Goal: Information Seeking & Learning: Find specific fact

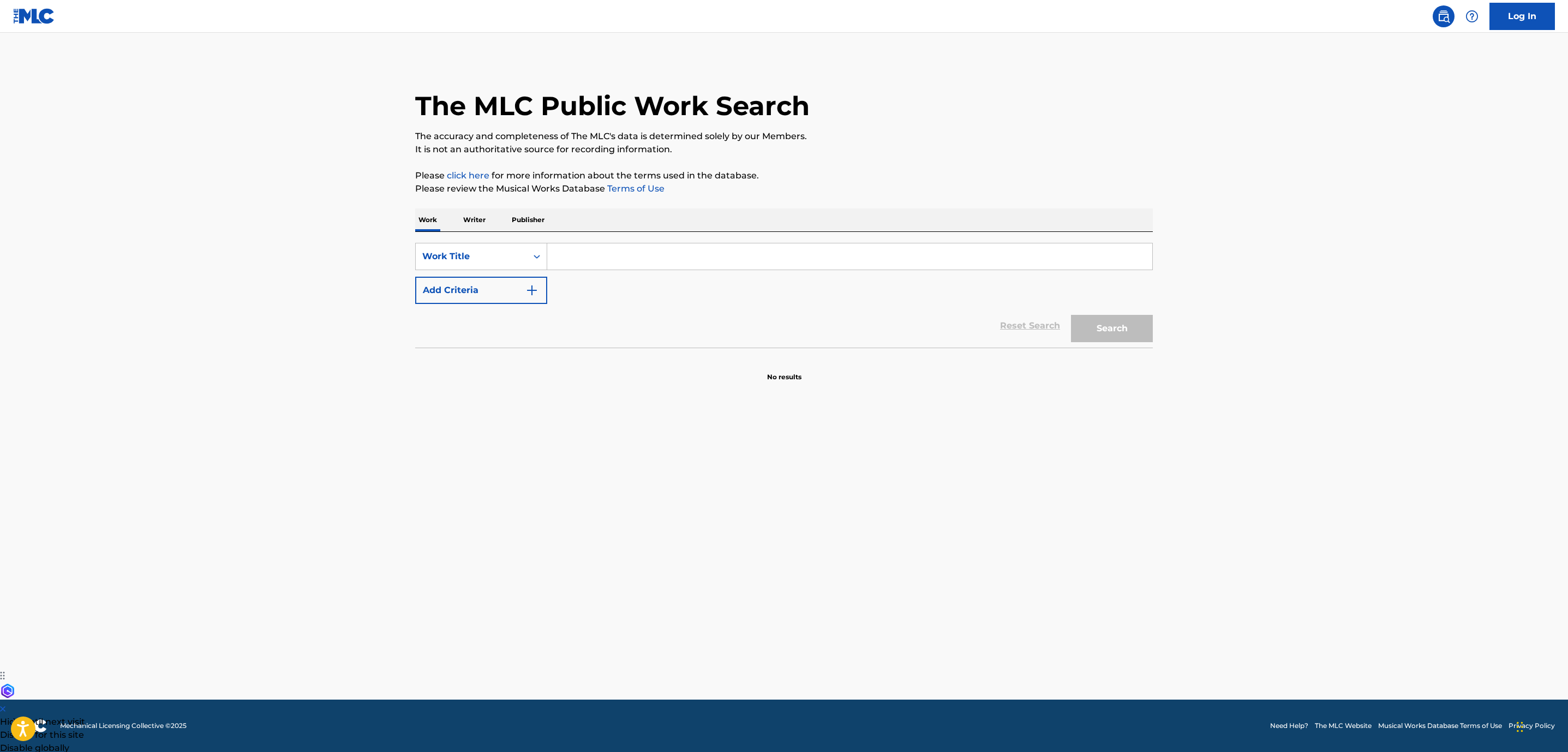
click at [579, 259] on input "Search Form" at bounding box center [849, 256] width 605 height 27
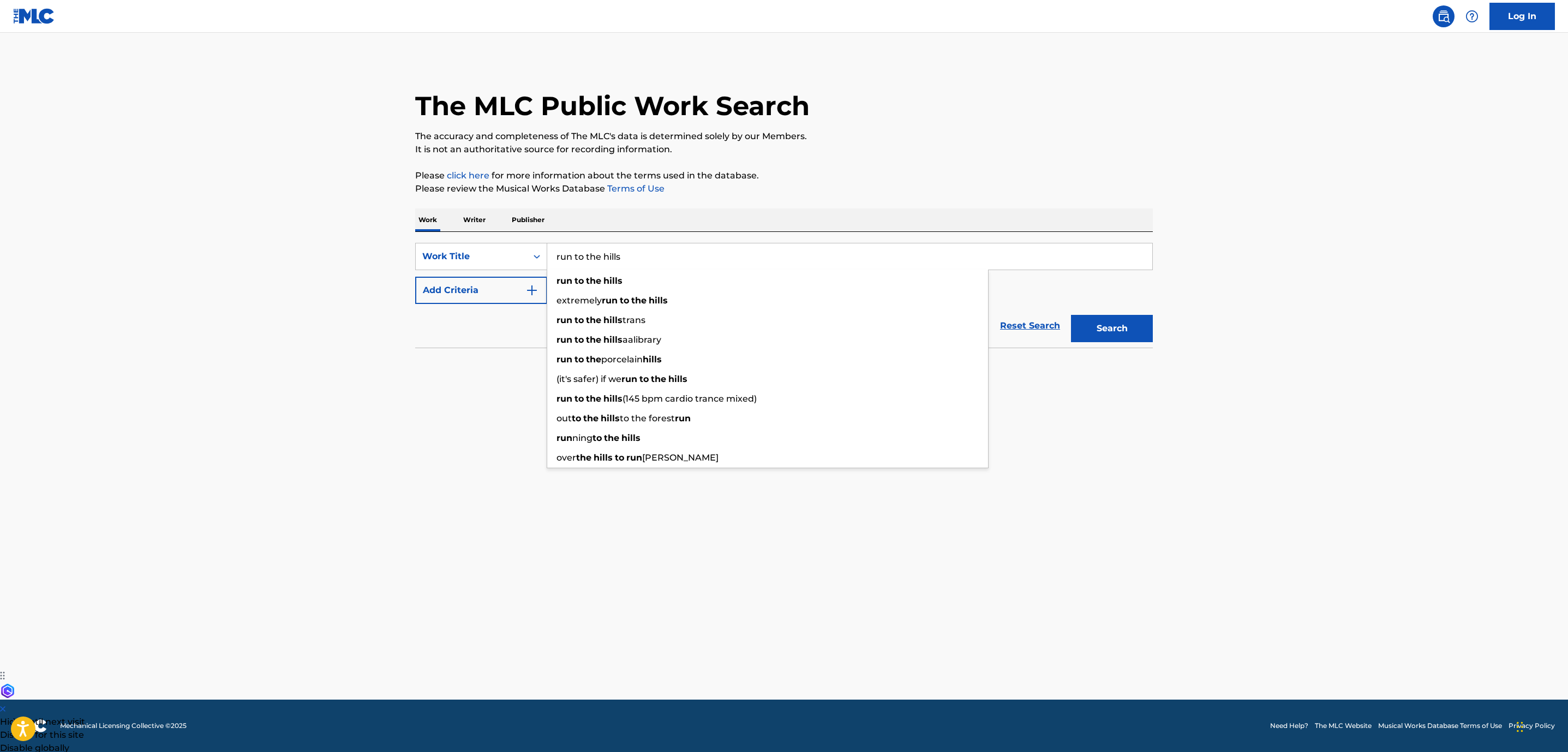
type input "run to the hills"
click at [459, 405] on main "The MLC Public Work Search The accuracy and completeness of The MLC's data is d…" at bounding box center [784, 365] width 1568 height 667
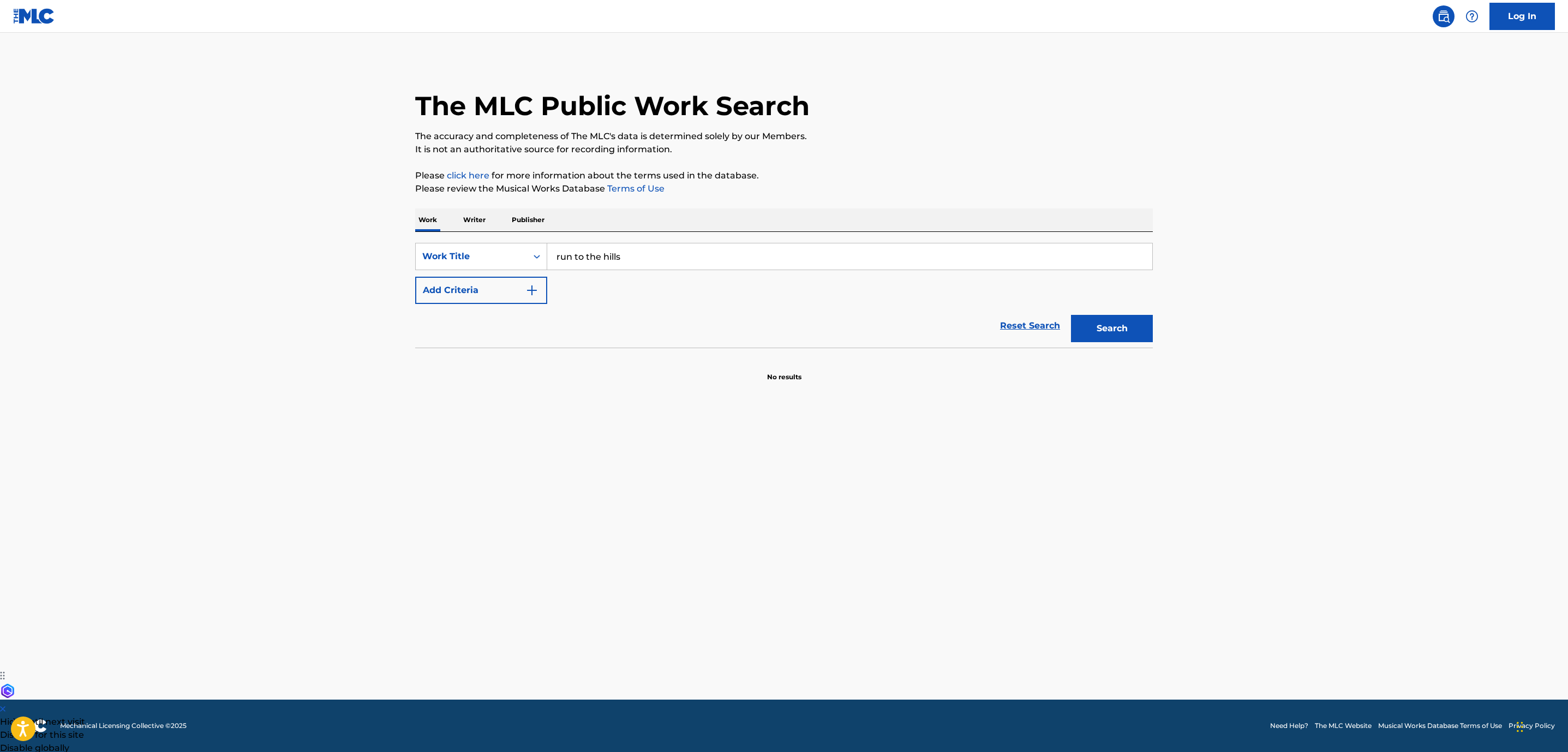
click at [507, 298] on button "Add Criteria" at bounding box center [481, 290] width 132 height 27
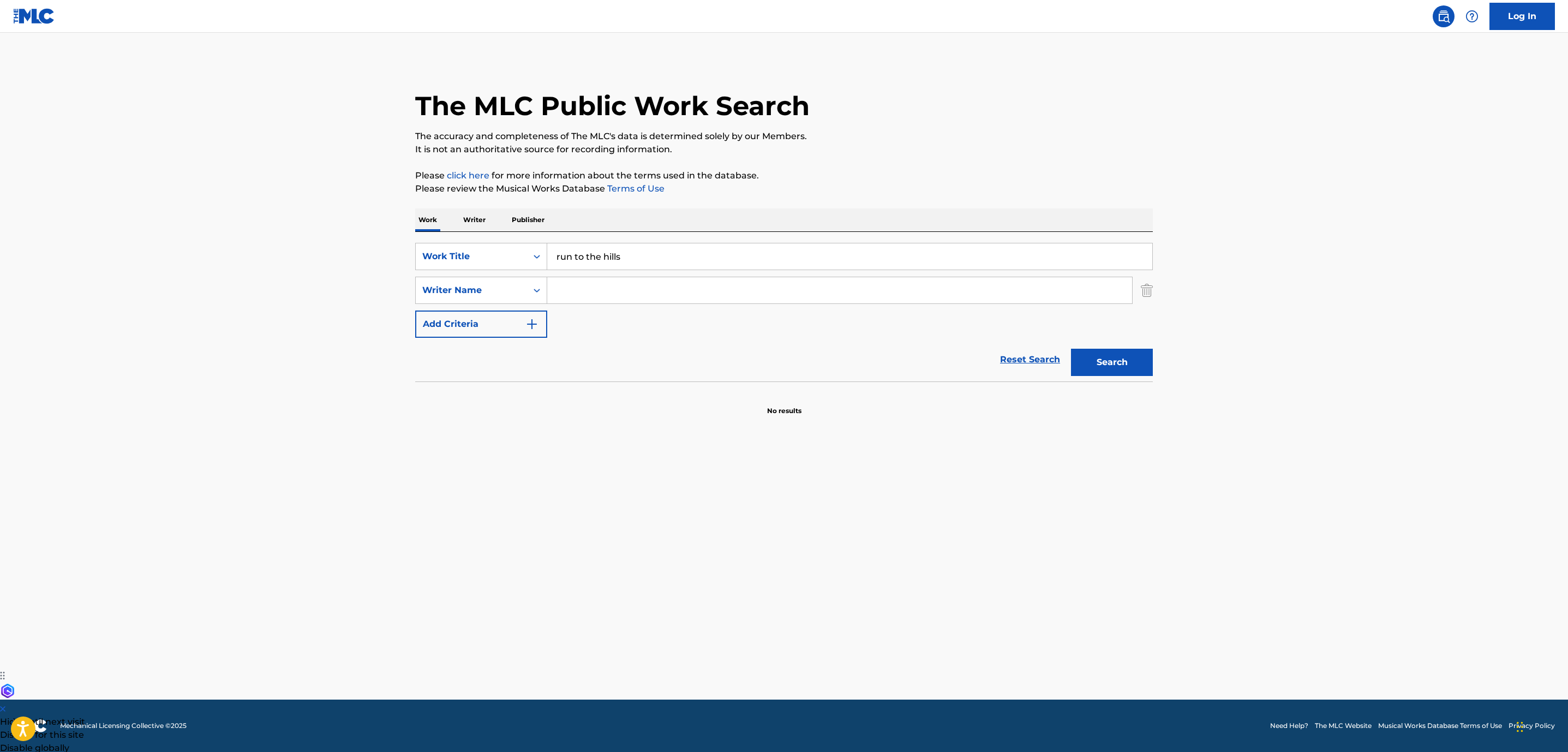
click at [652, 295] on input "Search Form" at bounding box center [839, 291] width 585 height 27
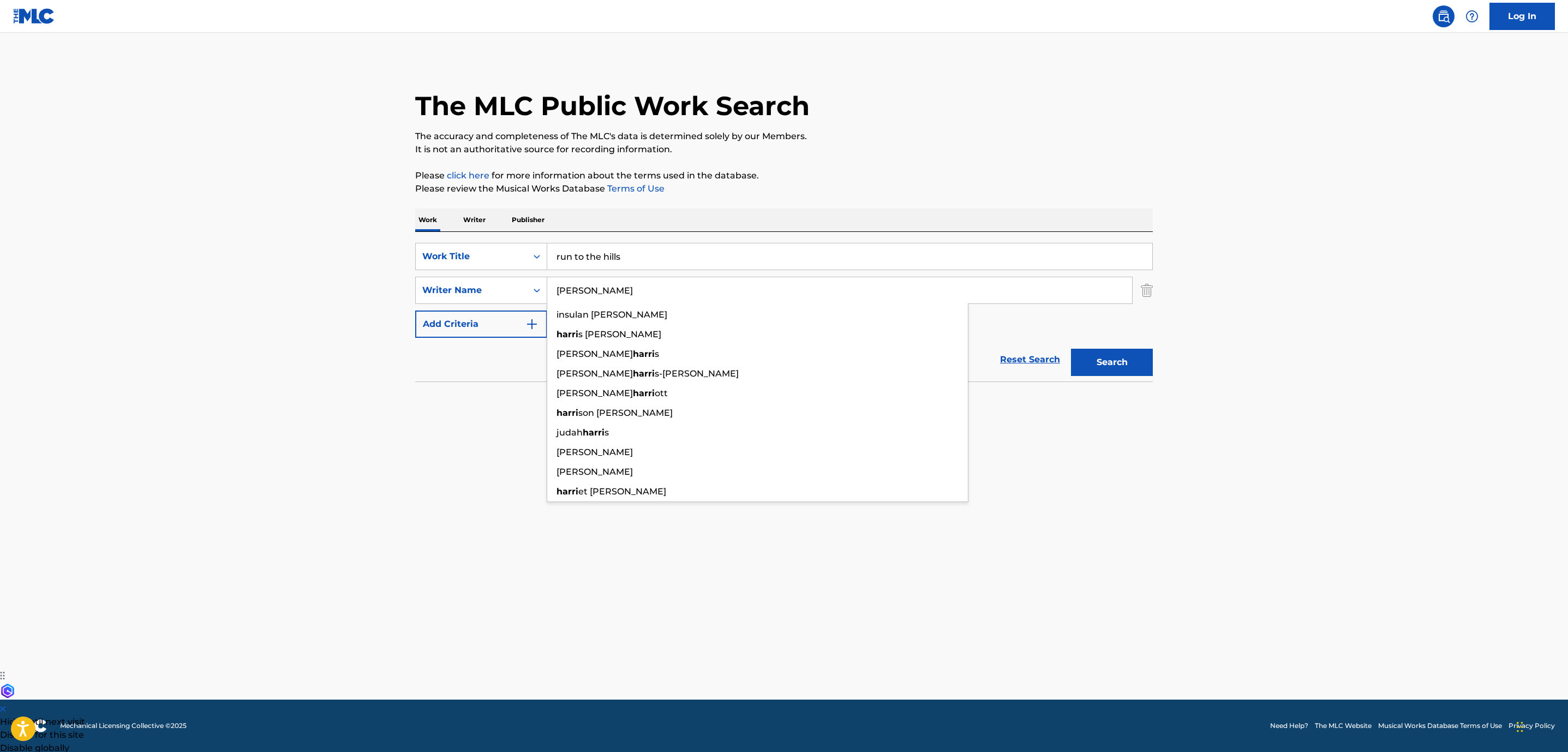
type input "[PERSON_NAME]"
click at [1071, 349] on button "Search" at bounding box center [1111, 362] width 82 height 27
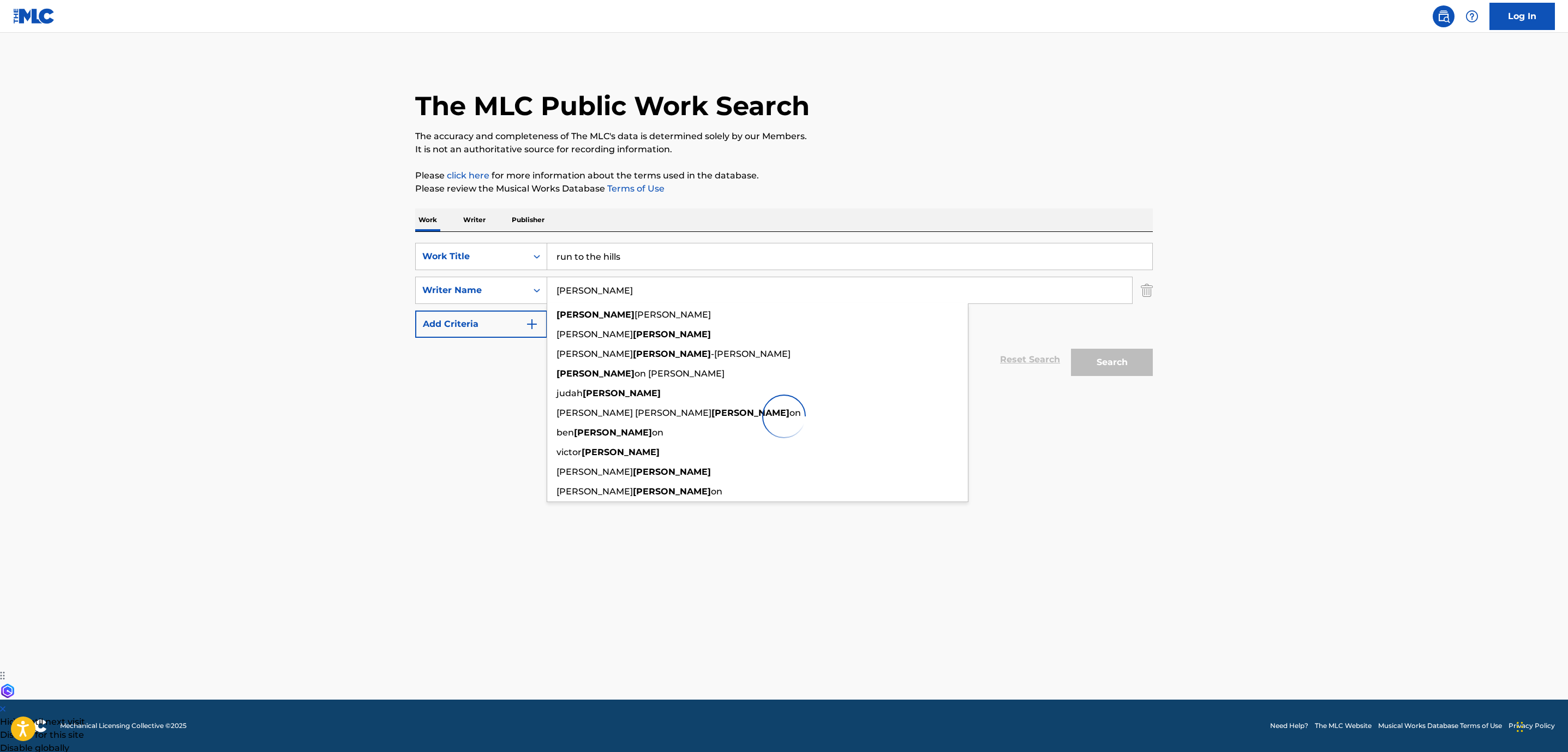
click at [1321, 461] on main "The MLC Public Work Search The accuracy and completeness of The MLC's data is d…" at bounding box center [784, 365] width 1568 height 667
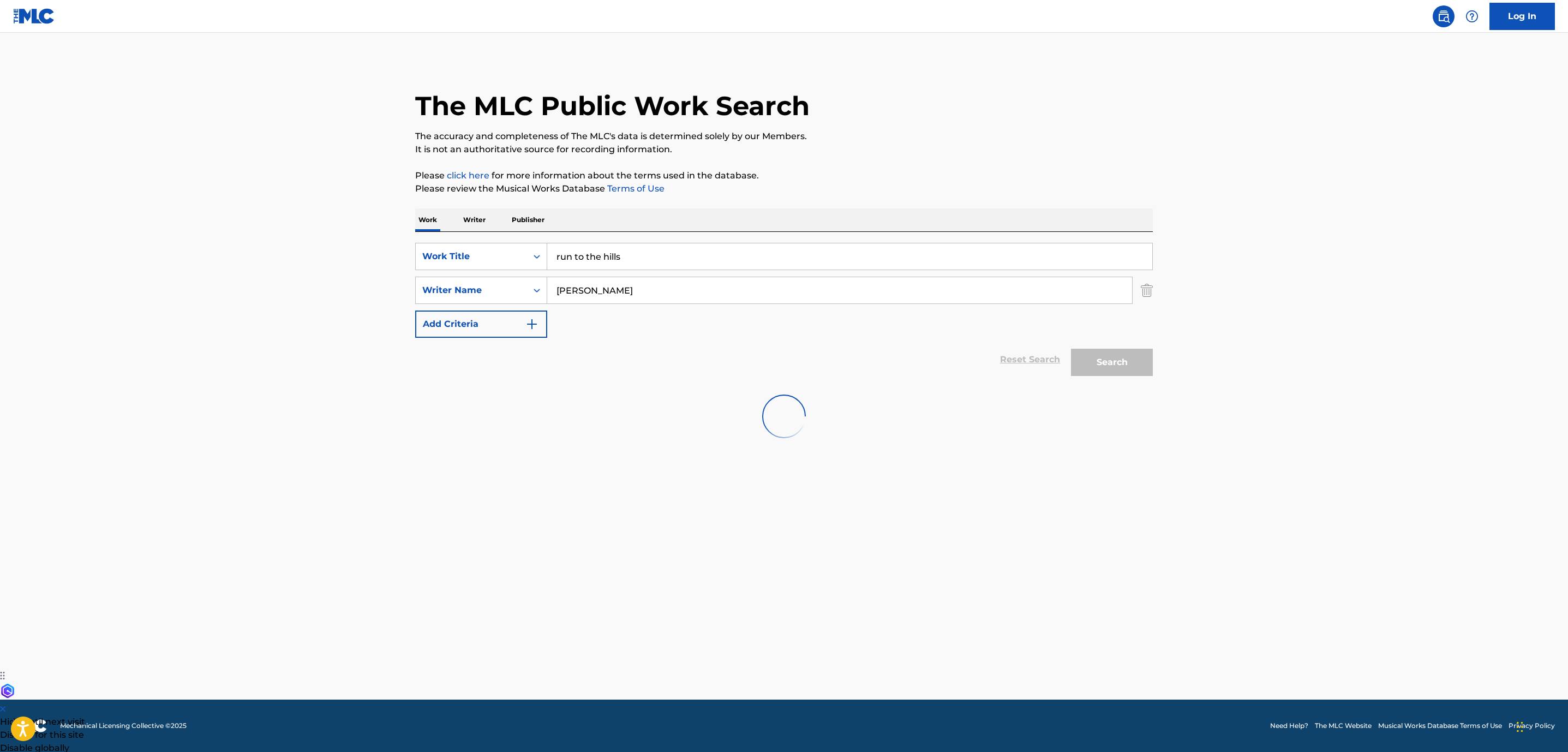
click at [1347, 344] on main "The MLC Public Work Search The accuracy and completeness of The MLC's data is d…" at bounding box center [784, 365] width 1568 height 667
click at [1357, 374] on main "The MLC Public Work Search The accuracy and completeness of The MLC's data is d…" at bounding box center [784, 365] width 1568 height 667
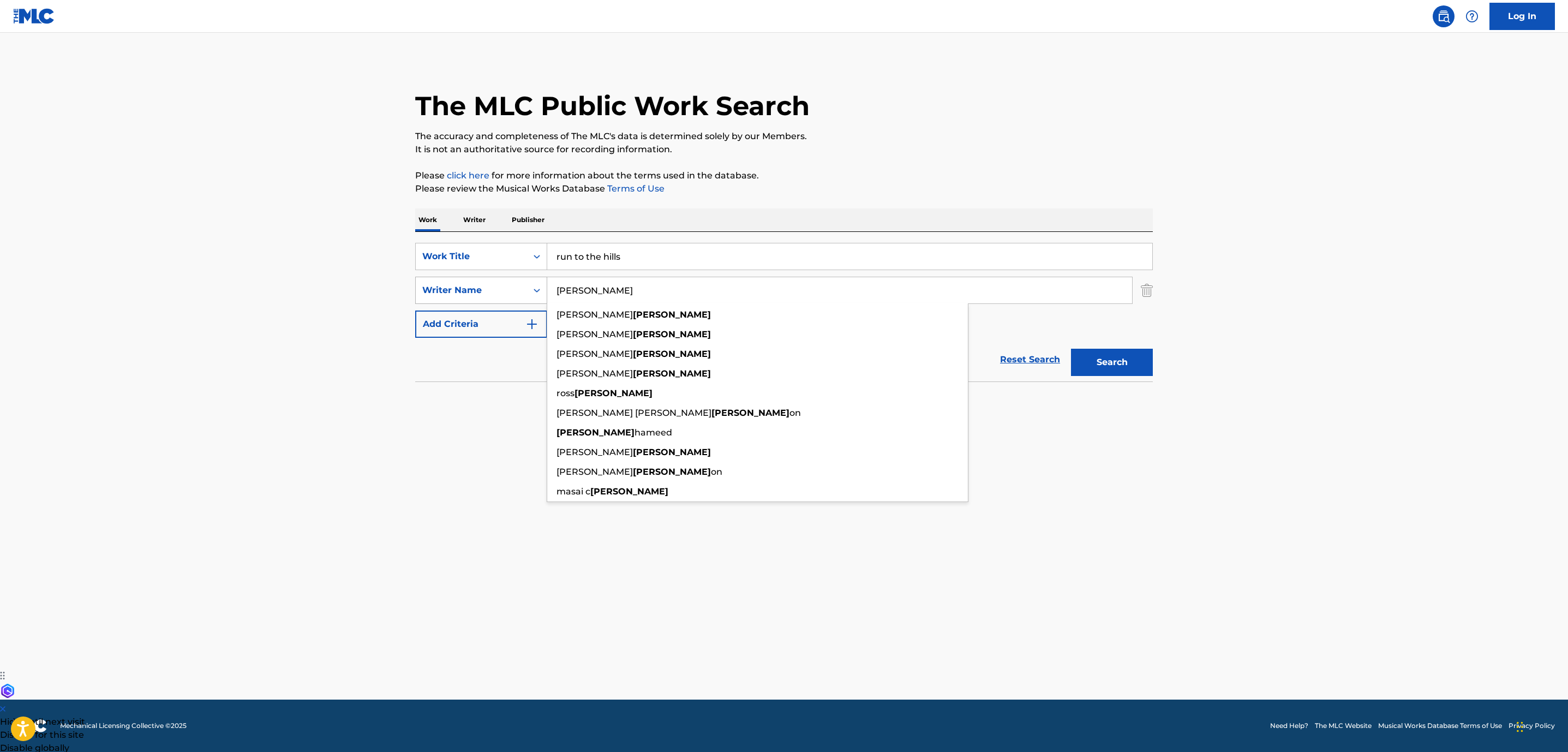
drag, startPoint x: 633, startPoint y: 287, endPoint x: 530, endPoint y: 284, distance: 103.0
click at [530, 284] on div "SearchWithCriteria7b8664c7-b390-44a6-a386-bc4e14a39c40 Writer Name [PERSON_NAME…" at bounding box center [784, 290] width 738 height 27
click at [530, 284] on div "Search Form" at bounding box center [537, 291] width 20 height 20
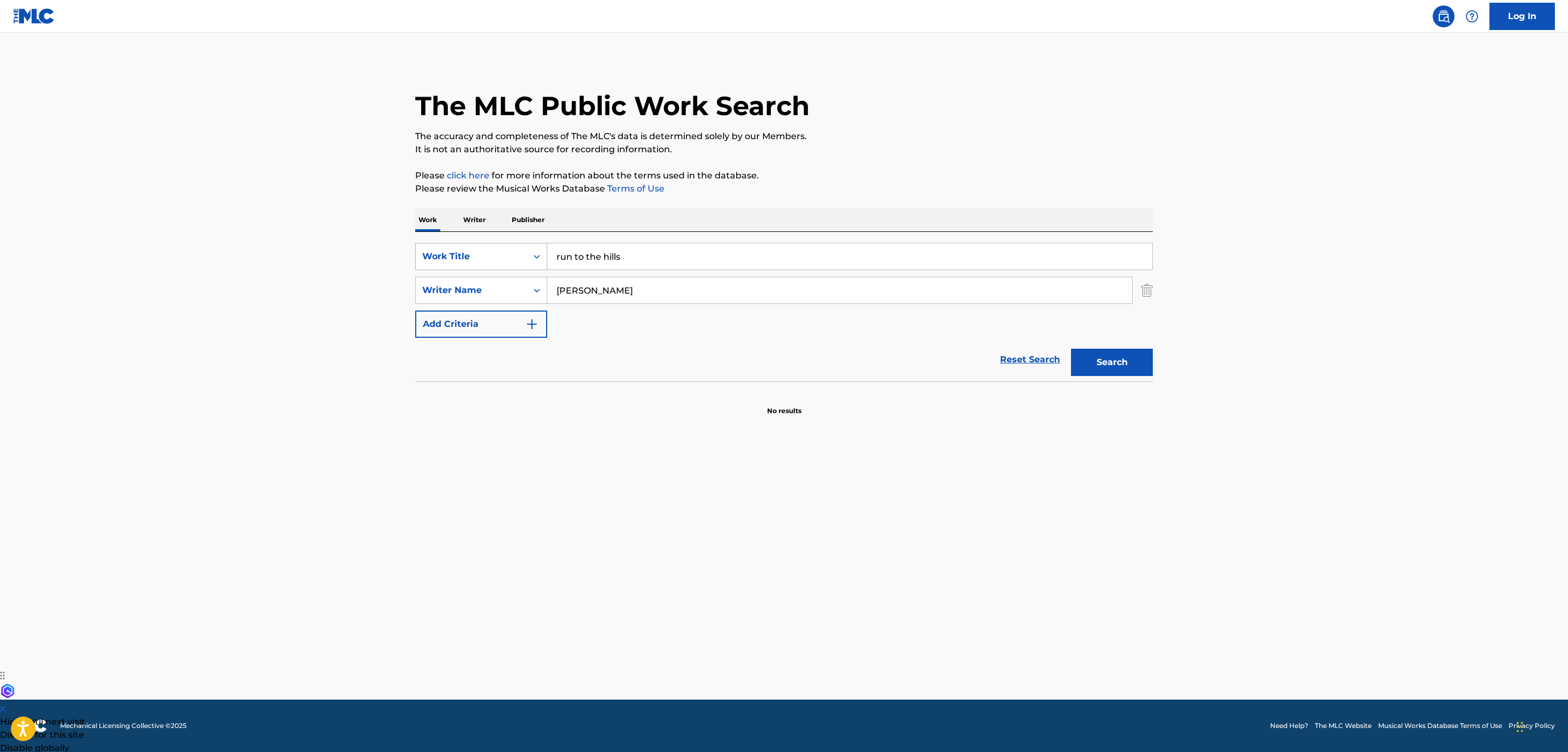
drag, startPoint x: 637, startPoint y: 256, endPoint x: 531, endPoint y: 259, distance: 106.0
click at [552, 261] on input "run to the hills" at bounding box center [849, 256] width 605 height 27
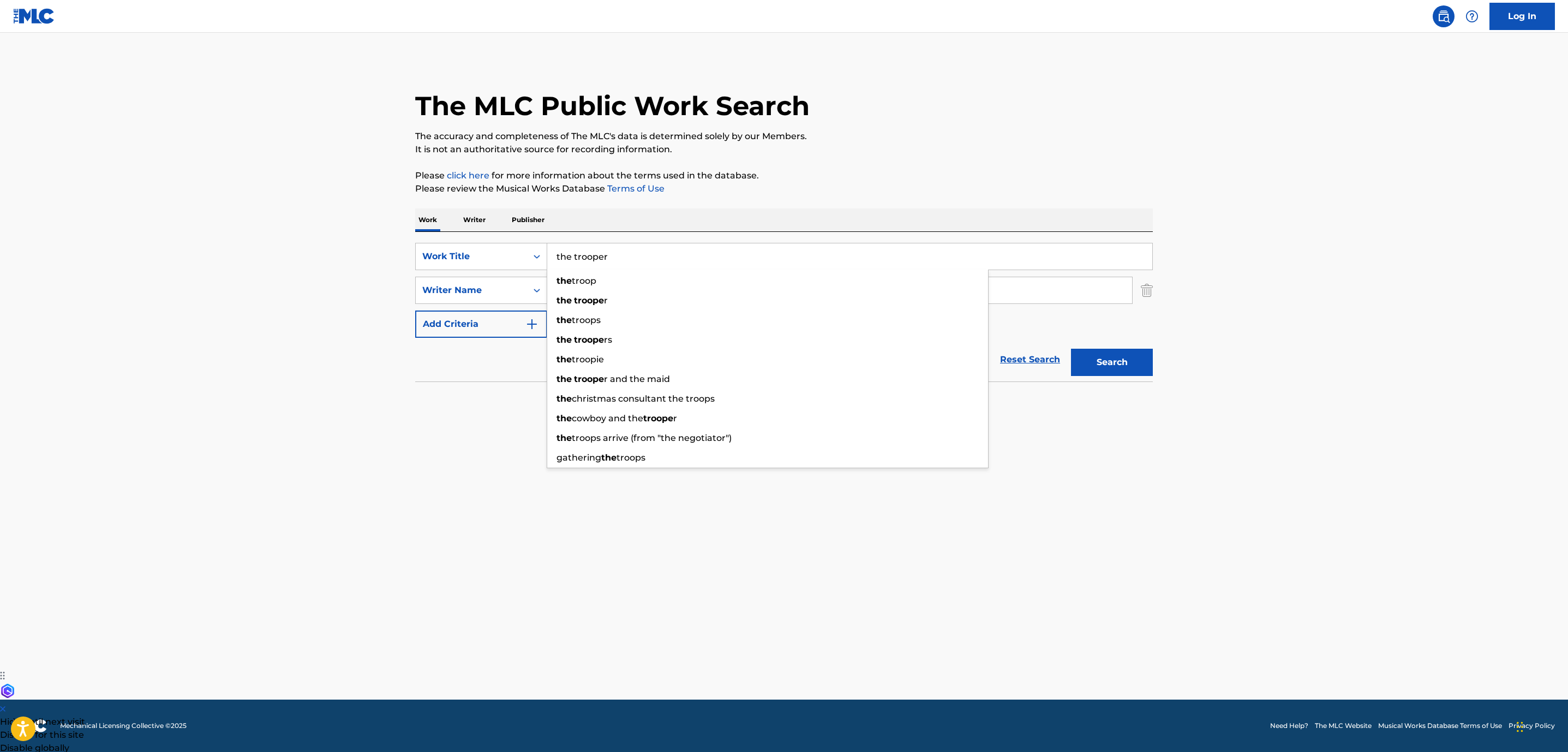
type input "the trooper"
click at [1071, 349] on button "Search" at bounding box center [1111, 362] width 82 height 27
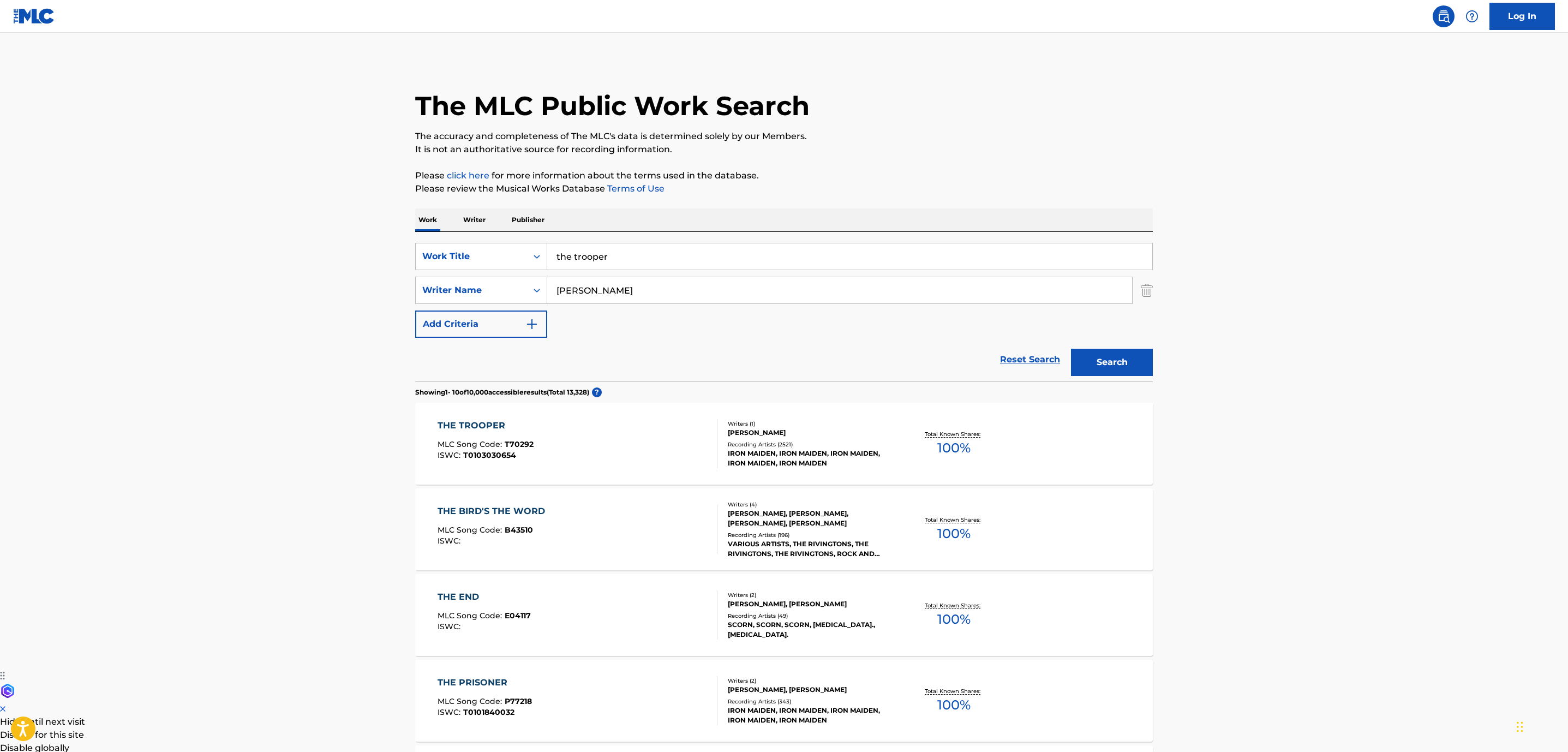
click at [611, 431] on div "THE TROOPER MLC Song Code : T70292 ISWC : T0103030654" at bounding box center [578, 443] width 281 height 49
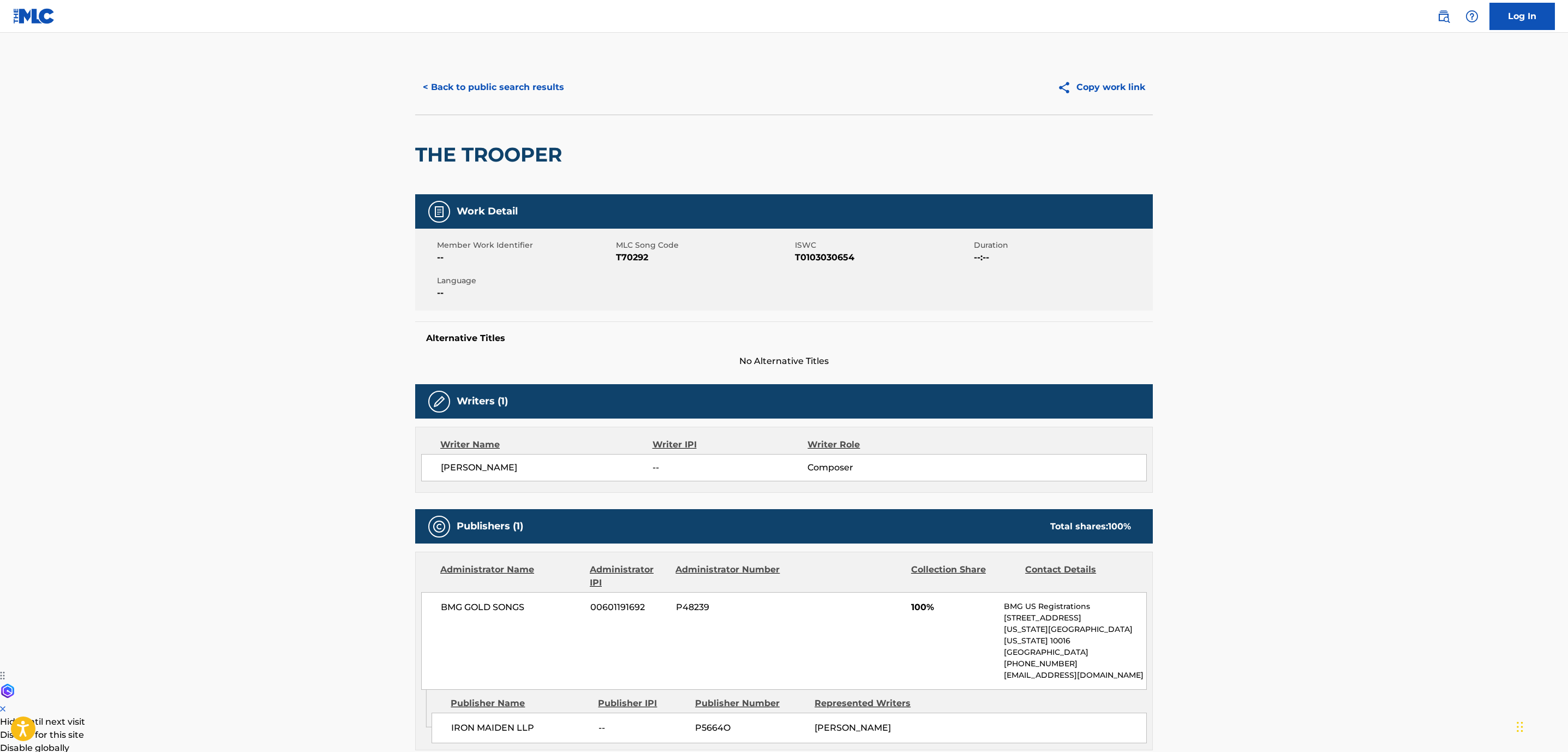
click at [476, 76] on button "< Back to public search results" at bounding box center [493, 87] width 157 height 27
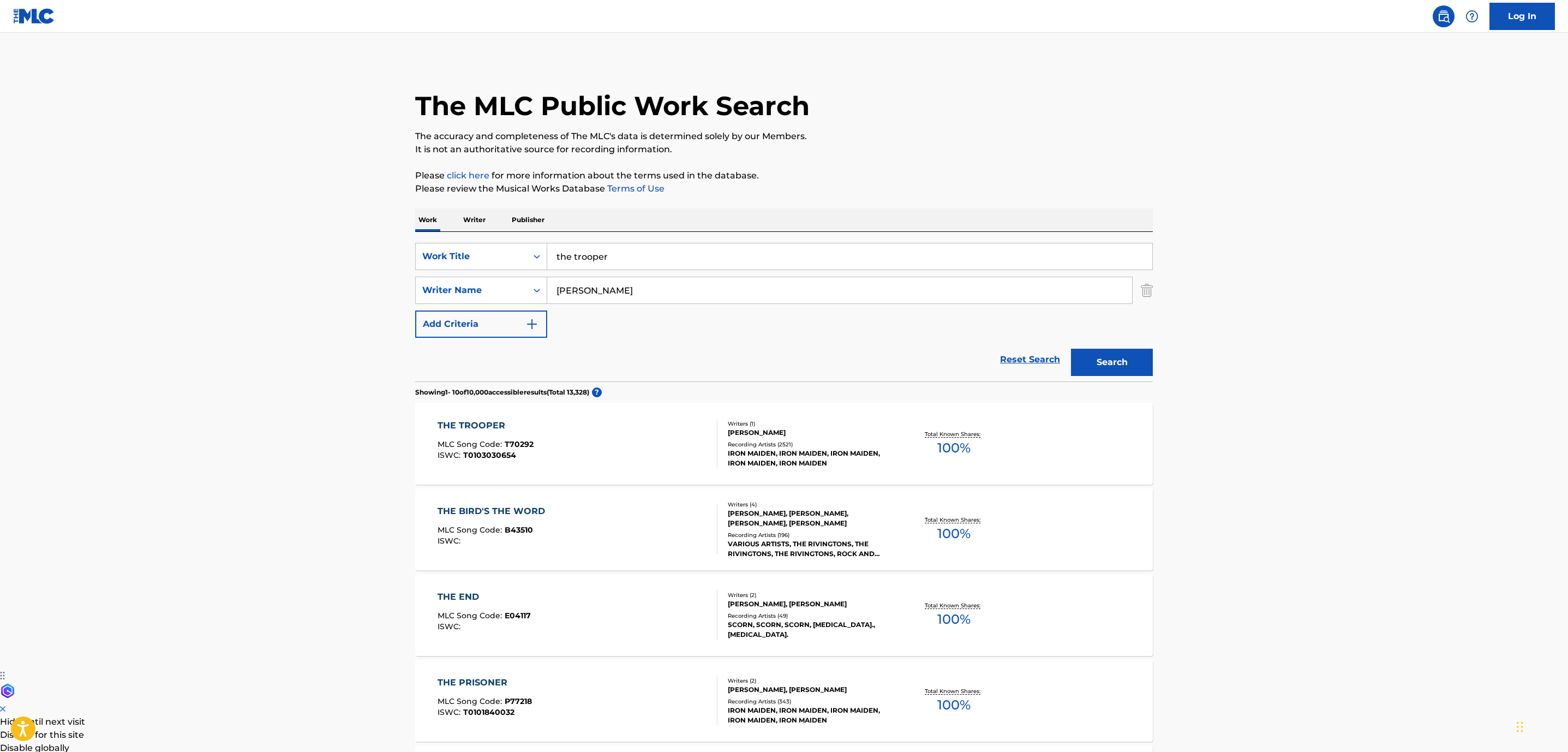
drag, startPoint x: 665, startPoint y: 257, endPoint x: 295, endPoint y: 261, distance: 370.0
click at [432, 272] on div "SearchWithCriteria852e5815-258f-4b49-930d-0e7060dc4df4 Work Title the trooper S…" at bounding box center [784, 291] width 738 height 95
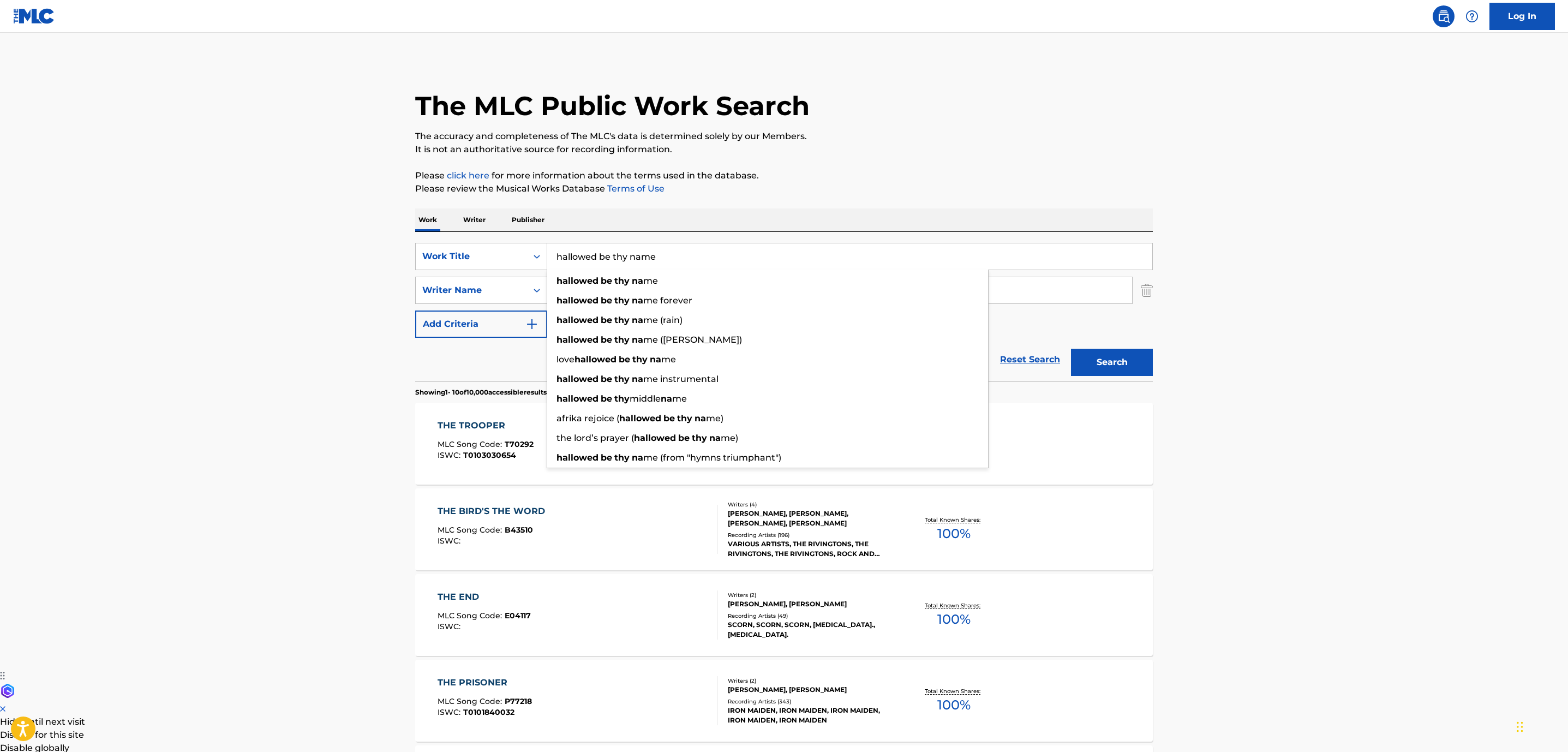
type input "hallowed be thy name"
click at [1071, 349] on button "Search" at bounding box center [1111, 362] width 82 height 27
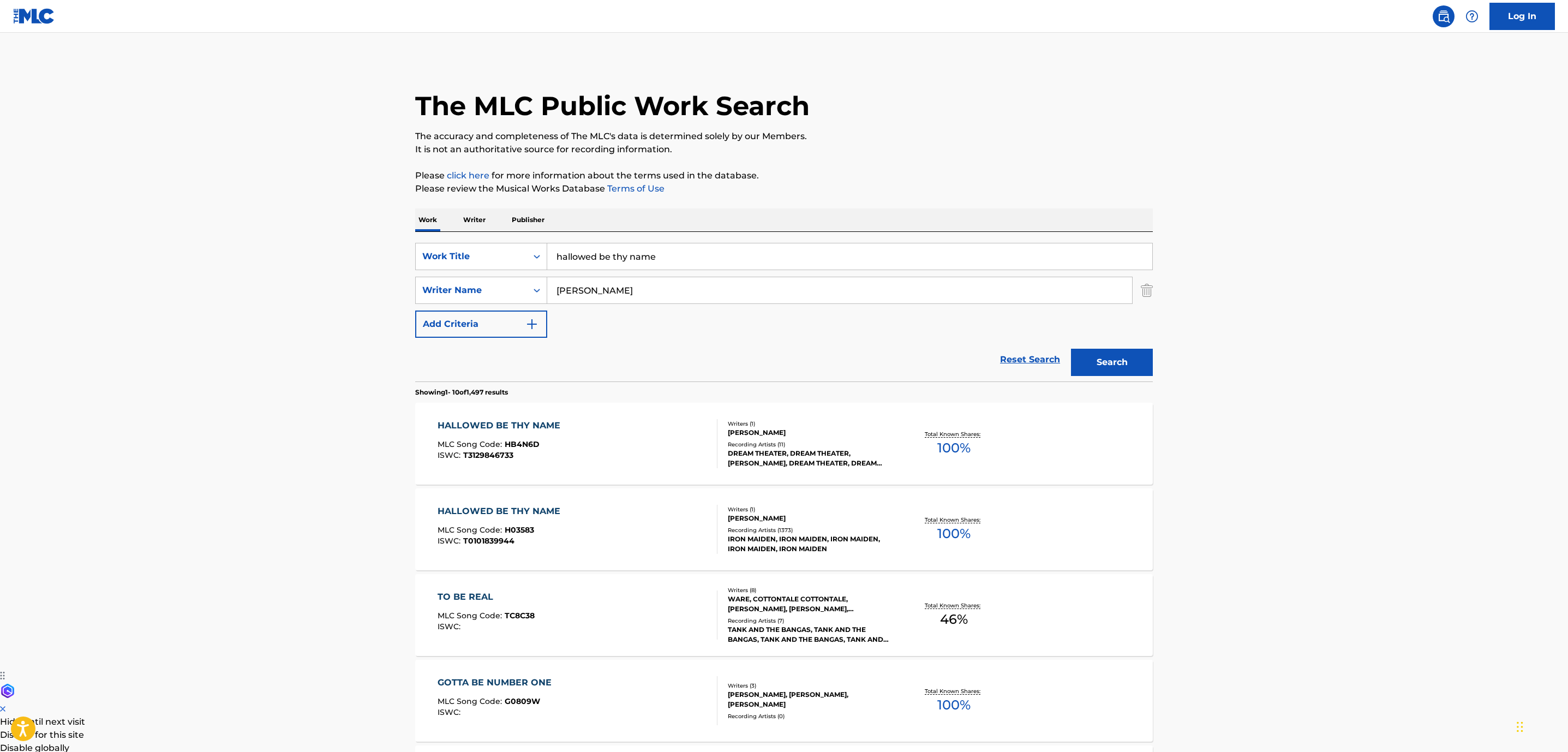
click at [569, 409] on div "HALLOWED BE THY NAME MLC Song Code : HB4N6D ISWC : T3129846733 Writers ( 1 ) [P…" at bounding box center [784, 443] width 738 height 82
click at [665, 534] on div "HALLOWED BE THY NAME MLC Song Code : H03583 ISWC : T0101839944" at bounding box center [578, 529] width 281 height 49
drag, startPoint x: 632, startPoint y: 259, endPoint x: 336, endPoint y: 208, distance: 300.4
click at [469, 228] on div "Work Writer Publisher SearchWithCriteria852e5815-258f-4b49-930d-0e7060dc4df4 Wo…" at bounding box center [784, 759] width 738 height 1103
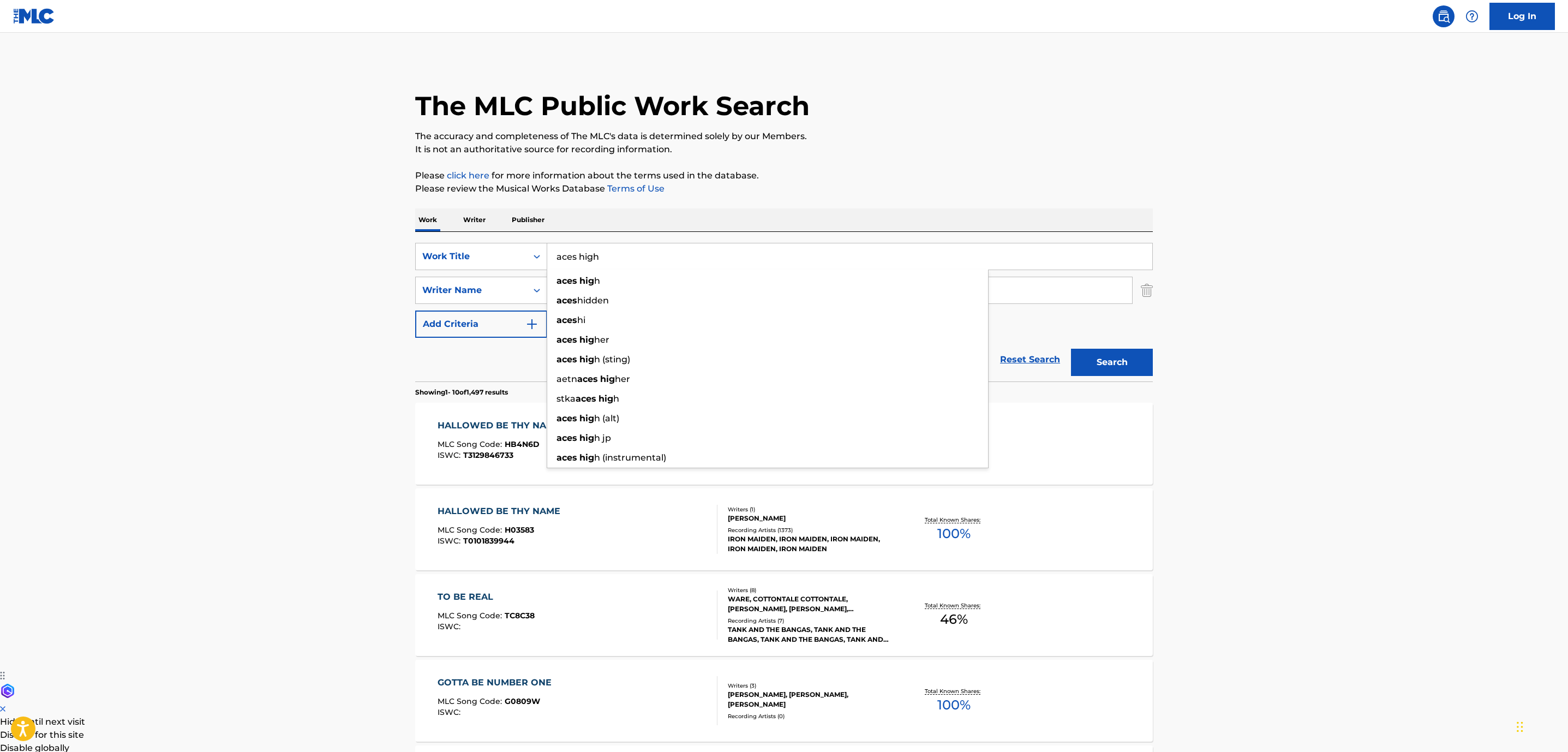
type input "aces high"
click at [1071, 349] on button "Search" at bounding box center [1111, 362] width 82 height 27
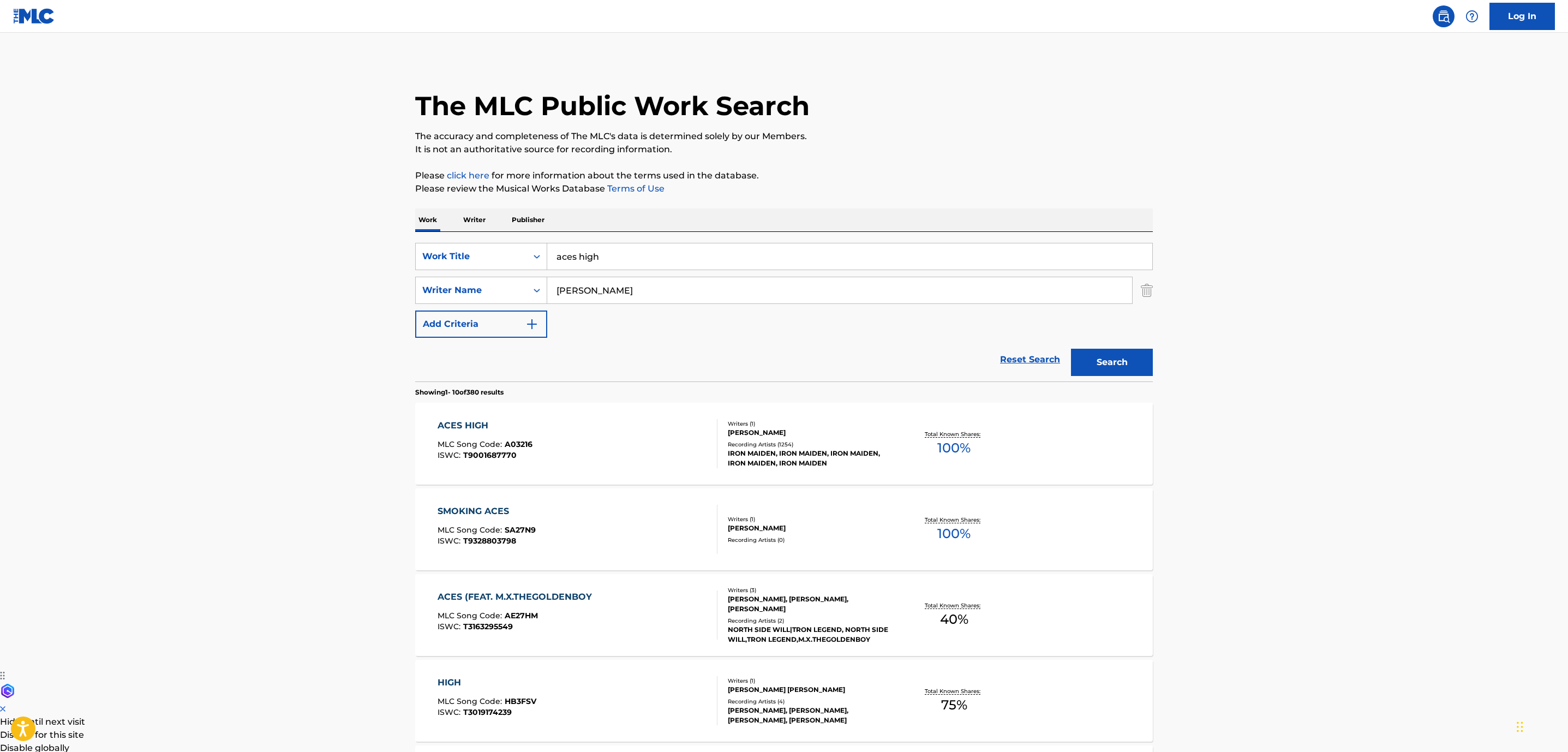
click at [609, 441] on div "ACES HIGH MLC Song Code : A03216 ISWC : T9001687770" at bounding box center [578, 443] width 281 height 49
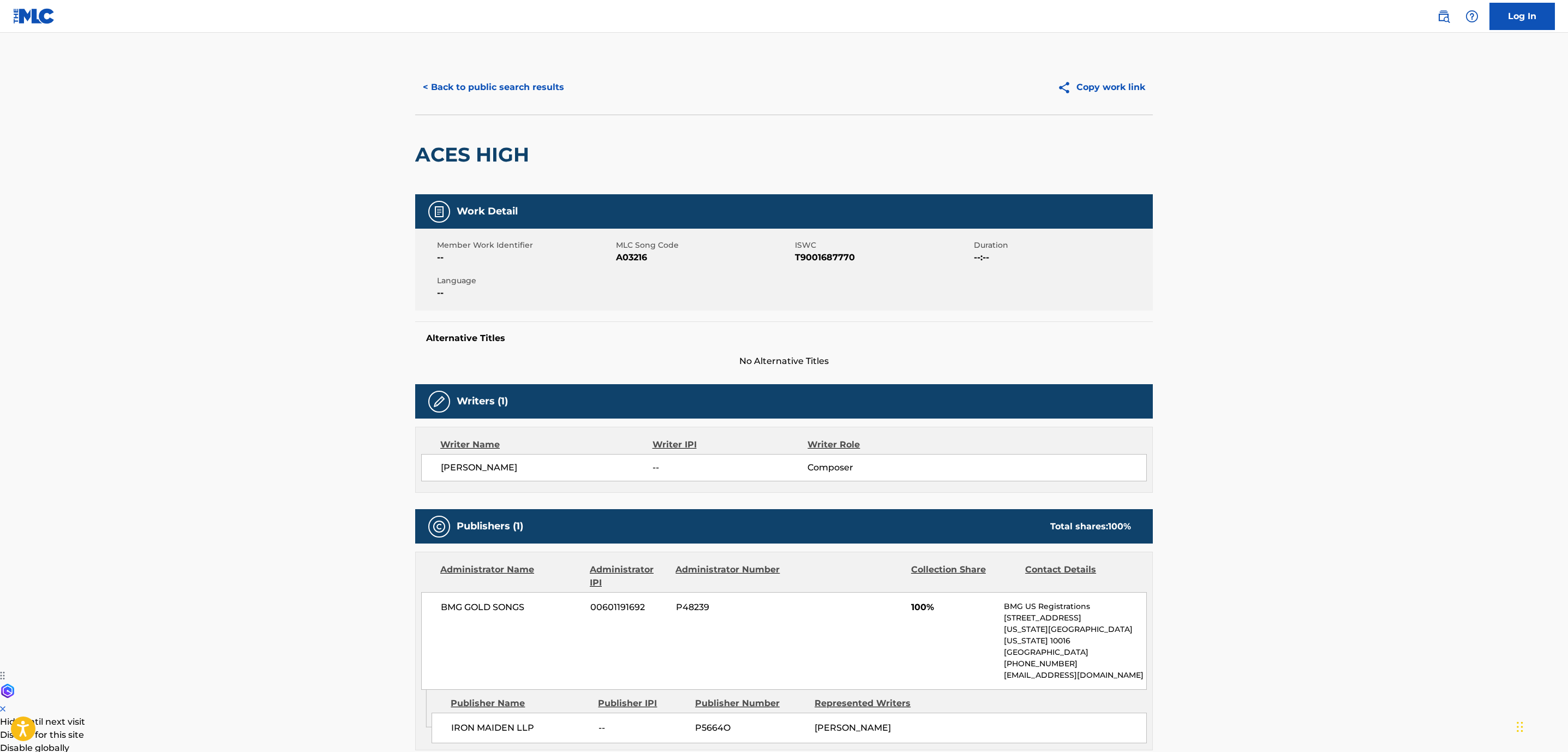
click at [493, 85] on button "< Back to public search results" at bounding box center [493, 87] width 157 height 27
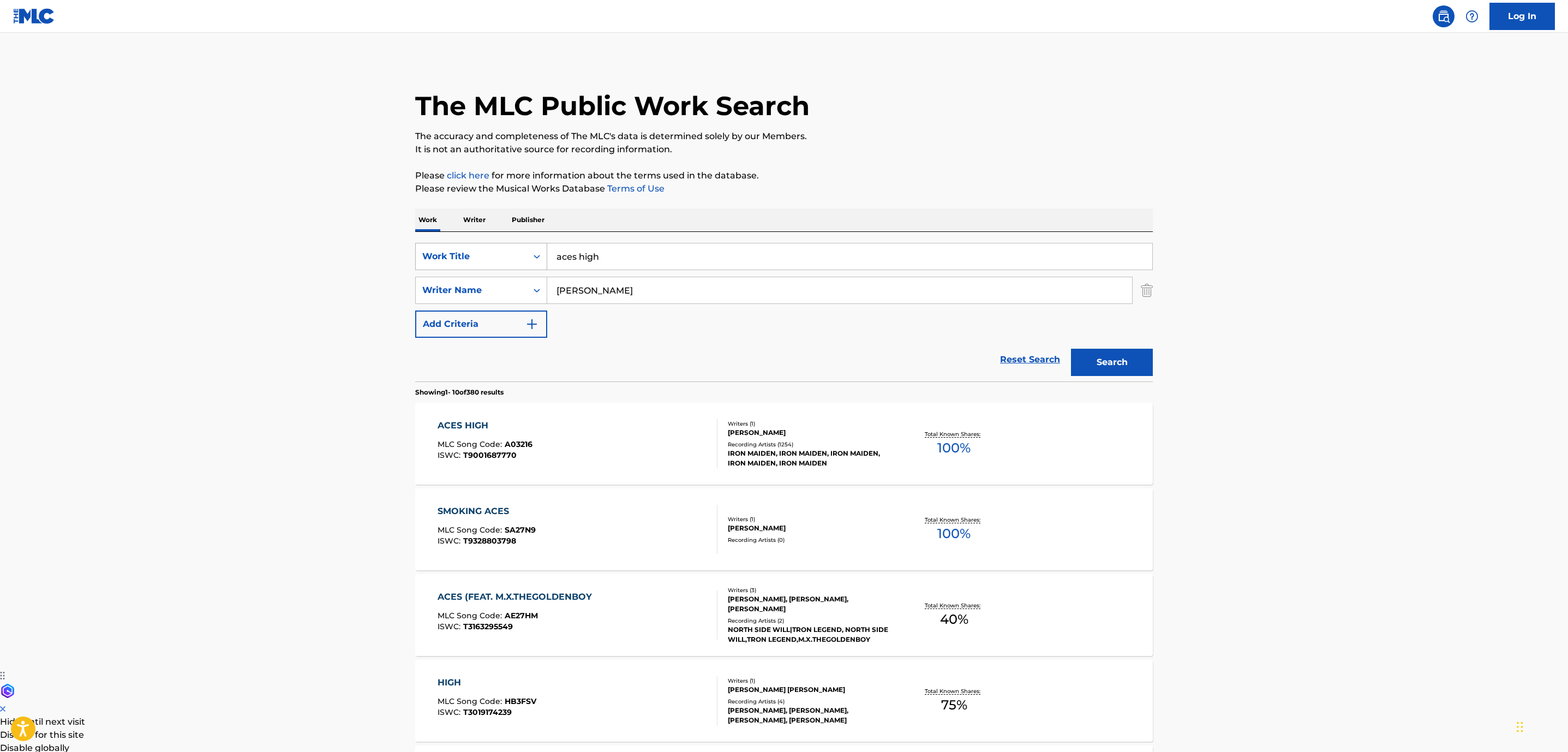
drag, startPoint x: 608, startPoint y: 263, endPoint x: 467, endPoint y: 261, distance: 141.0
click at [488, 268] on div "SearchWithCriteria852e5815-258f-4b49-930d-0e7060dc4df4 Work Title aces high" at bounding box center [784, 256] width 738 height 27
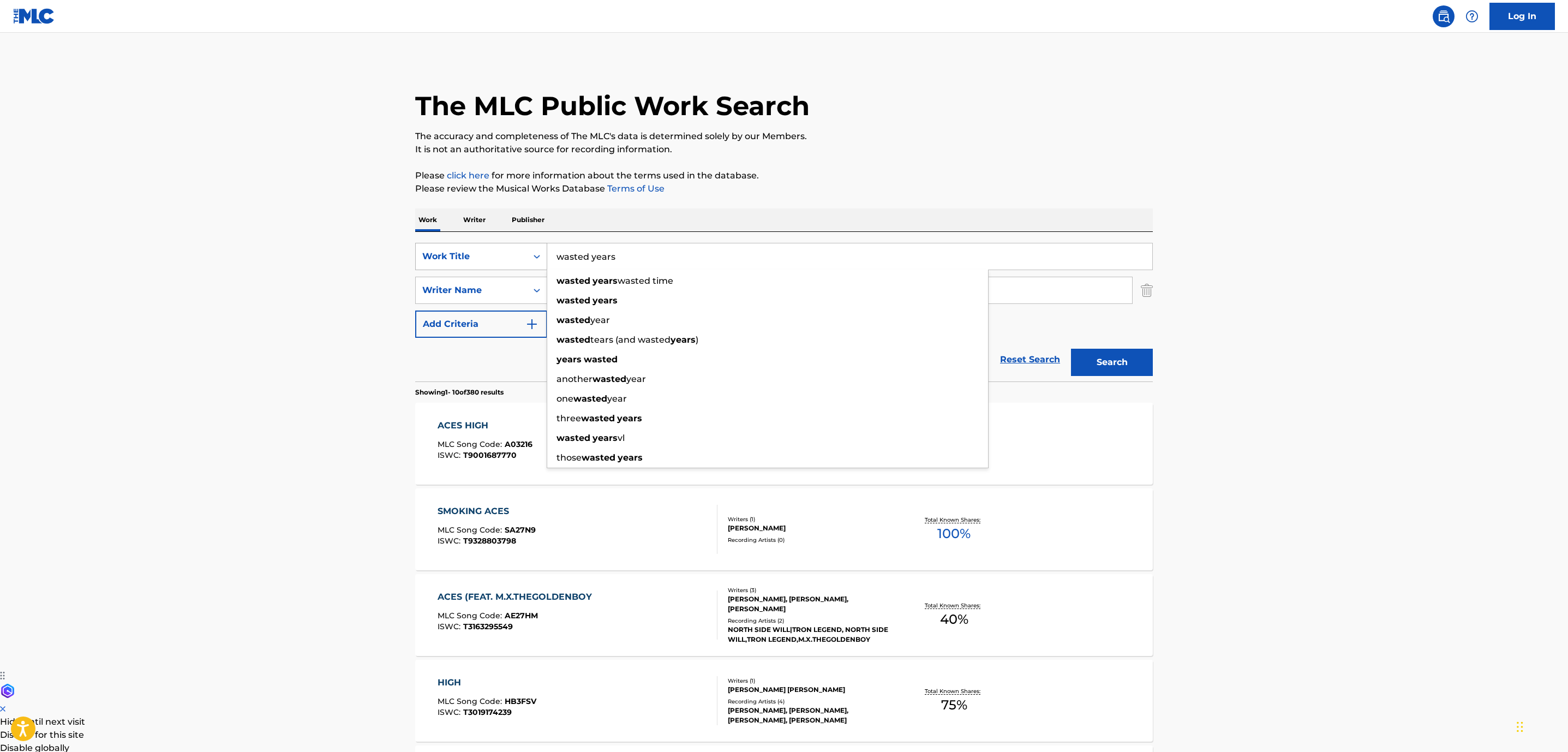
type input "wasted years"
click at [1071, 349] on button "Search" at bounding box center [1111, 362] width 82 height 27
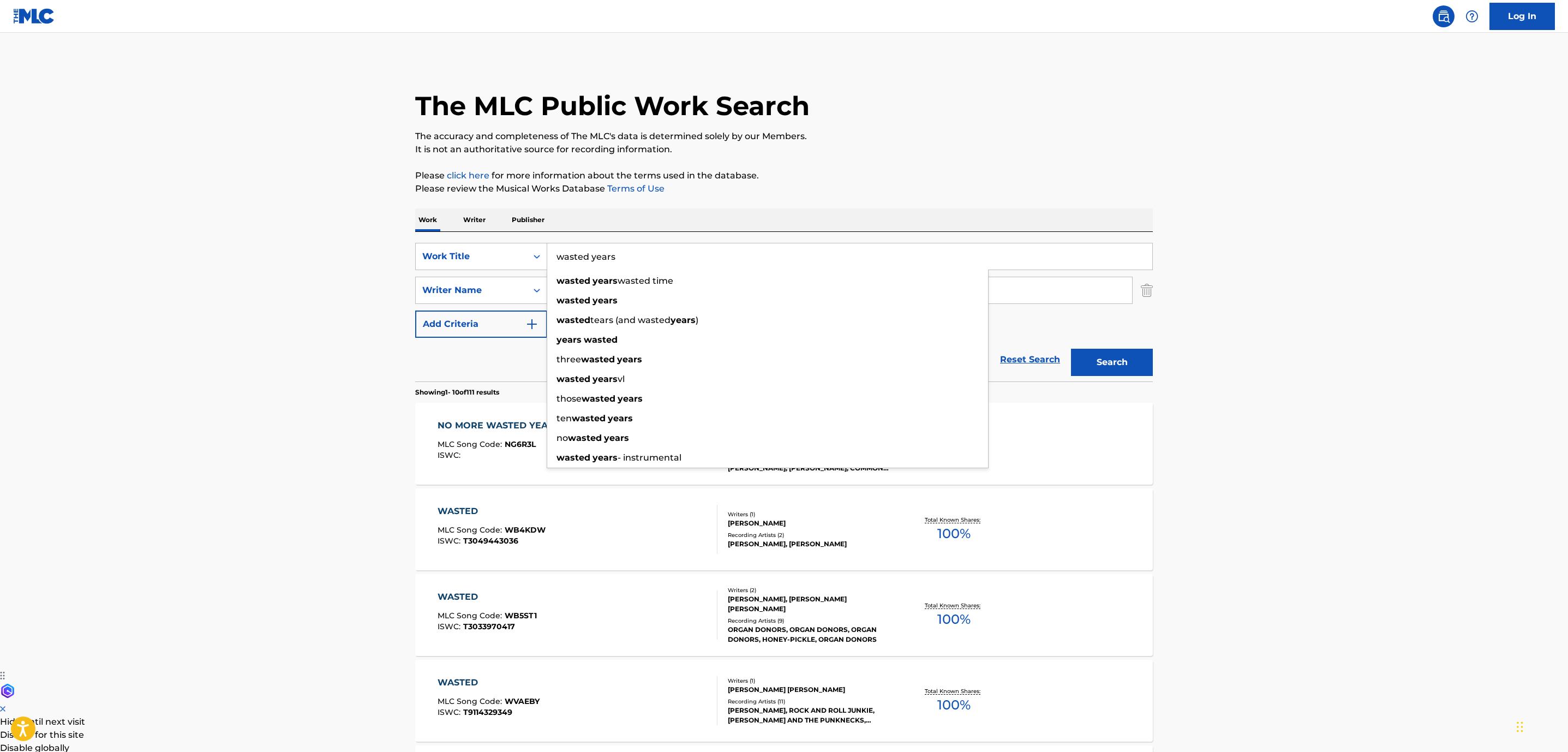
click at [867, 156] on div "The MLC Public Work Search The accuracy and completeness of The MLC's data is d…" at bounding box center [784, 686] width 764 height 1252
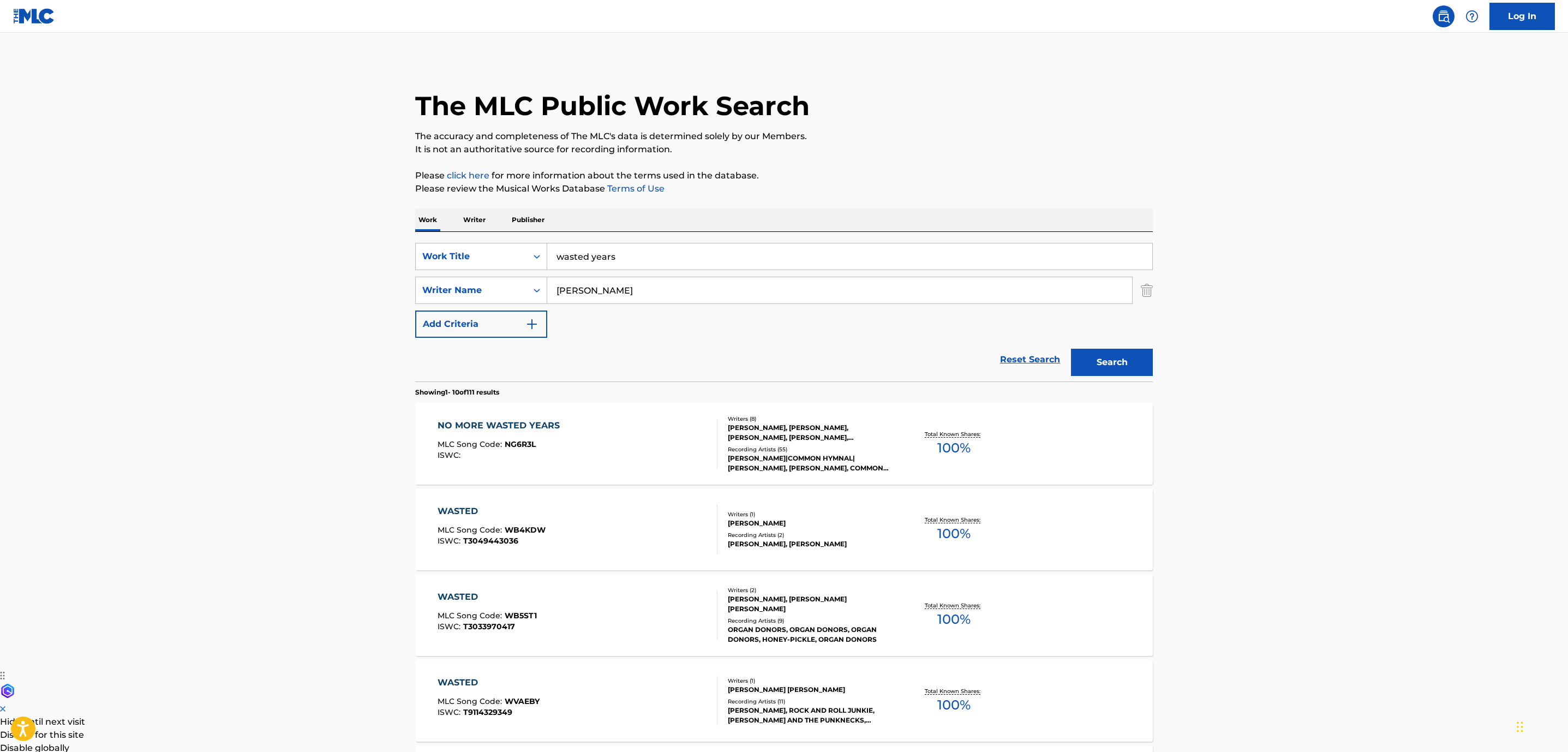
drag, startPoint x: 687, startPoint y: 299, endPoint x: 325, endPoint y: 271, distance: 363.1
click at [485, 291] on div "SearchWithCriteria7b8664c7-b390-44a6-a386-bc4e14a39c40 Writer Name [PERSON_NAME]" at bounding box center [784, 290] width 738 height 27
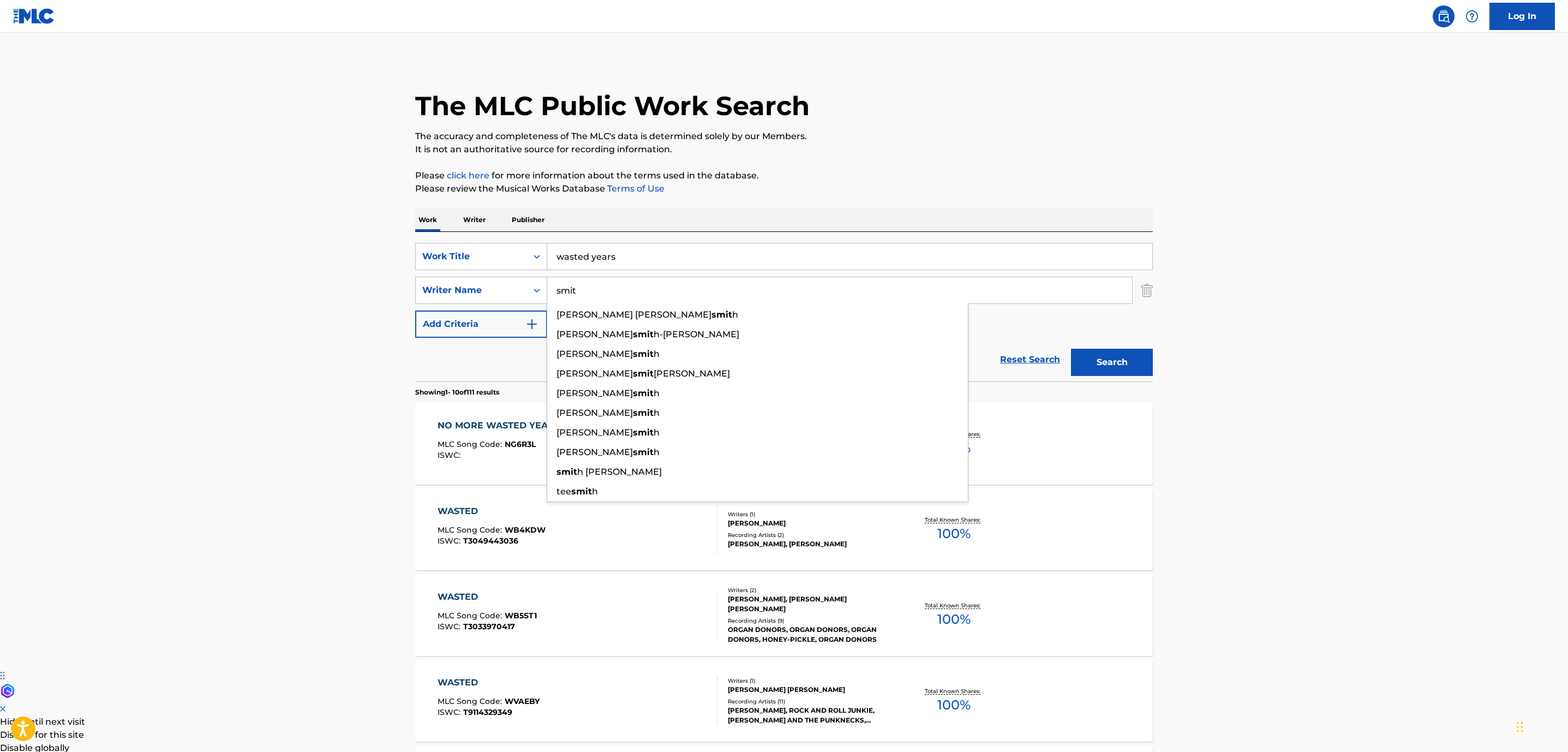
type input "smit"
click at [1071, 349] on button "Search" at bounding box center [1111, 362] width 82 height 27
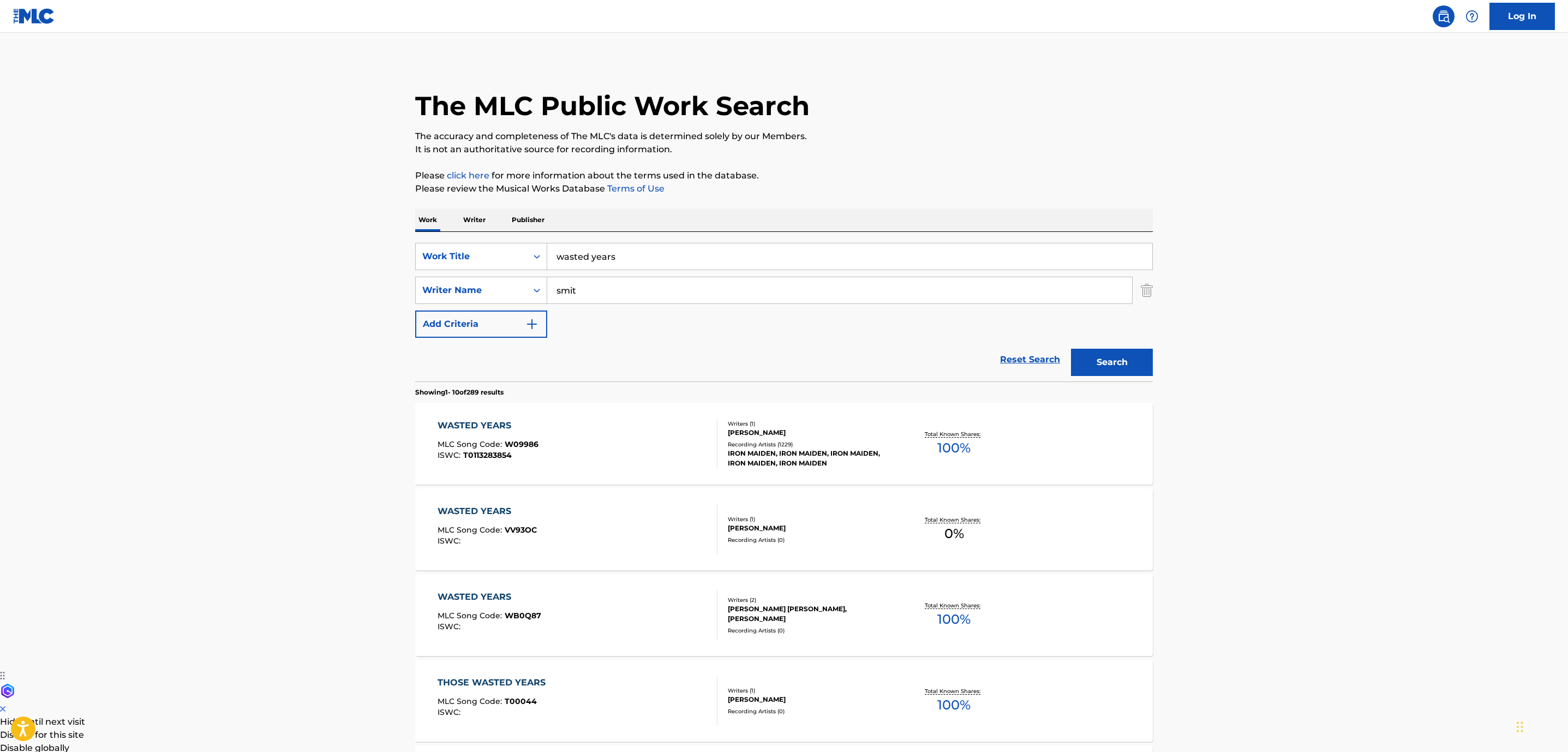
click at [606, 441] on div "WASTED YEARS MLC Song Code : W09986 ISWC : T0113283854" at bounding box center [578, 443] width 281 height 49
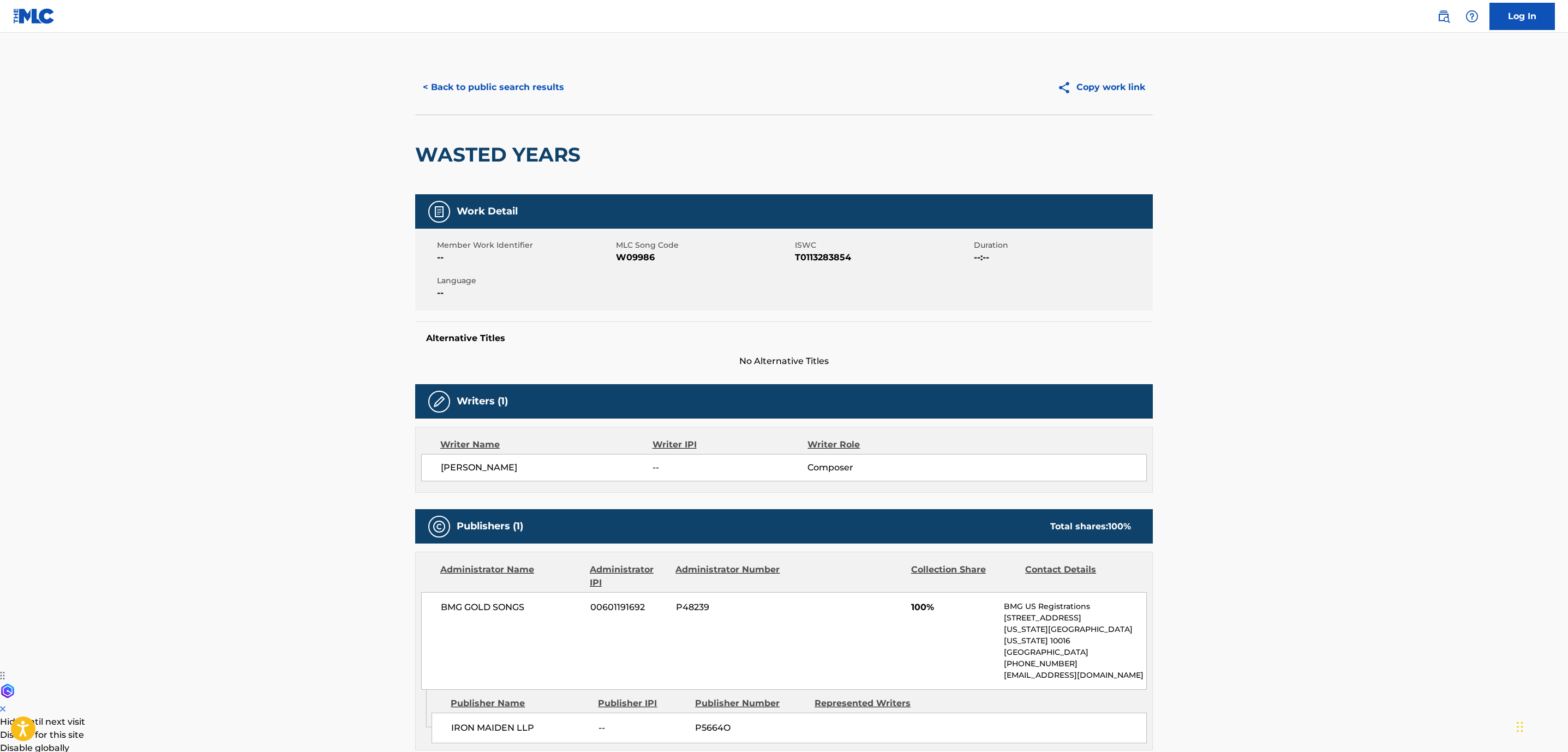
click at [504, 74] on button "< Back to public search results" at bounding box center [493, 87] width 157 height 27
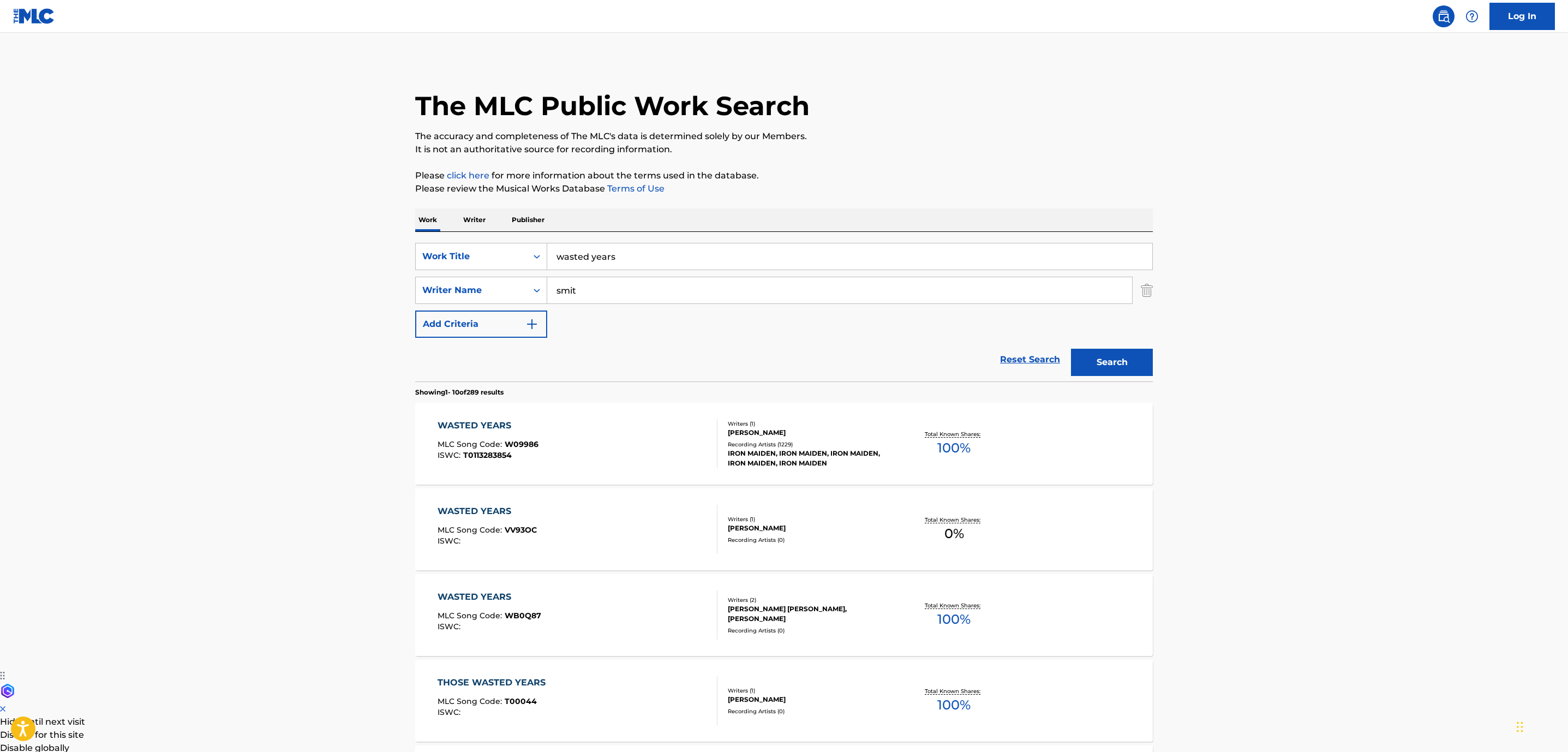
drag, startPoint x: 672, startPoint y: 249, endPoint x: 313, endPoint y: 268, distance: 359.5
click at [397, 246] on main "The MLC Public Work Search The accuracy and completeness of The MLC's data is d…" at bounding box center [784, 674] width 1568 height 1284
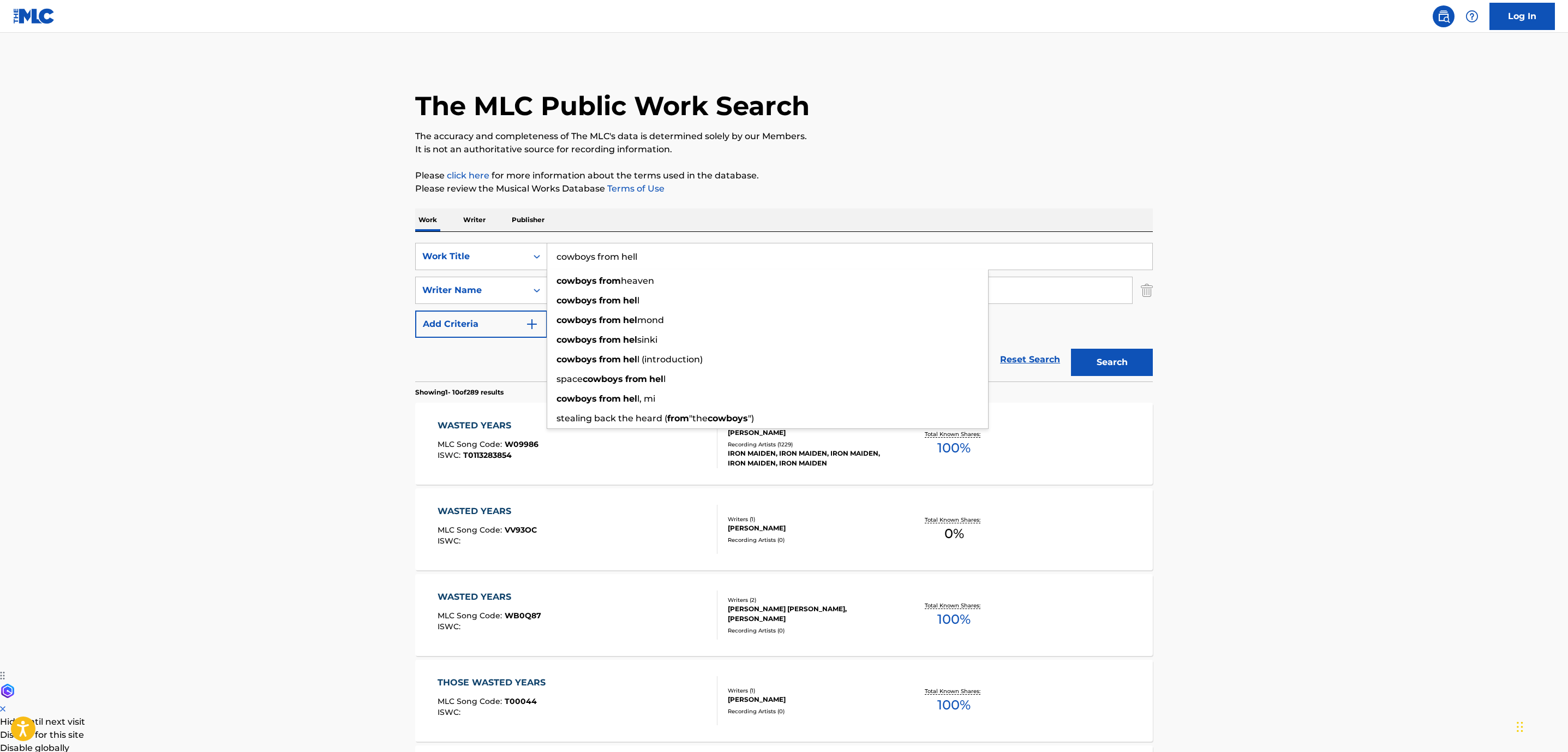
type input "cowboys from hell"
click at [1071, 349] on button "Search" at bounding box center [1111, 362] width 82 height 27
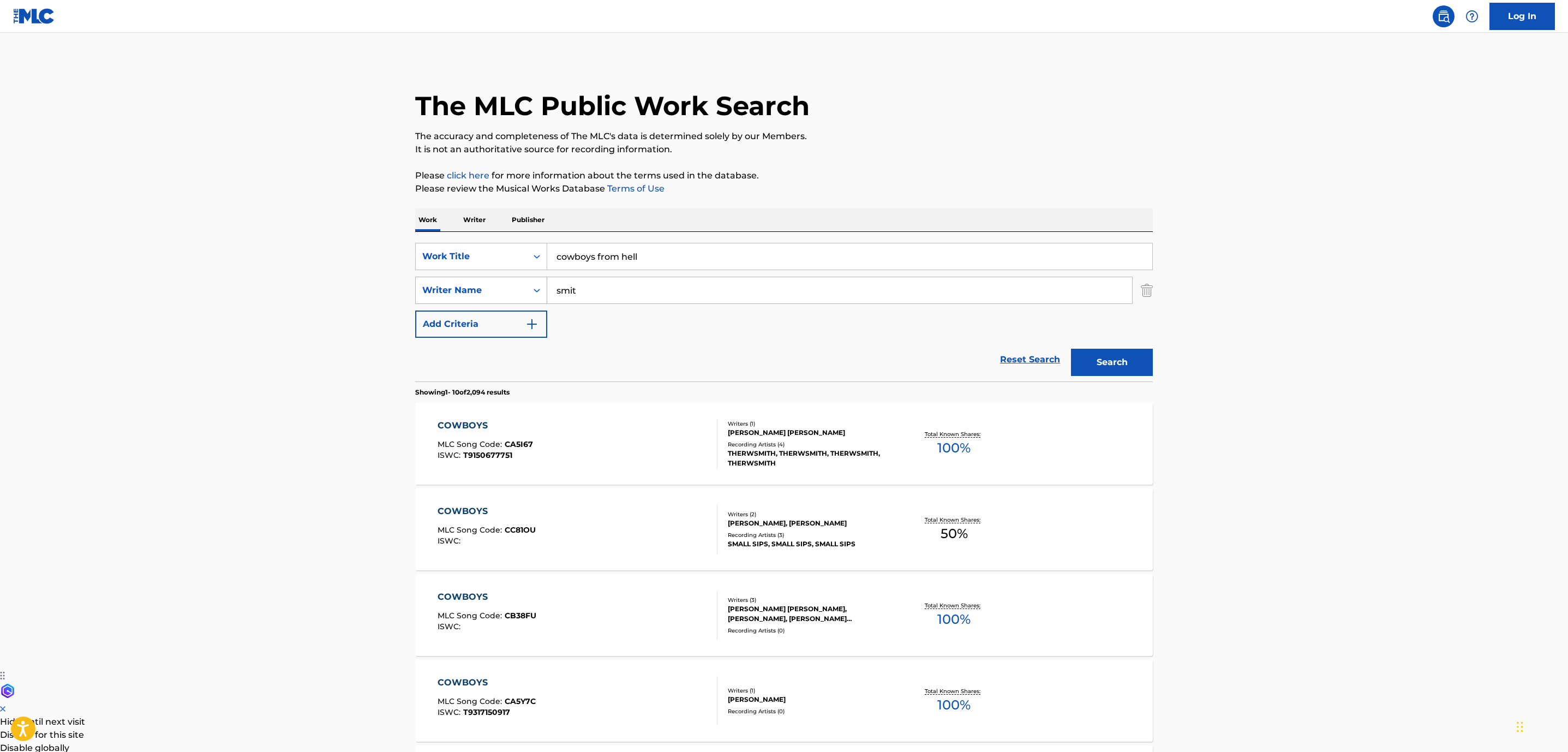
drag, startPoint x: 594, startPoint y: 301, endPoint x: 466, endPoint y: 294, distance: 128.2
click at [466, 294] on div "SearchWithCriteria7b8664c7-b390-44a6-a386-bc4e14a39c40 Writer Name [PERSON_NAME]" at bounding box center [784, 290] width 738 height 27
click at [1071, 349] on button "Search" at bounding box center [1111, 362] width 82 height 27
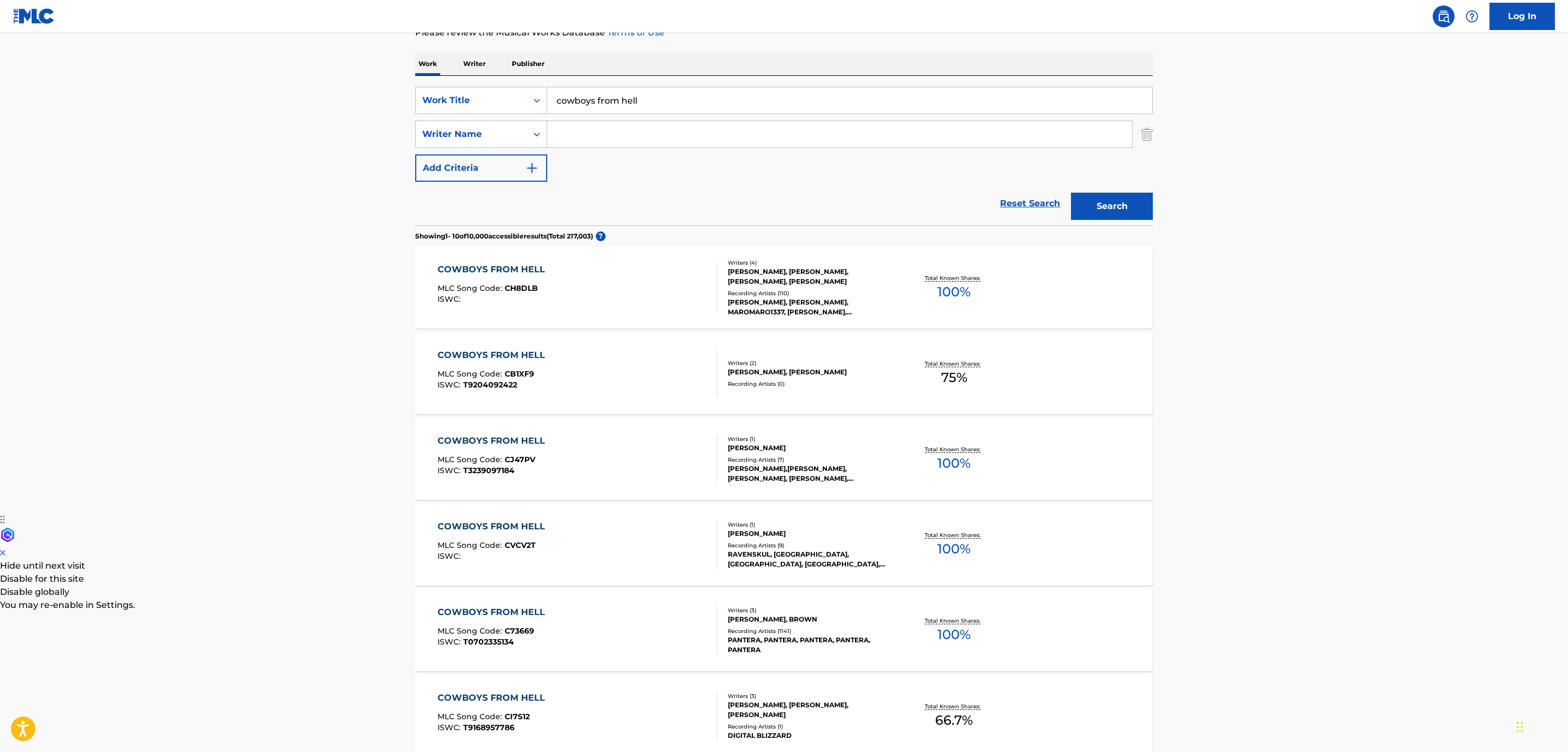
scroll to position [491, 0]
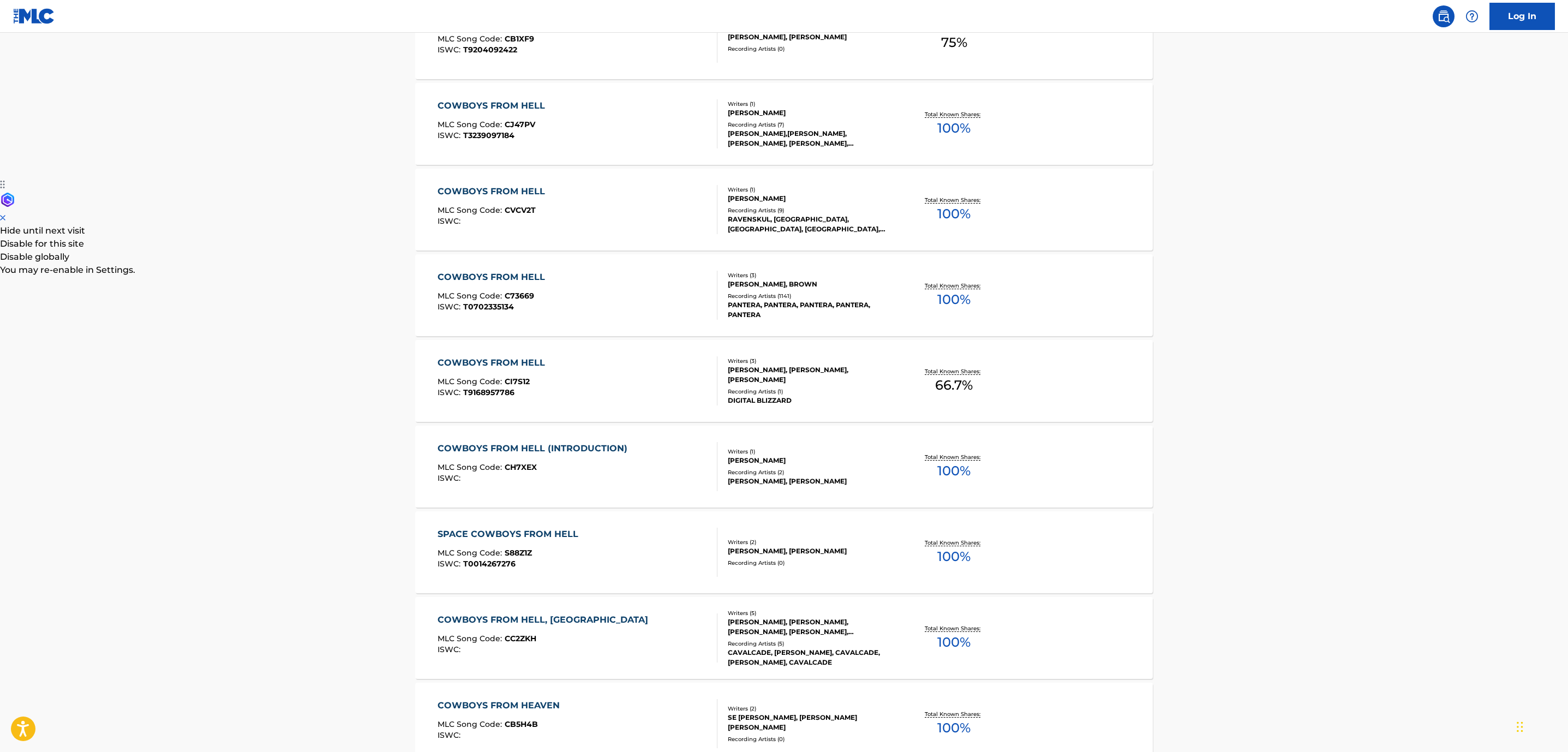
click at [883, 277] on div "Writers ( 3 )" at bounding box center [810, 276] width 165 height 8
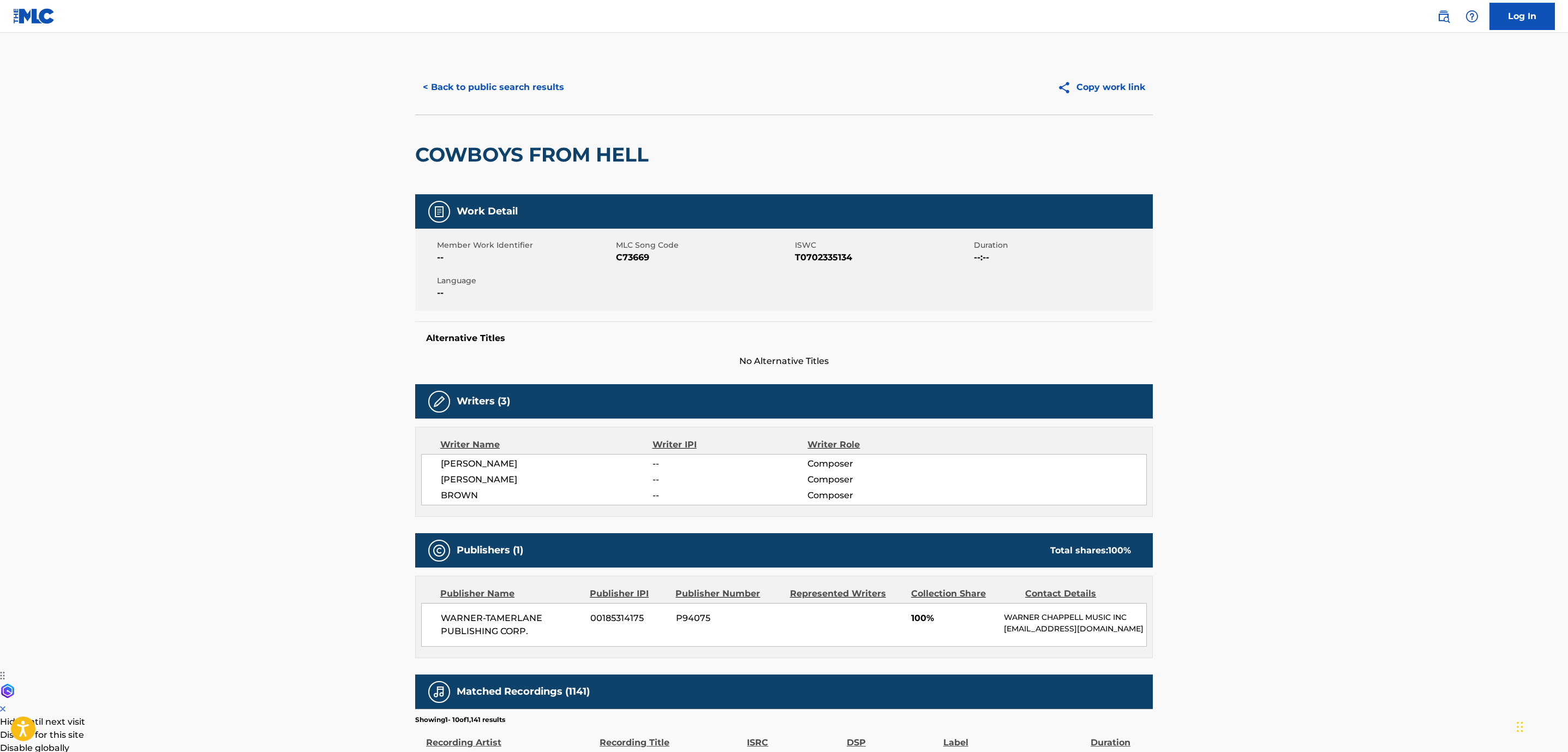
click at [438, 79] on button "< Back to public search results" at bounding box center [493, 87] width 157 height 27
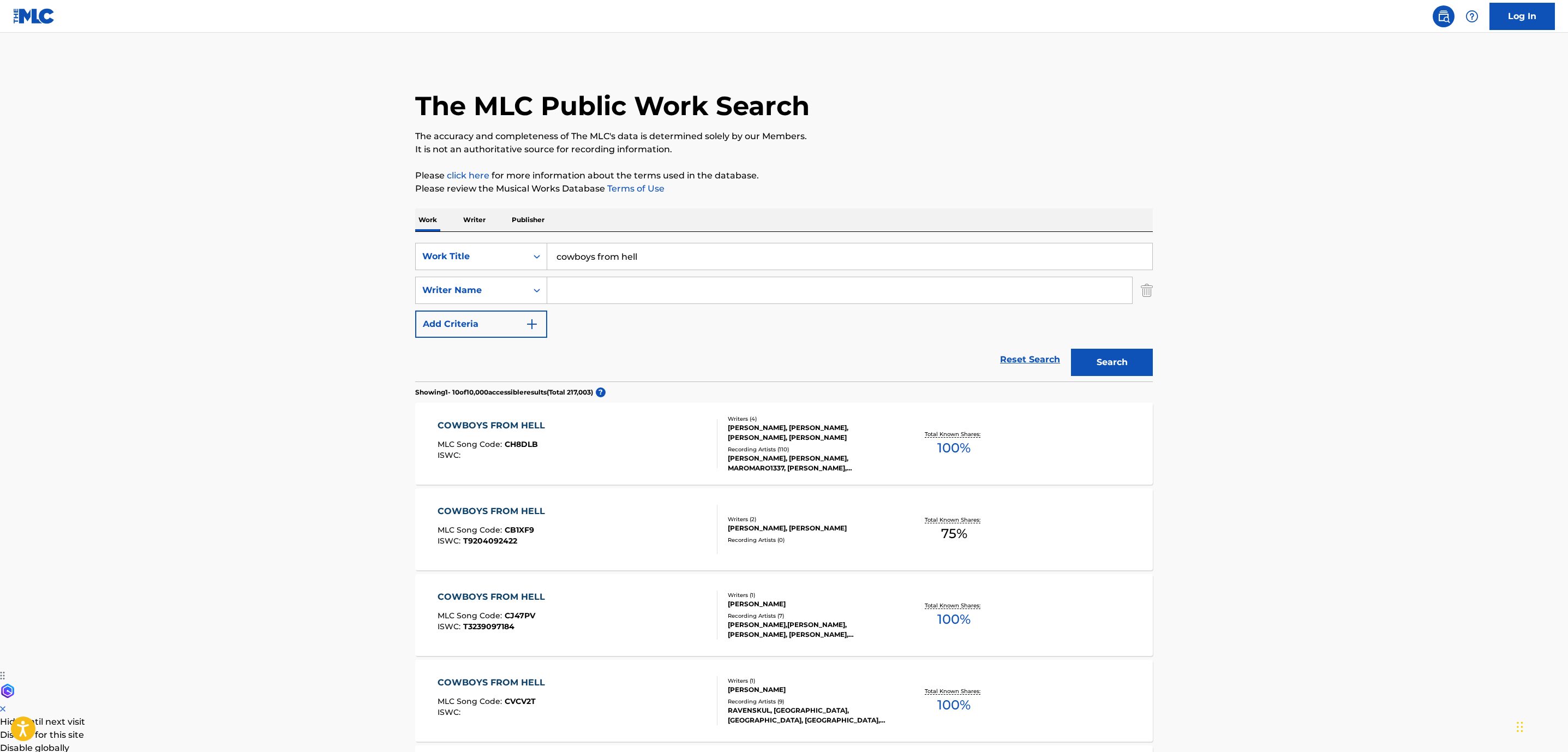
click at [589, 276] on div "Search Form" at bounding box center [839, 290] width 585 height 27
click at [609, 294] on input "Search Form" at bounding box center [839, 291] width 585 height 27
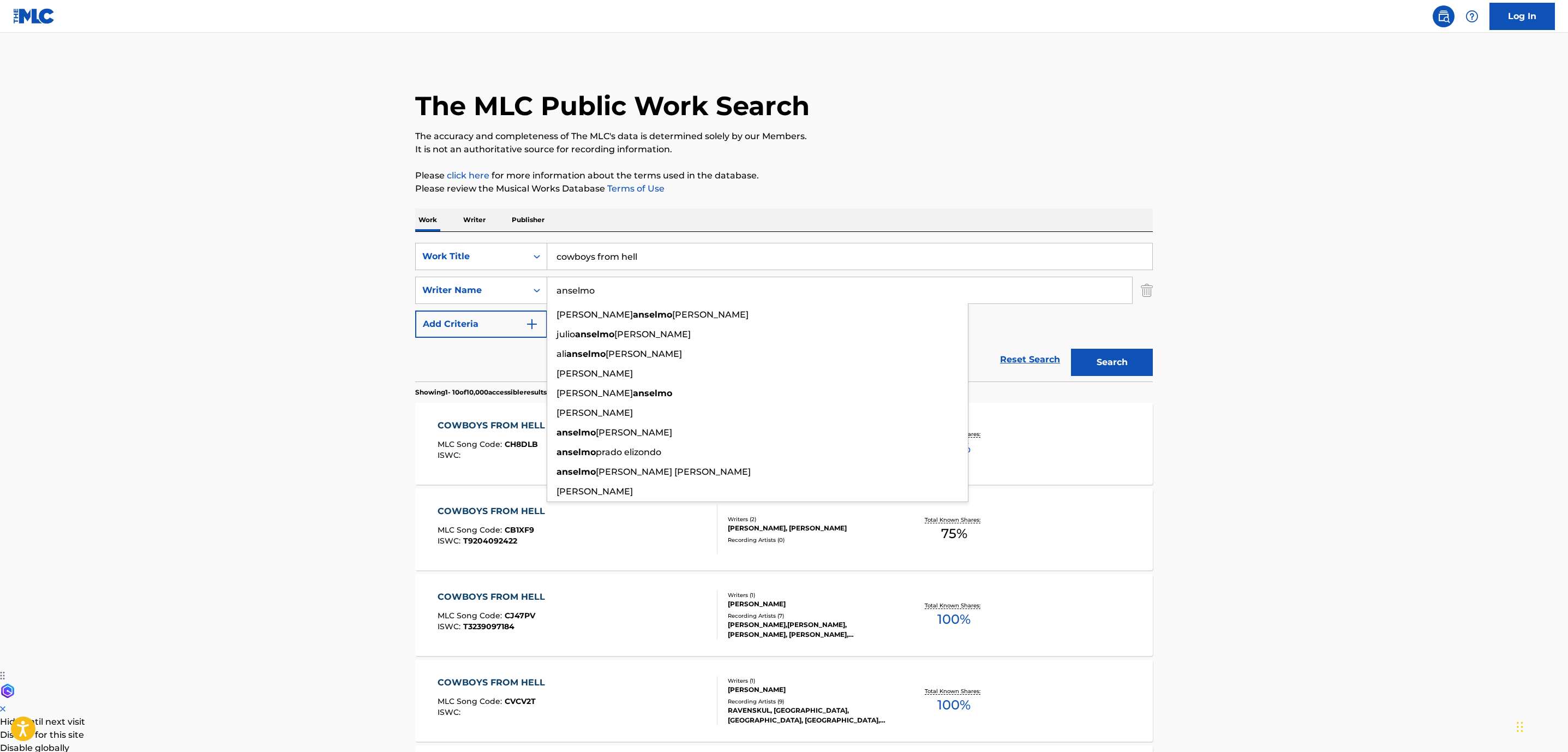
type input "anselmo"
click at [1071, 349] on button "Search" at bounding box center [1111, 362] width 82 height 27
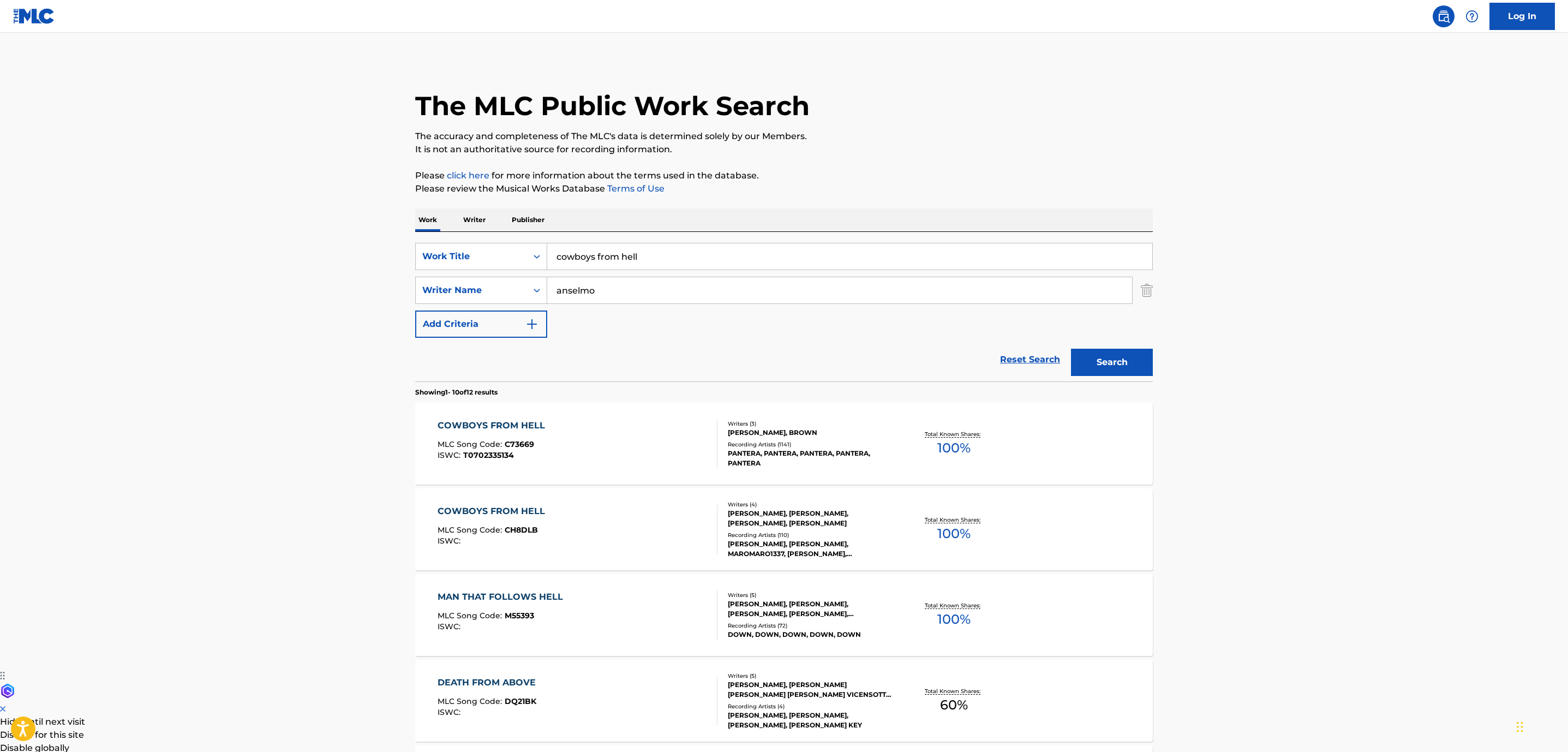
click at [653, 454] on div "COWBOYS FROM HELL MLC Song Code : C73669 ISWC : T0702335134" at bounding box center [578, 443] width 281 height 49
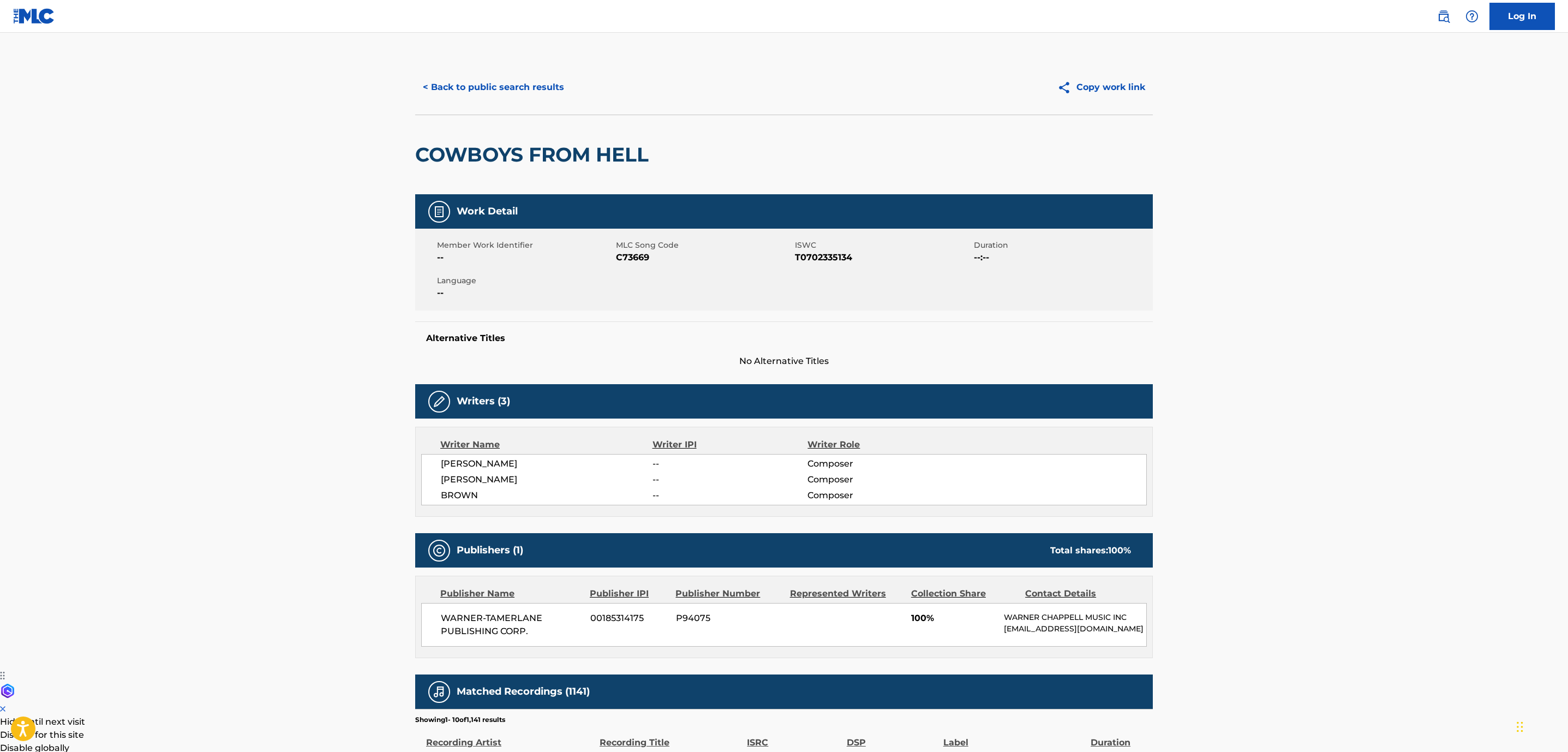
click at [501, 85] on button "< Back to public search results" at bounding box center [493, 87] width 157 height 27
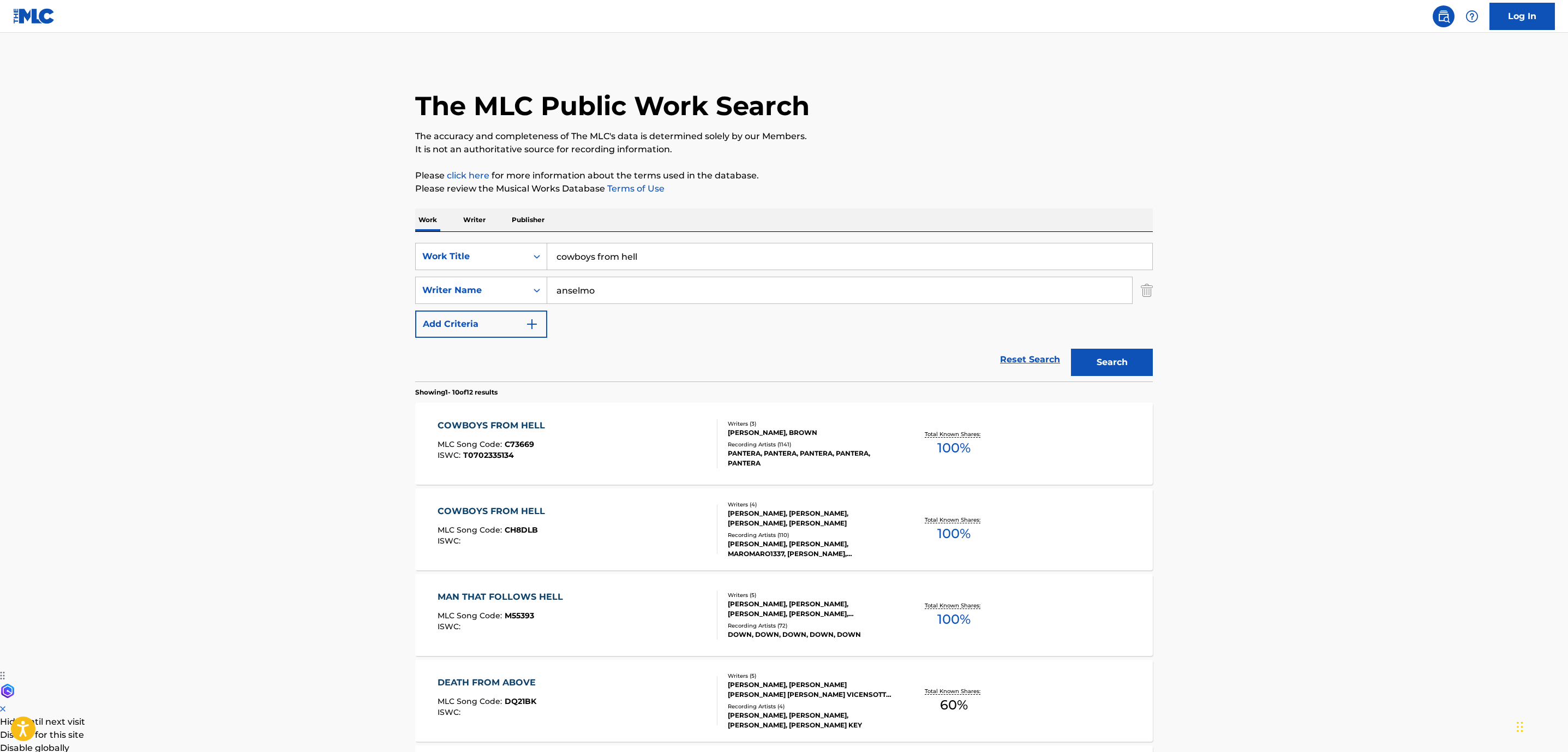
drag, startPoint x: 672, startPoint y: 256, endPoint x: 350, endPoint y: 269, distance: 322.3
click at [491, 247] on div "SearchWithCriteria852e5815-258f-4b49-930d-0e7060dc4df4 Work Title cowboys from …" at bounding box center [784, 256] width 738 height 27
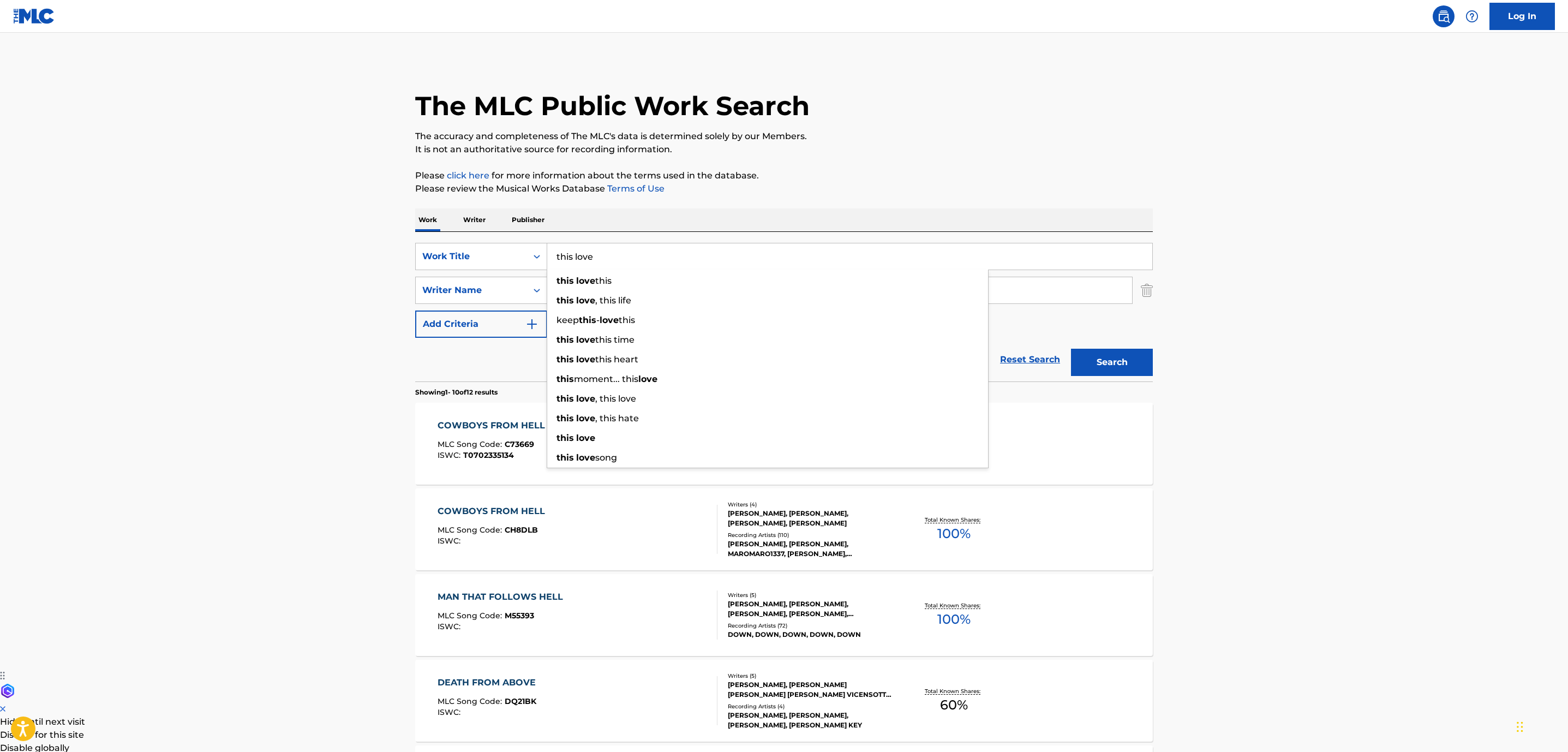
type input "this love"
click at [1071, 349] on button "Search" at bounding box center [1111, 362] width 82 height 27
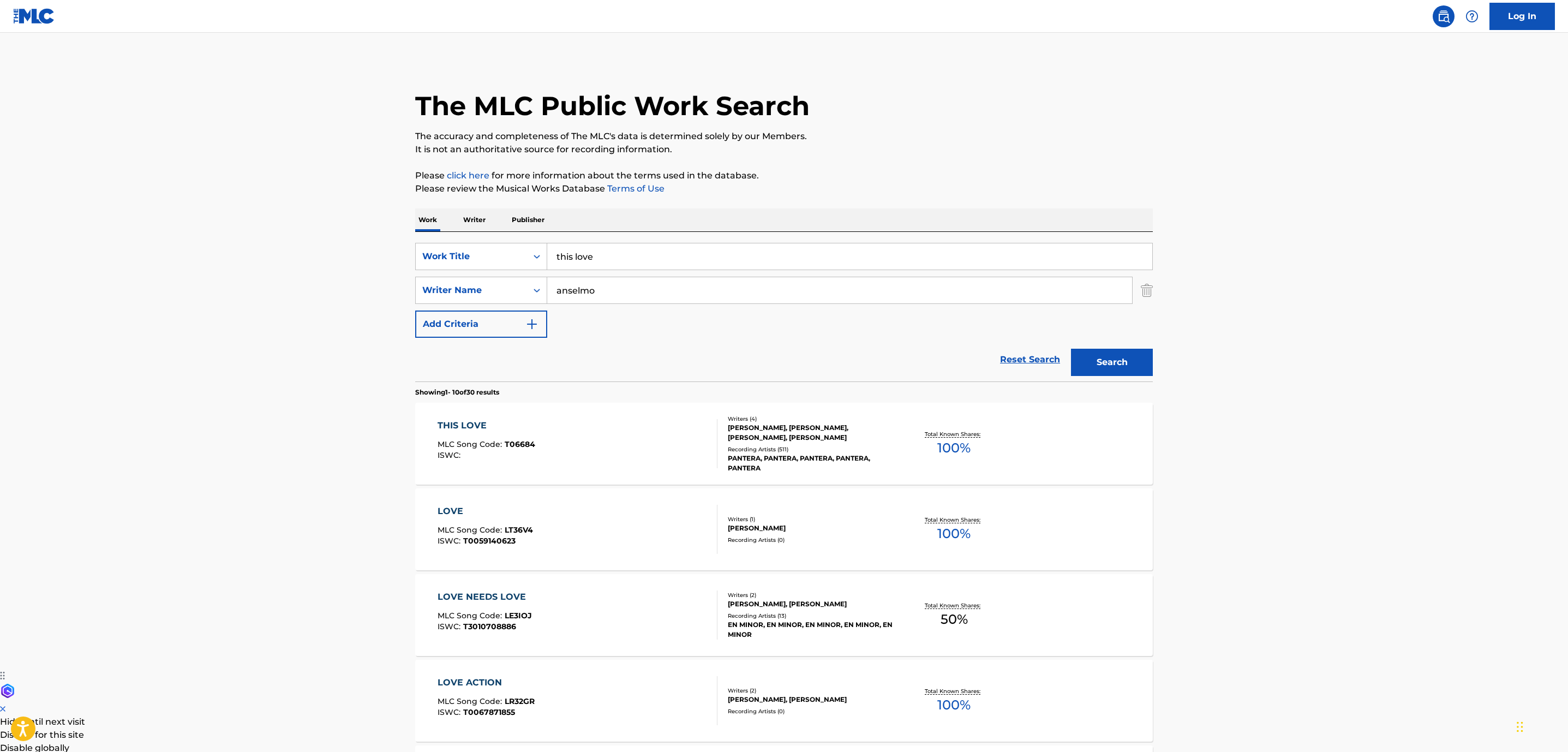
click at [662, 437] on div "THIS LOVE MLC Song Code : T06684 ISWC :" at bounding box center [578, 443] width 281 height 49
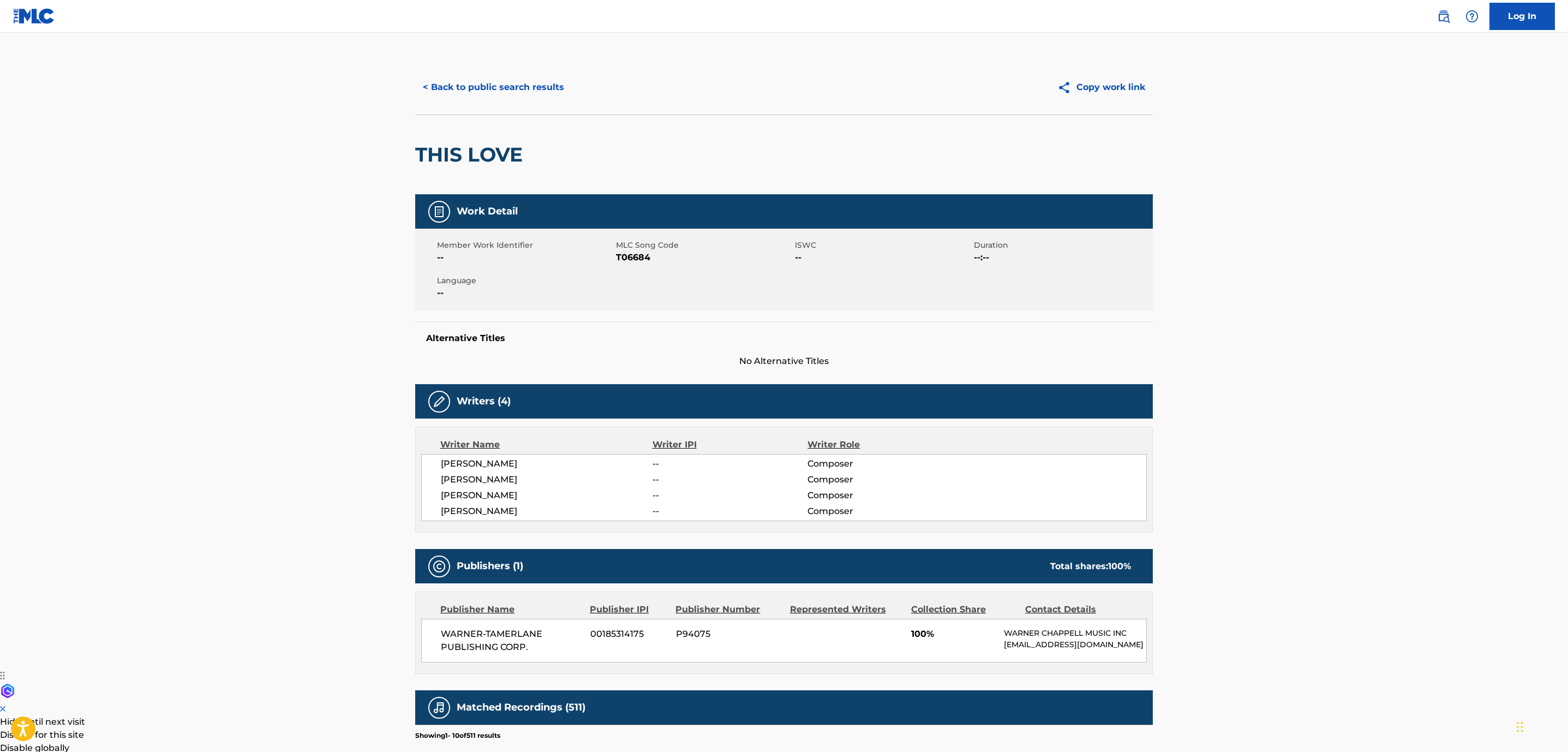
click at [459, 90] on button "< Back to public search results" at bounding box center [493, 87] width 157 height 27
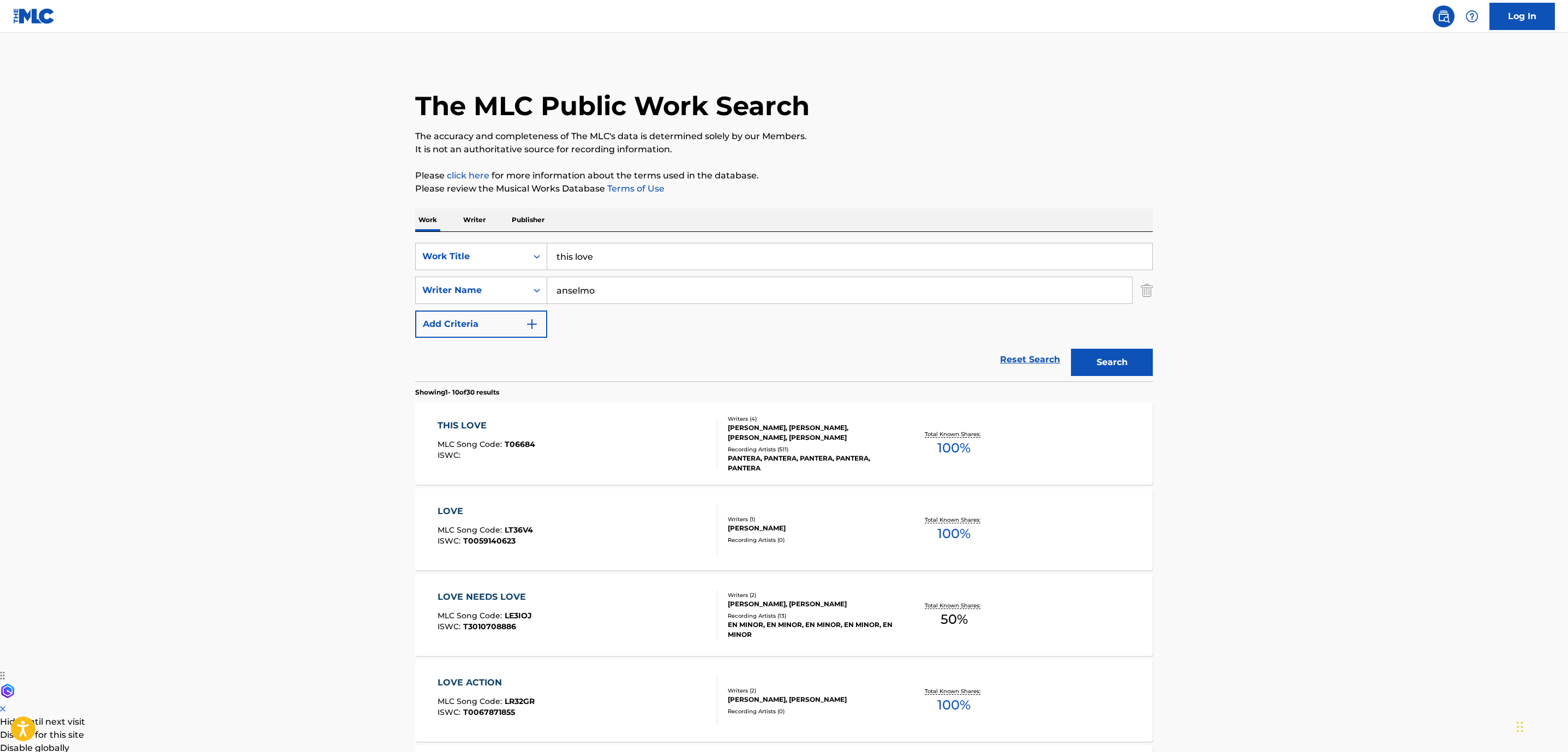
click at [525, 237] on div "SearchWithCriteria852e5815-258f-4b49-930d-0e7060dc4df4 Work Title this love Sea…" at bounding box center [784, 306] width 738 height 149
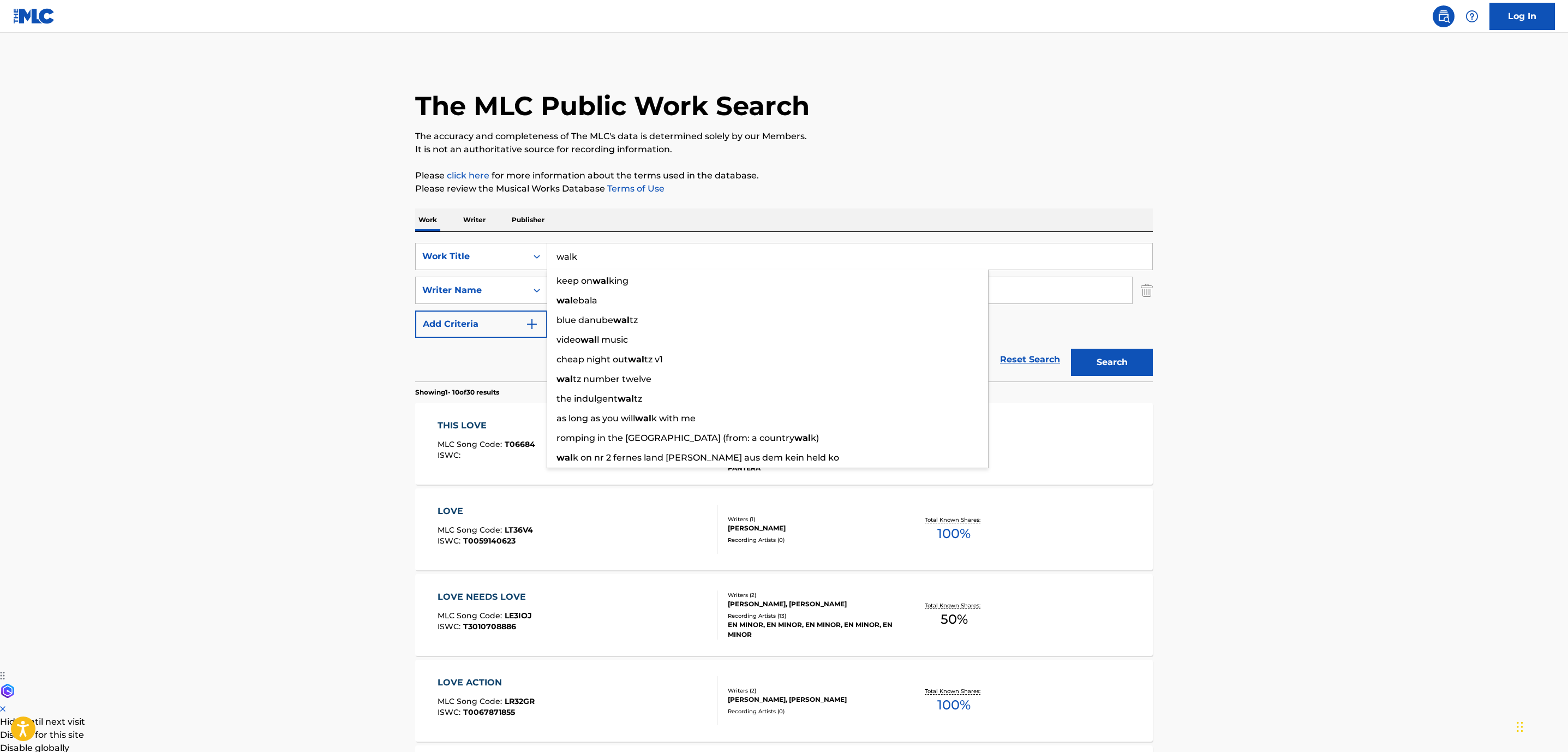
type input "walk"
click at [1071, 349] on button "Search" at bounding box center [1111, 362] width 82 height 27
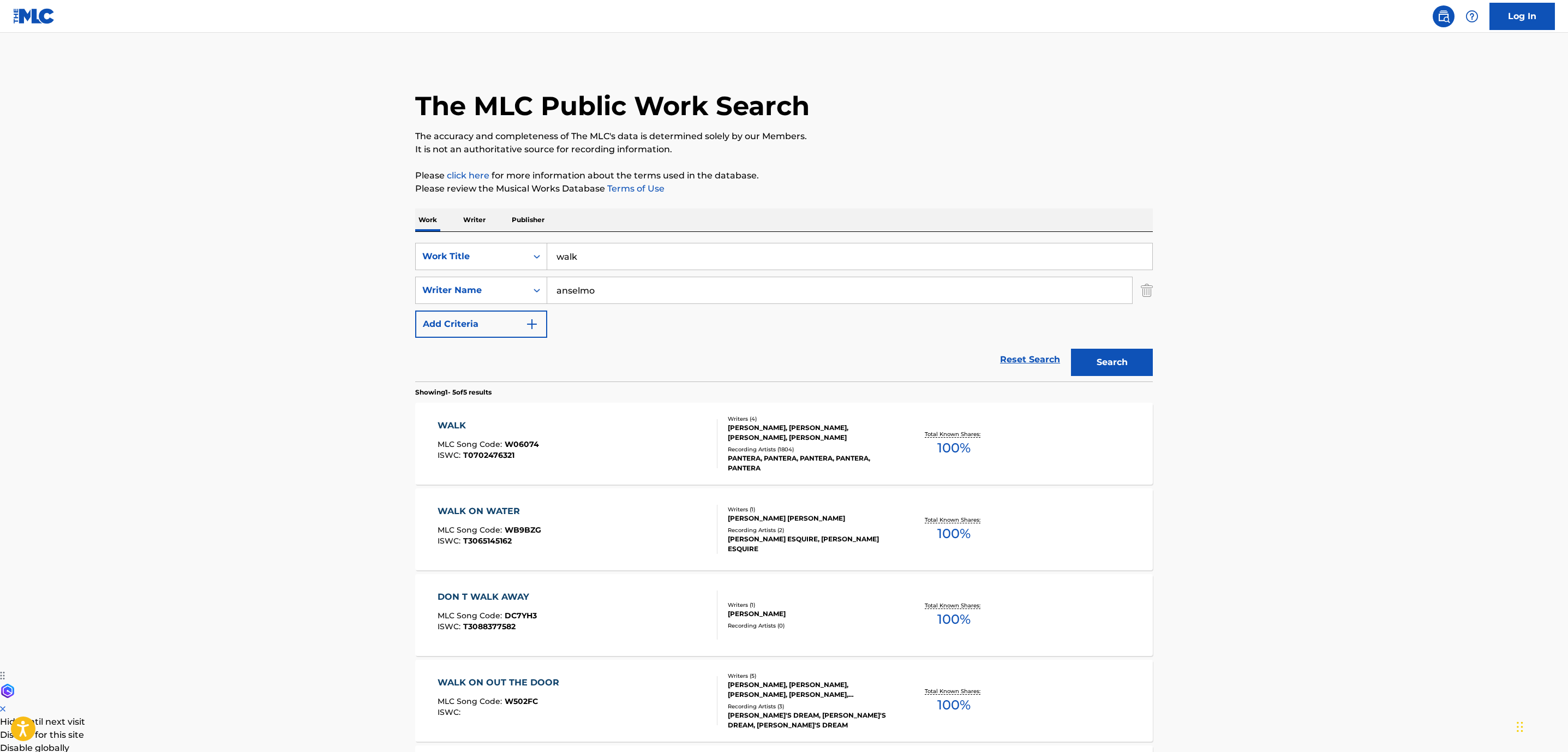
click at [628, 431] on div "WALK MLC Song Code : W06074 ISWC : T0702476321" at bounding box center [578, 443] width 281 height 49
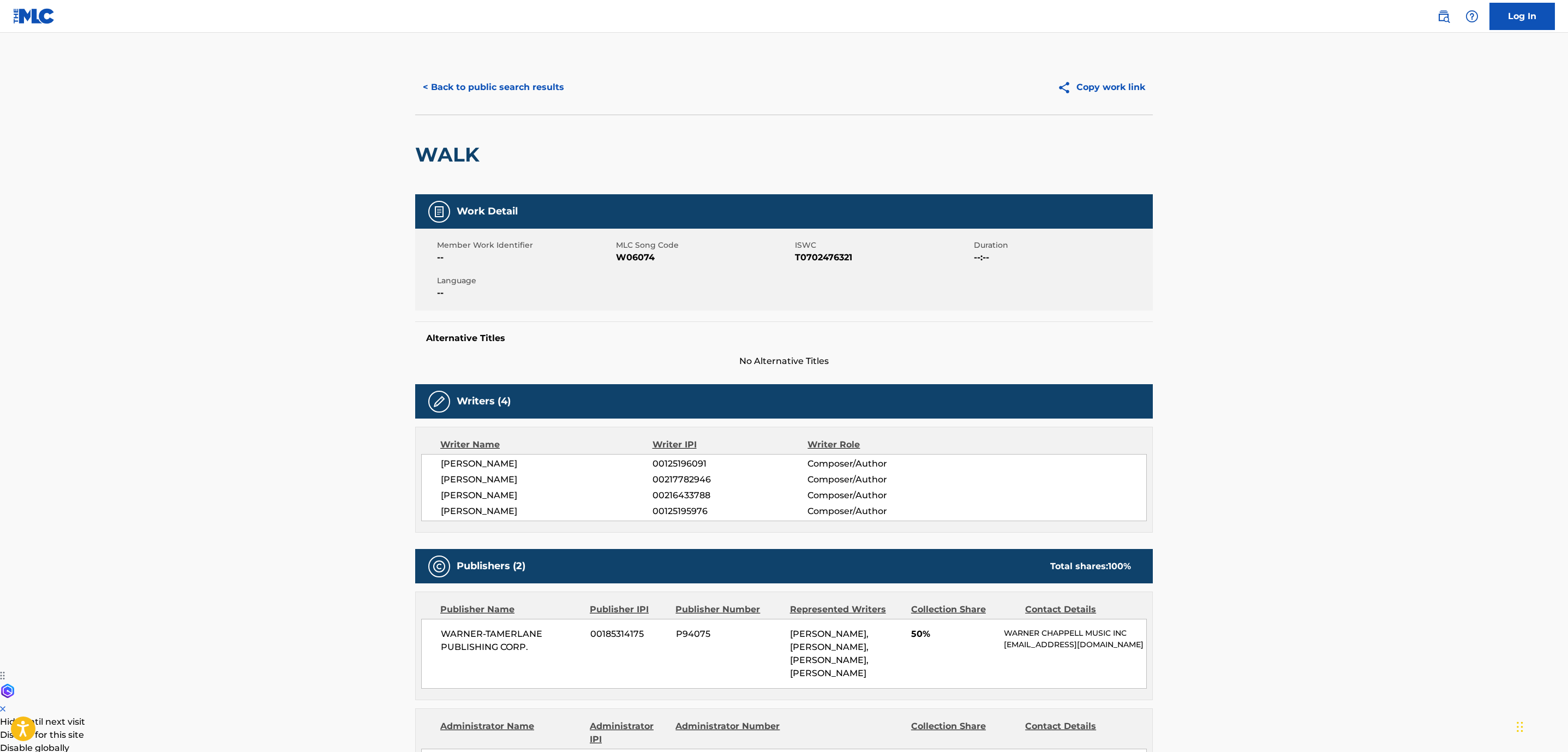
click at [493, 85] on button "< Back to public search results" at bounding box center [493, 87] width 157 height 27
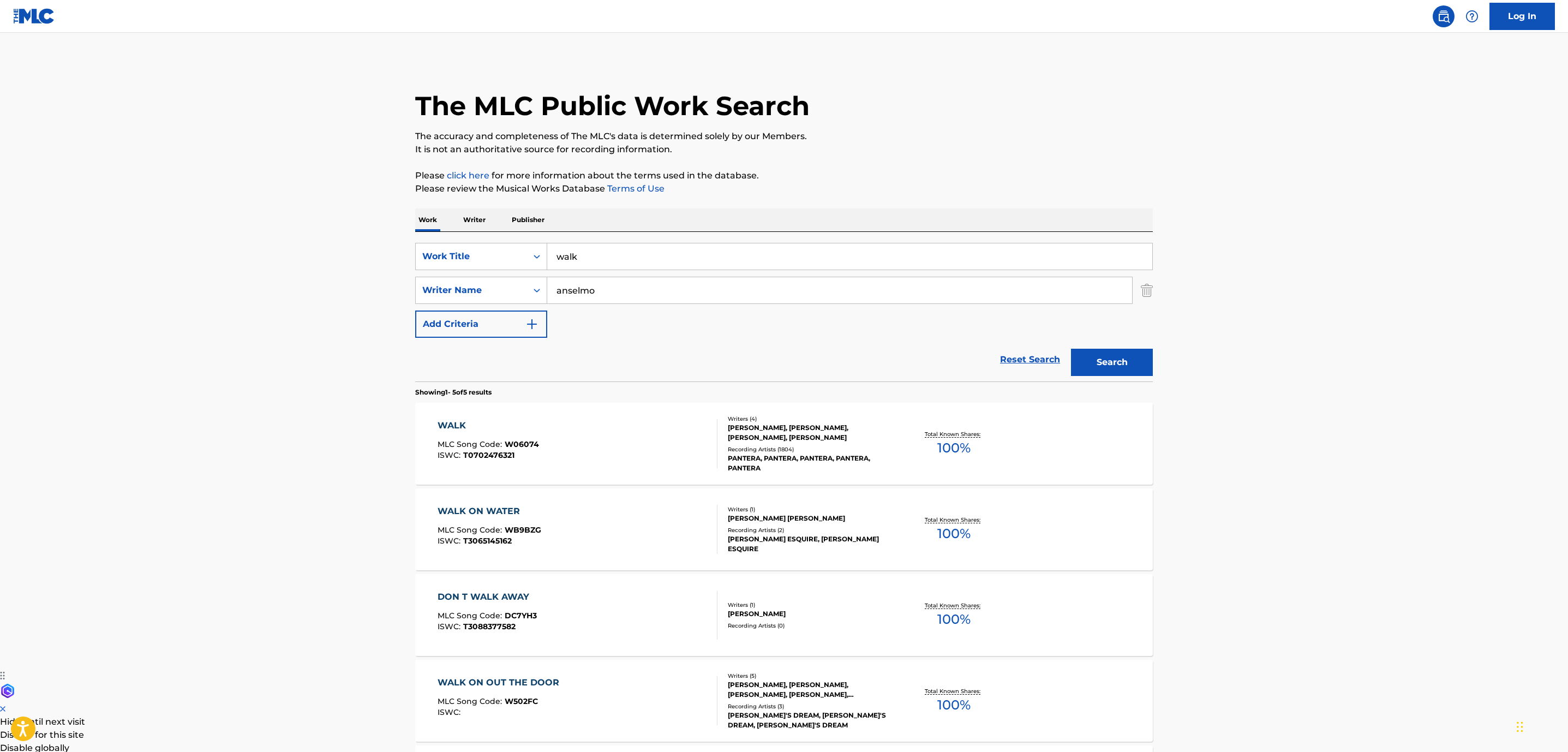
drag, startPoint x: 630, startPoint y: 252, endPoint x: 395, endPoint y: 241, distance: 235.3
click at [469, 234] on div "SearchWithCriteria852e5815-258f-4b49-930d-0e7060dc4df4 Work Title walk SearchWi…" at bounding box center [784, 306] width 738 height 149
type input "symphony of destruction"
click at [1071, 349] on button "Search" at bounding box center [1111, 362] width 82 height 27
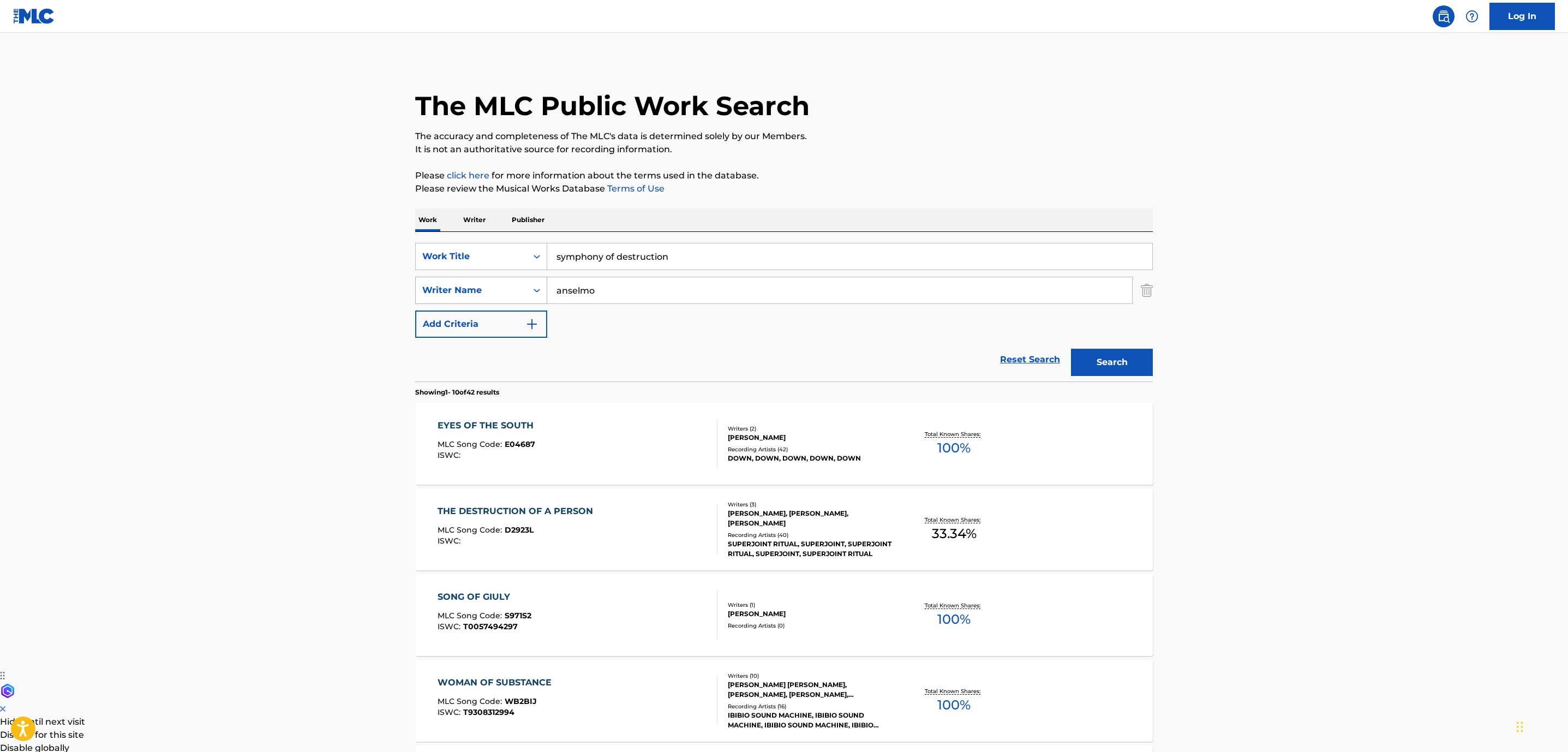
drag, startPoint x: 618, startPoint y: 294, endPoint x: 475, endPoint y: 286, distance: 143.2
click at [476, 287] on div "SearchWithCriteria7b8664c7-b390-44a6-a386-bc4e14a39c40 Writer Name [PERSON_NAME]" at bounding box center [784, 290] width 738 height 27
click at [1133, 364] on button "Search" at bounding box center [1111, 362] width 82 height 27
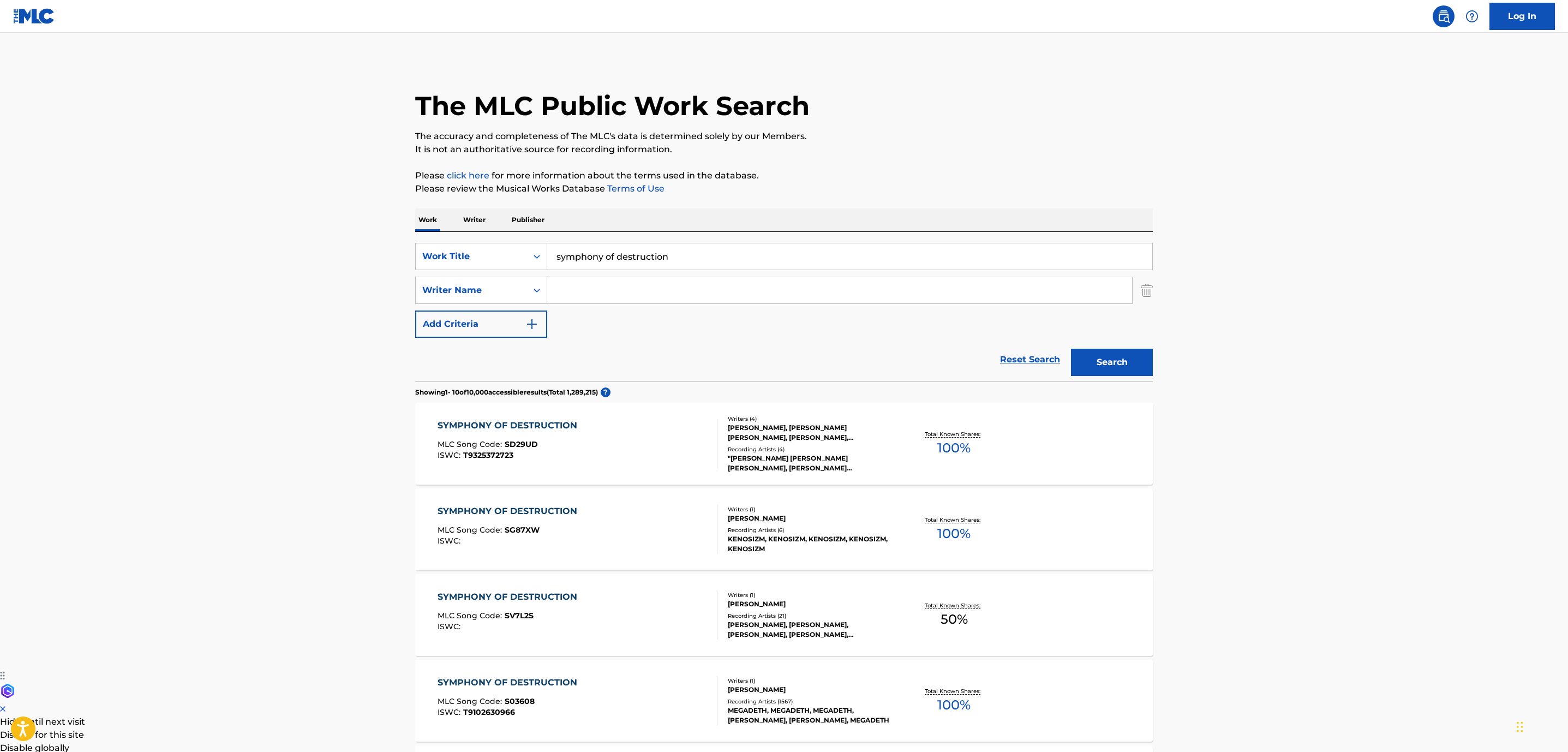
click at [653, 419] on div "SYMPHONY OF DESTRUCTION MLC Song Code : SD29UD ISWC : T9325372723" at bounding box center [578, 443] width 281 height 49
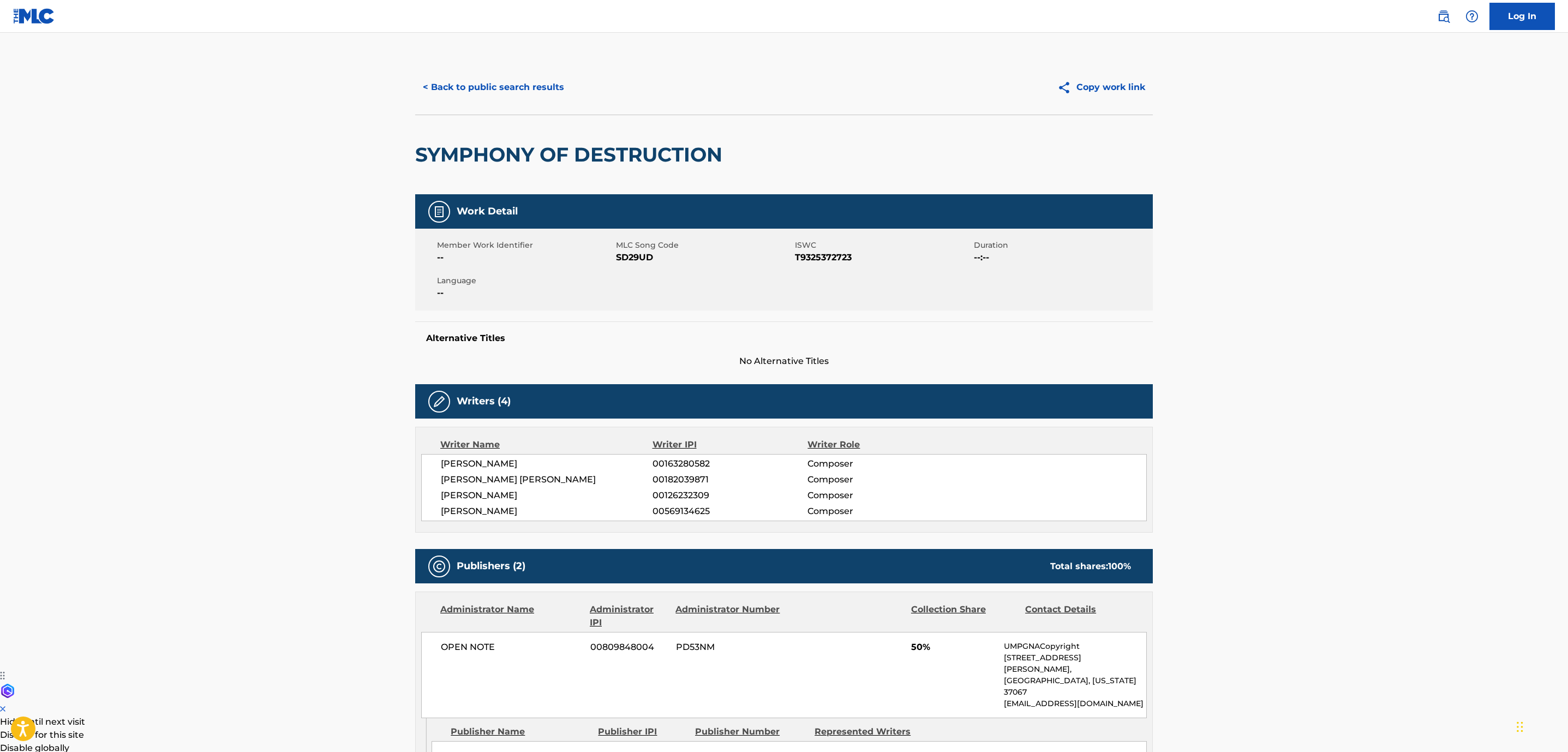
click at [447, 87] on button "< Back to public search results" at bounding box center [493, 87] width 157 height 27
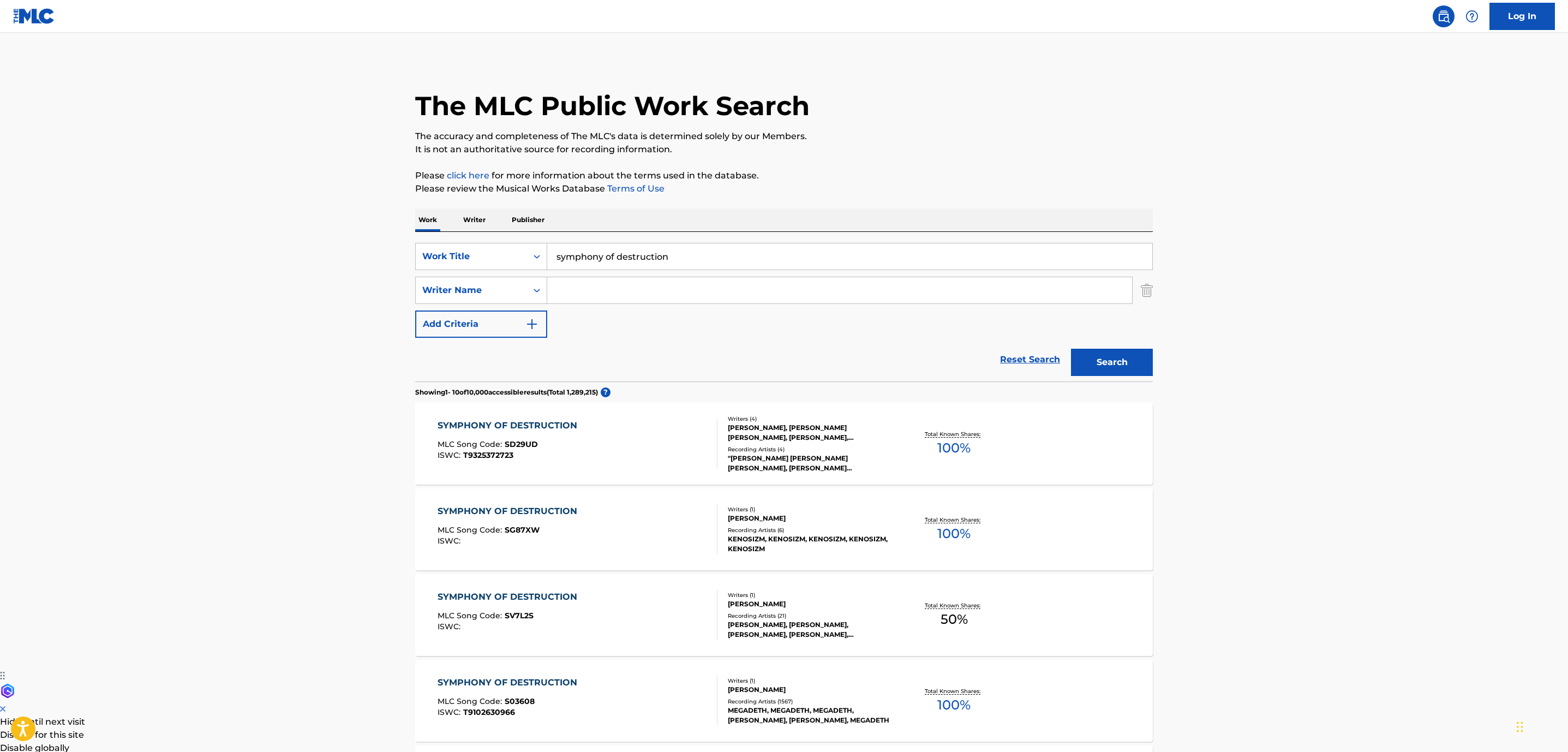
click at [623, 686] on div "SYMPHONY OF DESTRUCTION MLC Song Code : S03608 ISWC : T9102630966" at bounding box center [578, 700] width 281 height 49
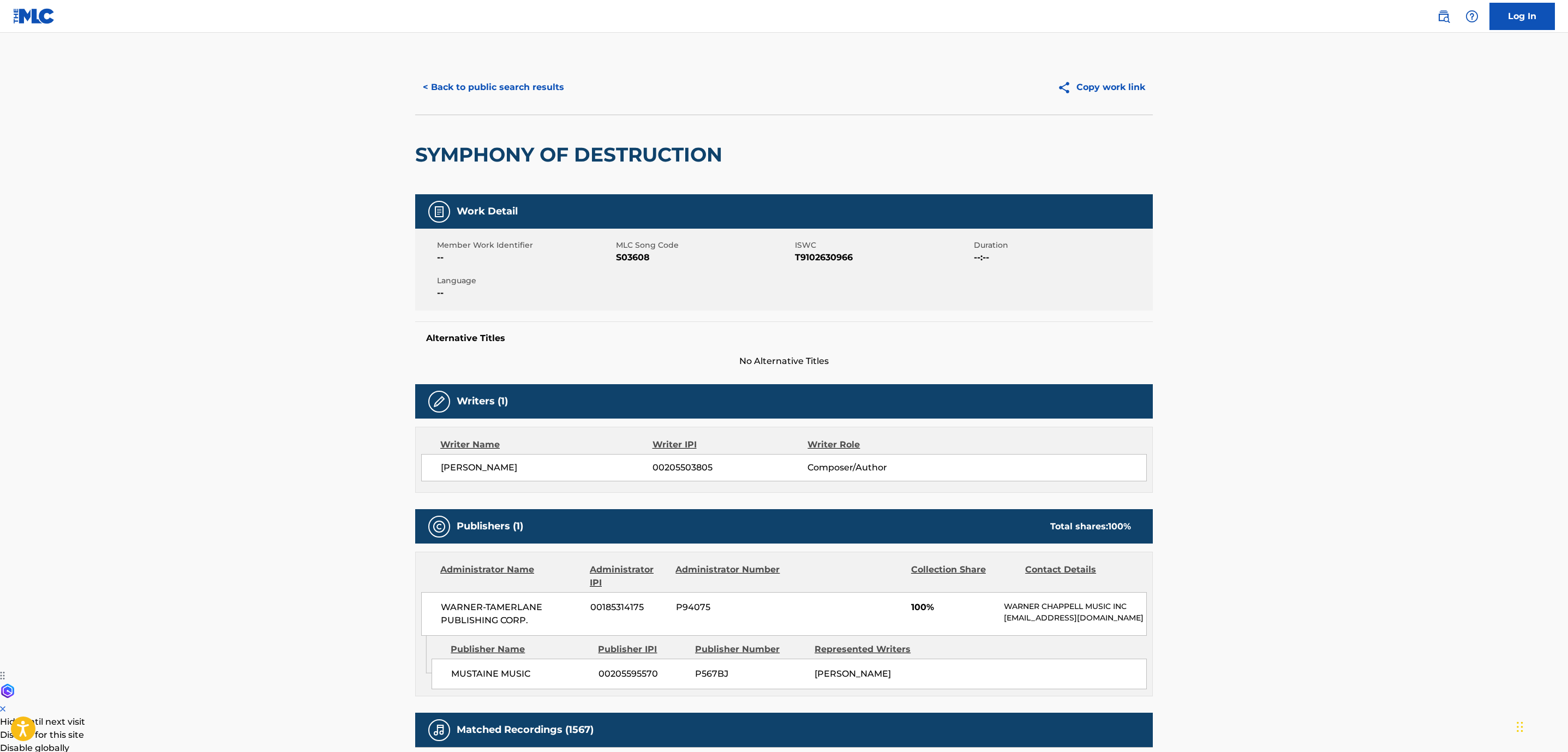
click at [454, 82] on button "< Back to public search results" at bounding box center [493, 87] width 157 height 27
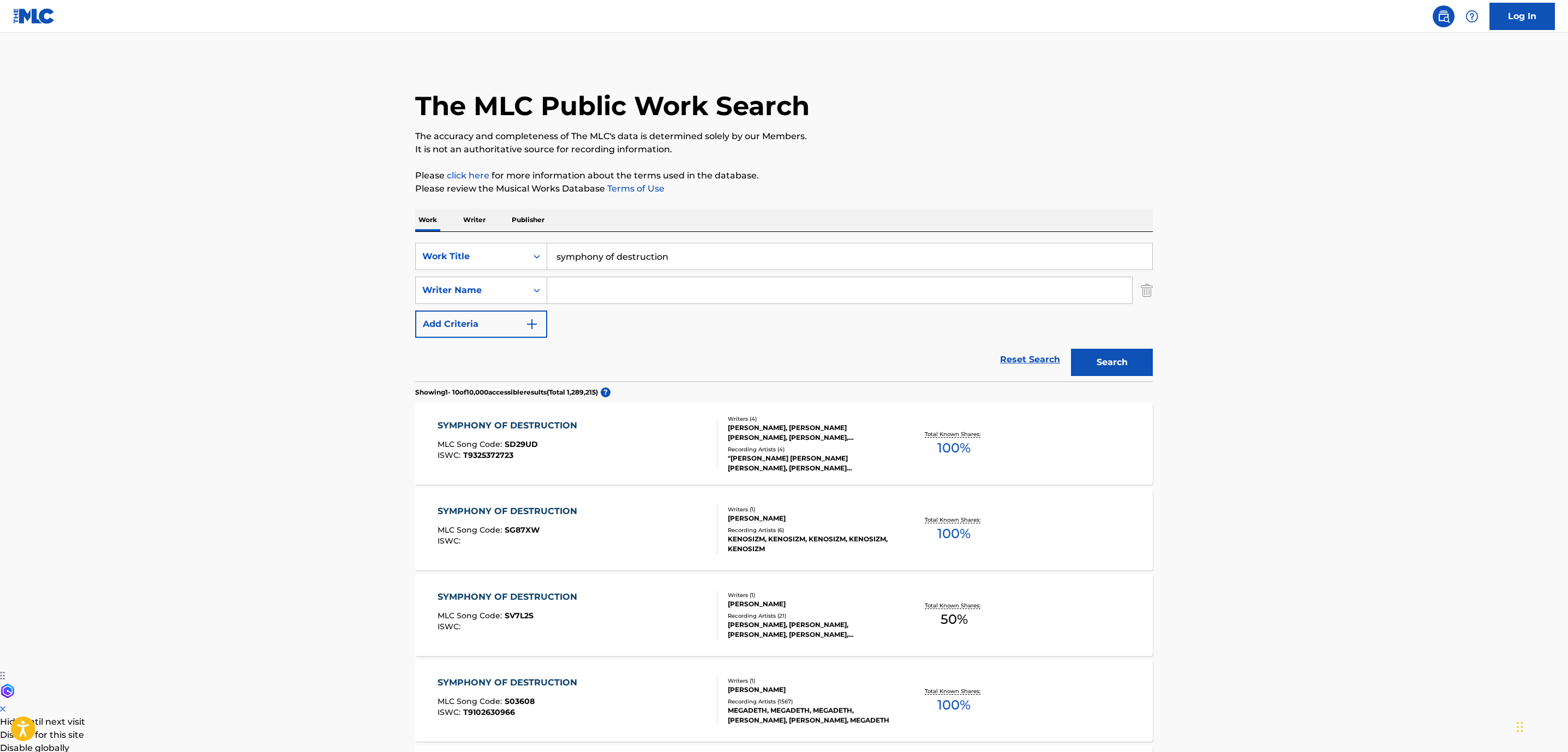
drag, startPoint x: 685, startPoint y: 256, endPoint x: 296, endPoint y: 261, distance: 389.0
click at [506, 246] on div "SearchWithCriteria852e5815-258f-4b49-930d-0e7060dc4df4 Work Title symphony of d…" at bounding box center [784, 256] width 738 height 27
type input "peace sells"
click at [1071, 349] on button "Search" at bounding box center [1111, 362] width 82 height 27
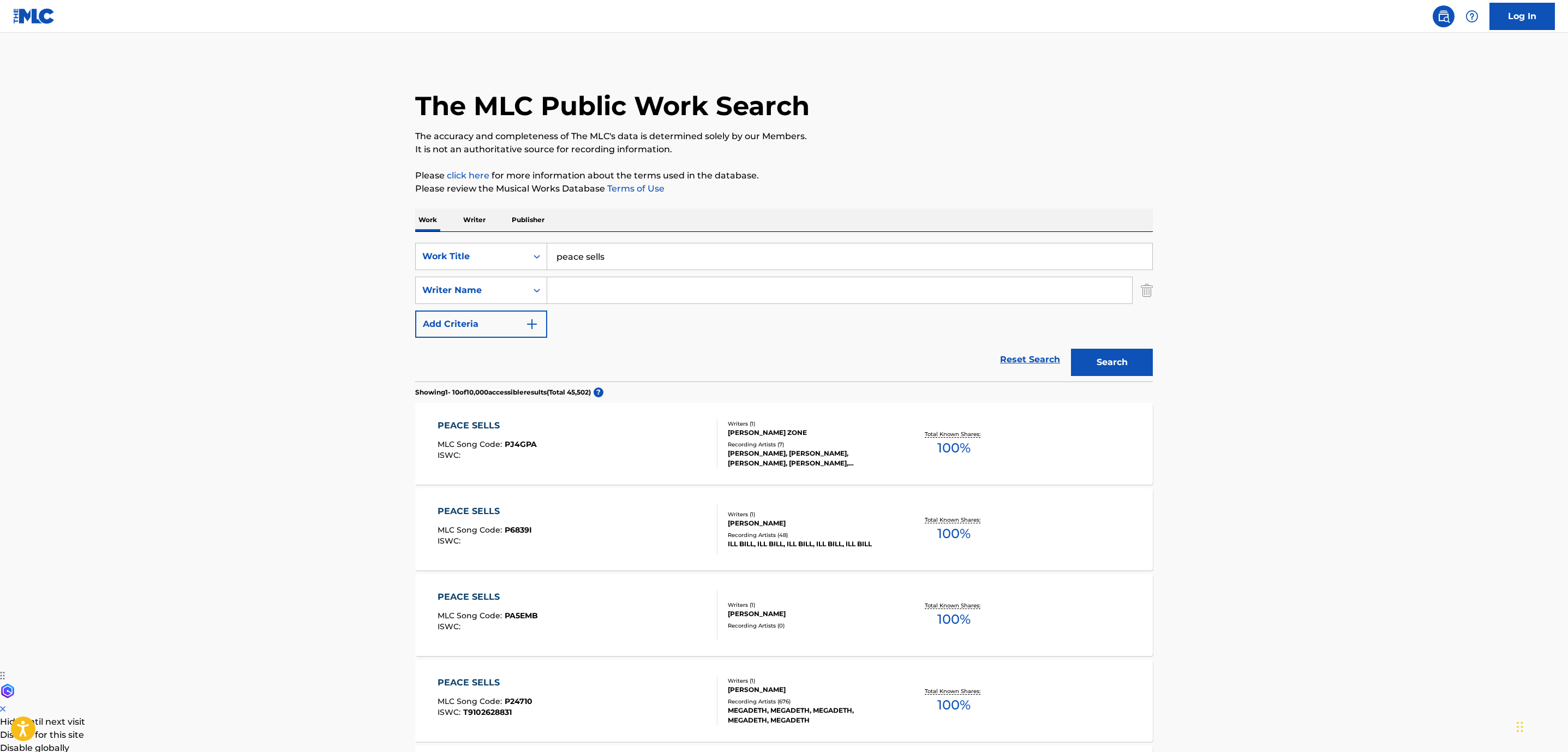
click at [657, 653] on div "PEACE SELLS MLC Song Code : PA5EMB ISWC : Writers ( 1 ) [PERSON_NAME] Recording…" at bounding box center [784, 615] width 738 height 82
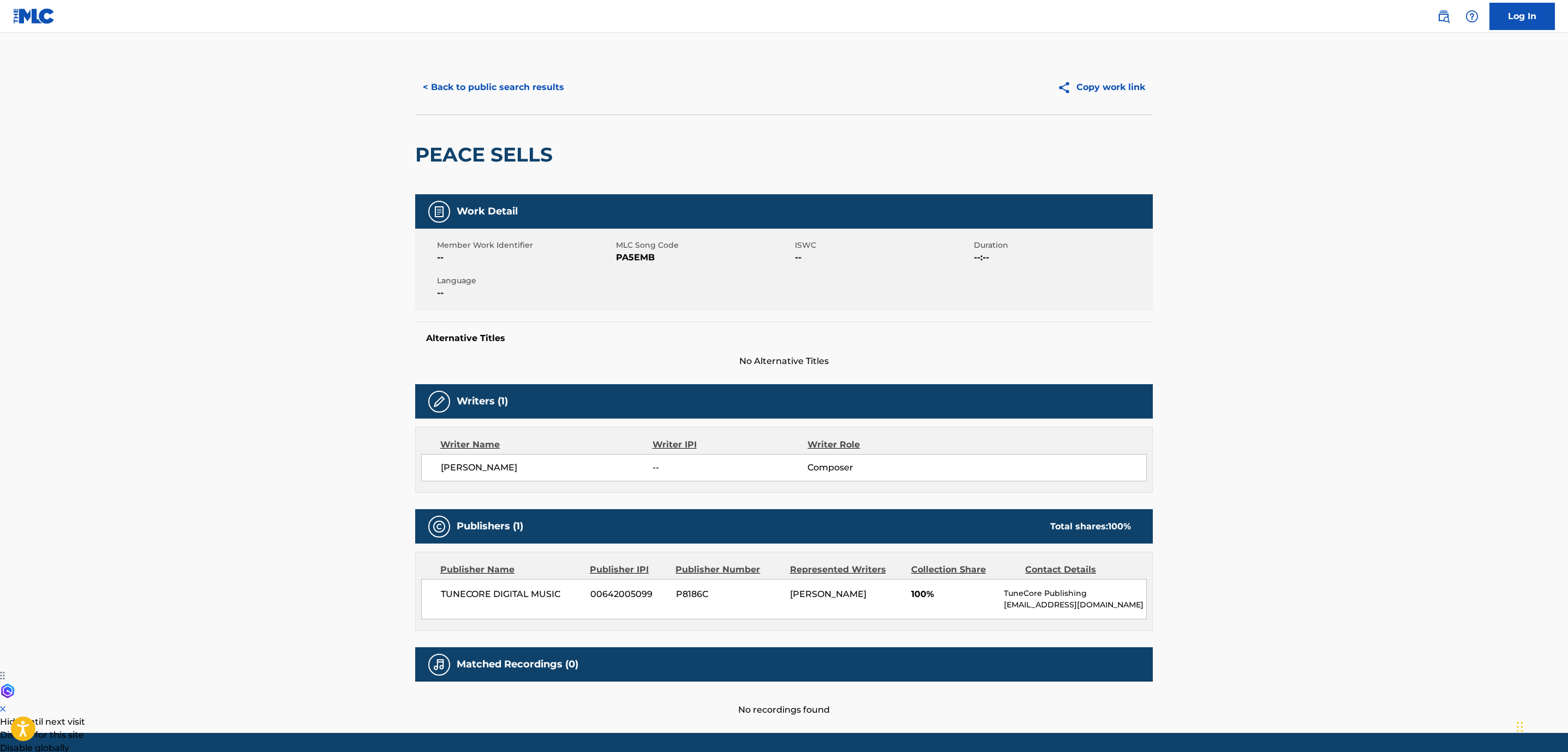
click at [467, 82] on button "< Back to public search results" at bounding box center [493, 87] width 157 height 27
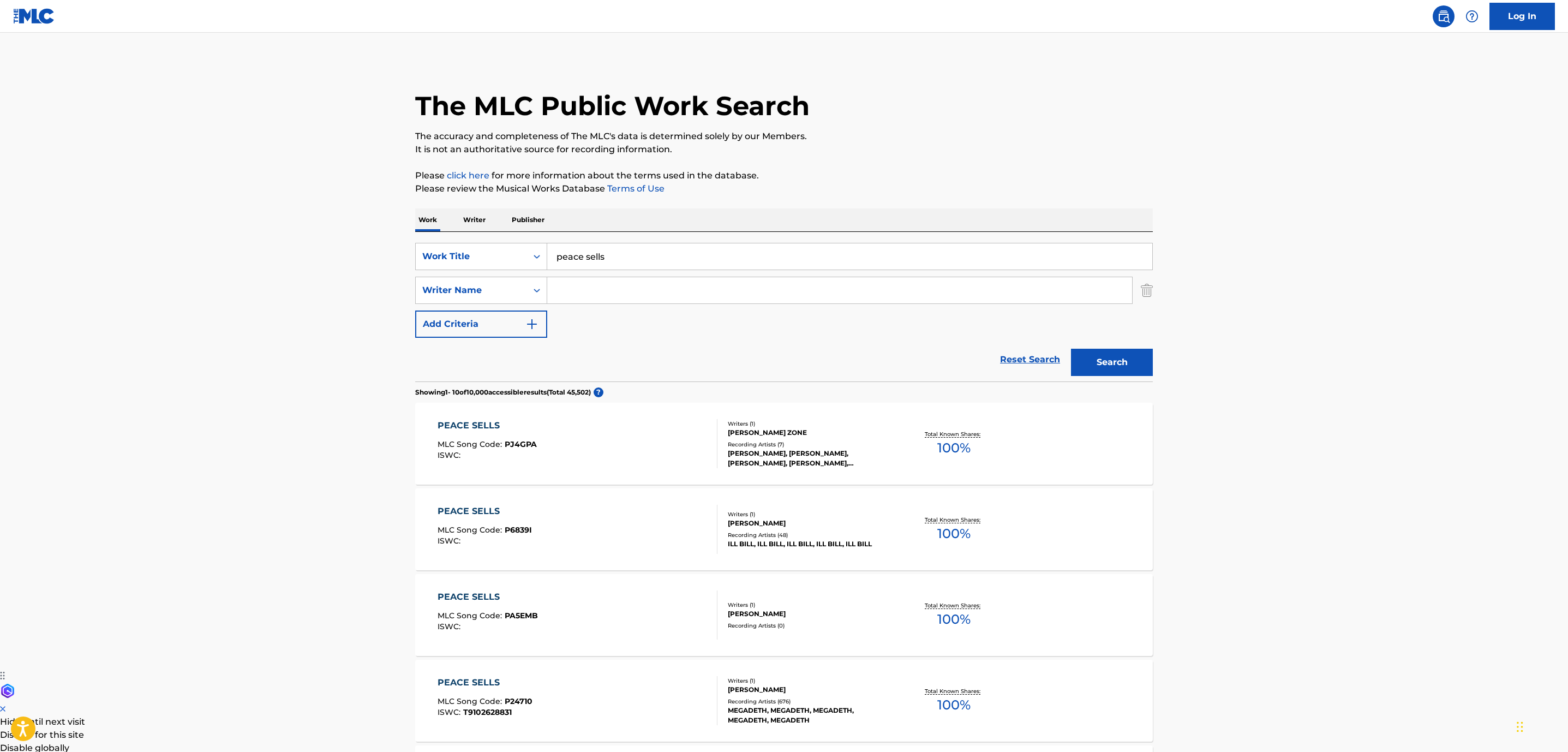
click at [609, 687] on div "PEACE SELLS MLC Song Code : P24710 ISWC : T9102628831" at bounding box center [578, 700] width 281 height 49
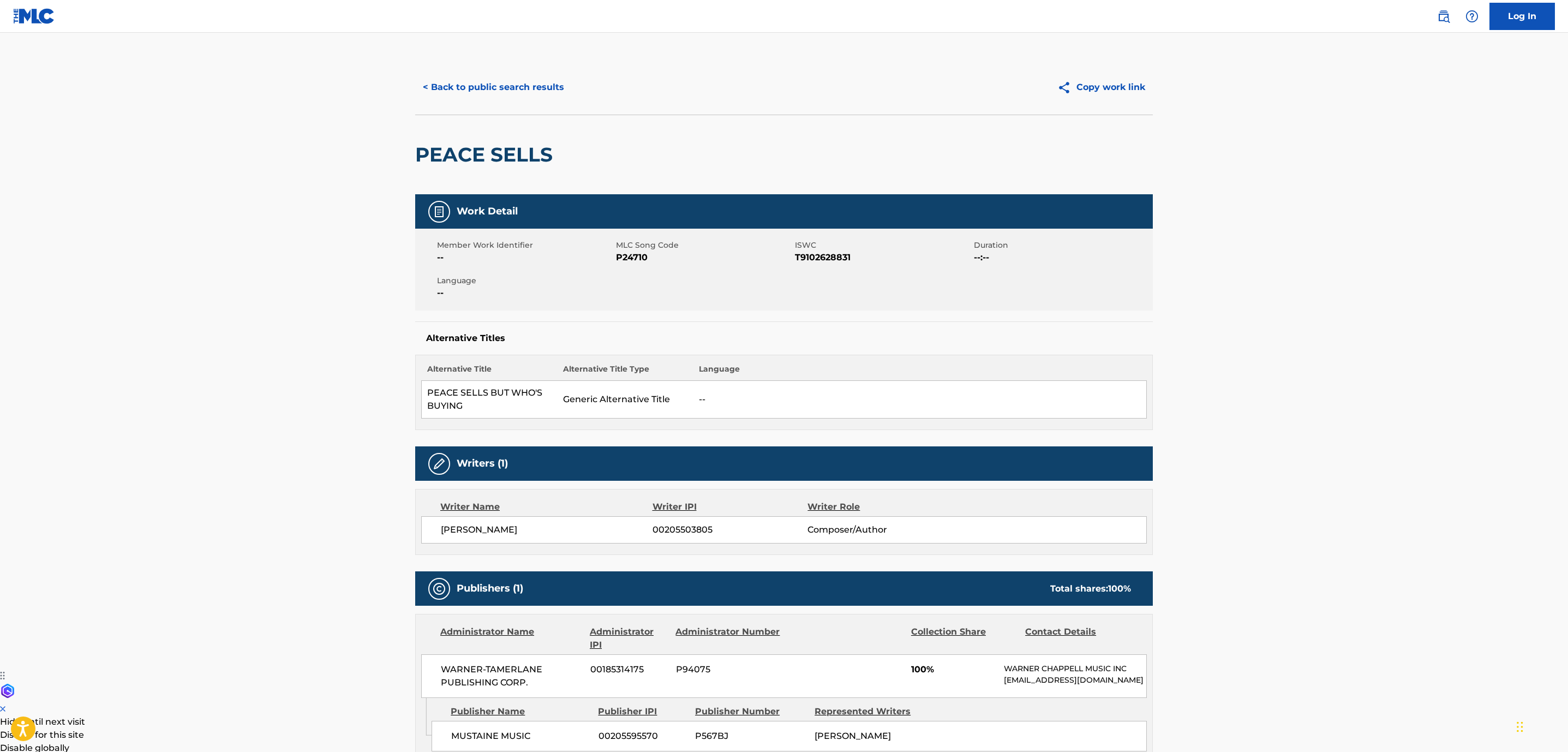
click at [505, 96] on button "< Back to public search results" at bounding box center [493, 87] width 157 height 27
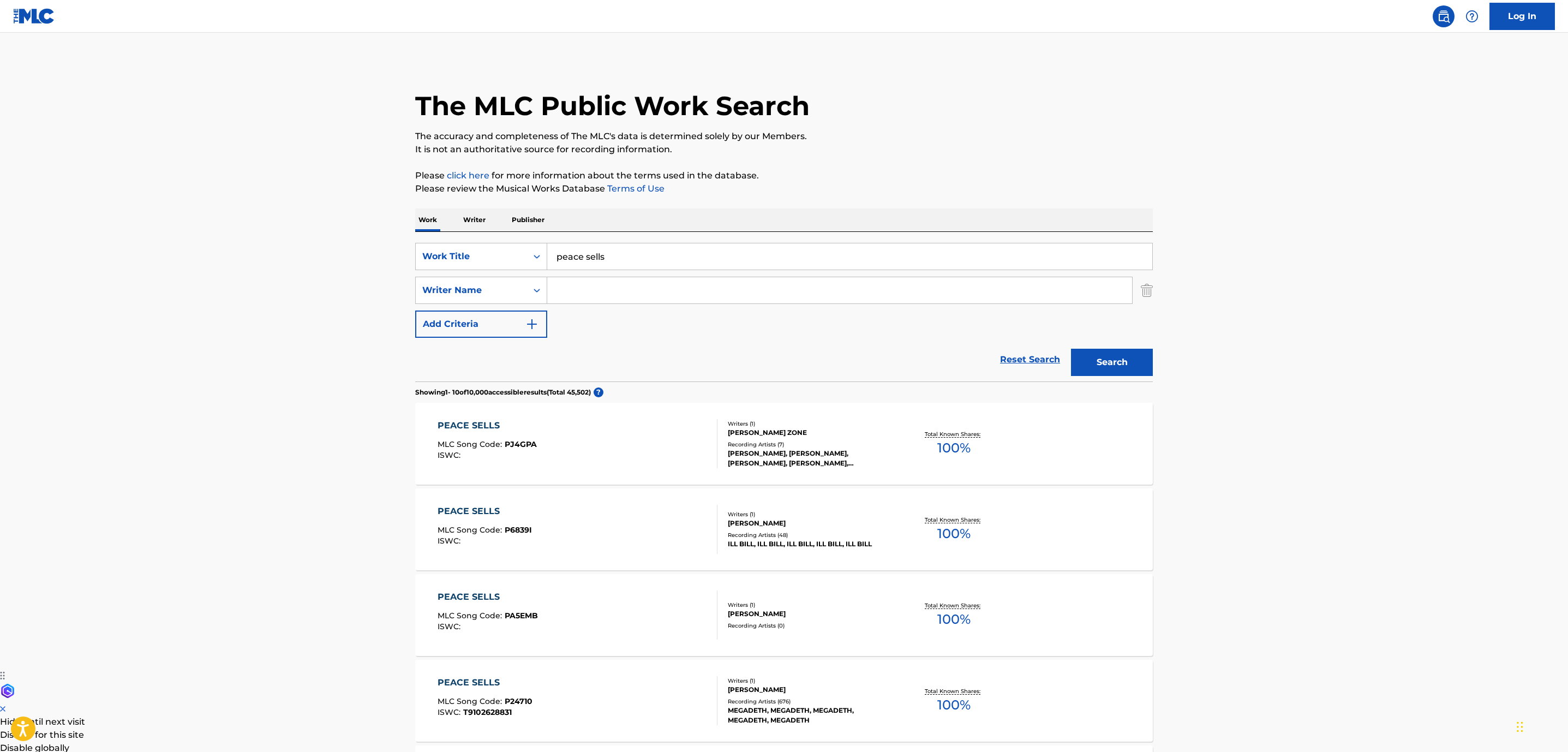
drag, startPoint x: 637, startPoint y: 254, endPoint x: 417, endPoint y: 241, distance: 220.4
click at [447, 243] on div "SearchWithCriteria852e5815-258f-4b49-930d-0e7060dc4df4 Work Title peace sells" at bounding box center [784, 256] width 738 height 27
type input "holy wars/the punishment due"
click at [1119, 356] on button "Search" at bounding box center [1111, 362] width 82 height 27
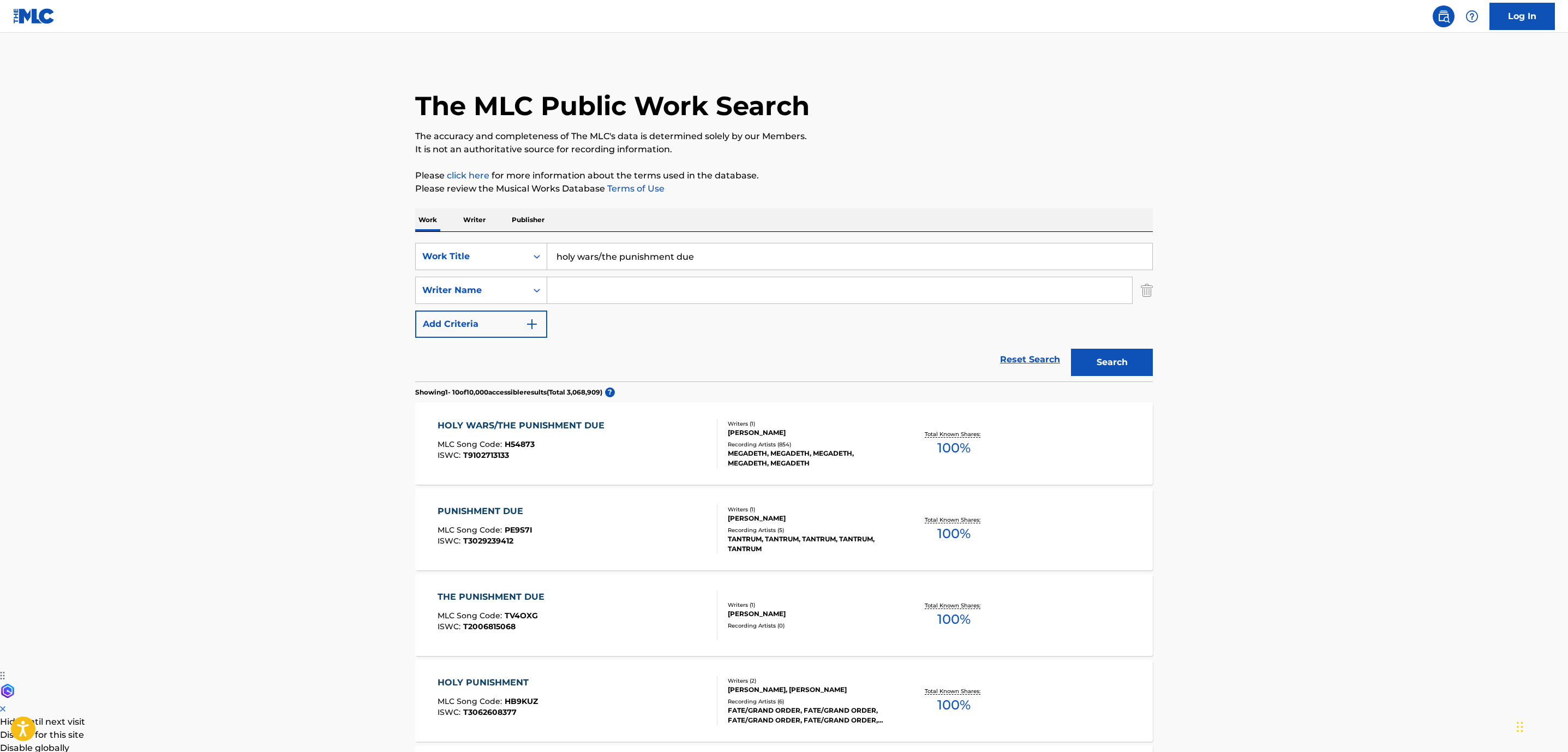
click at [608, 452] on div "ISWC : T9102713133" at bounding box center [524, 456] width 173 height 8
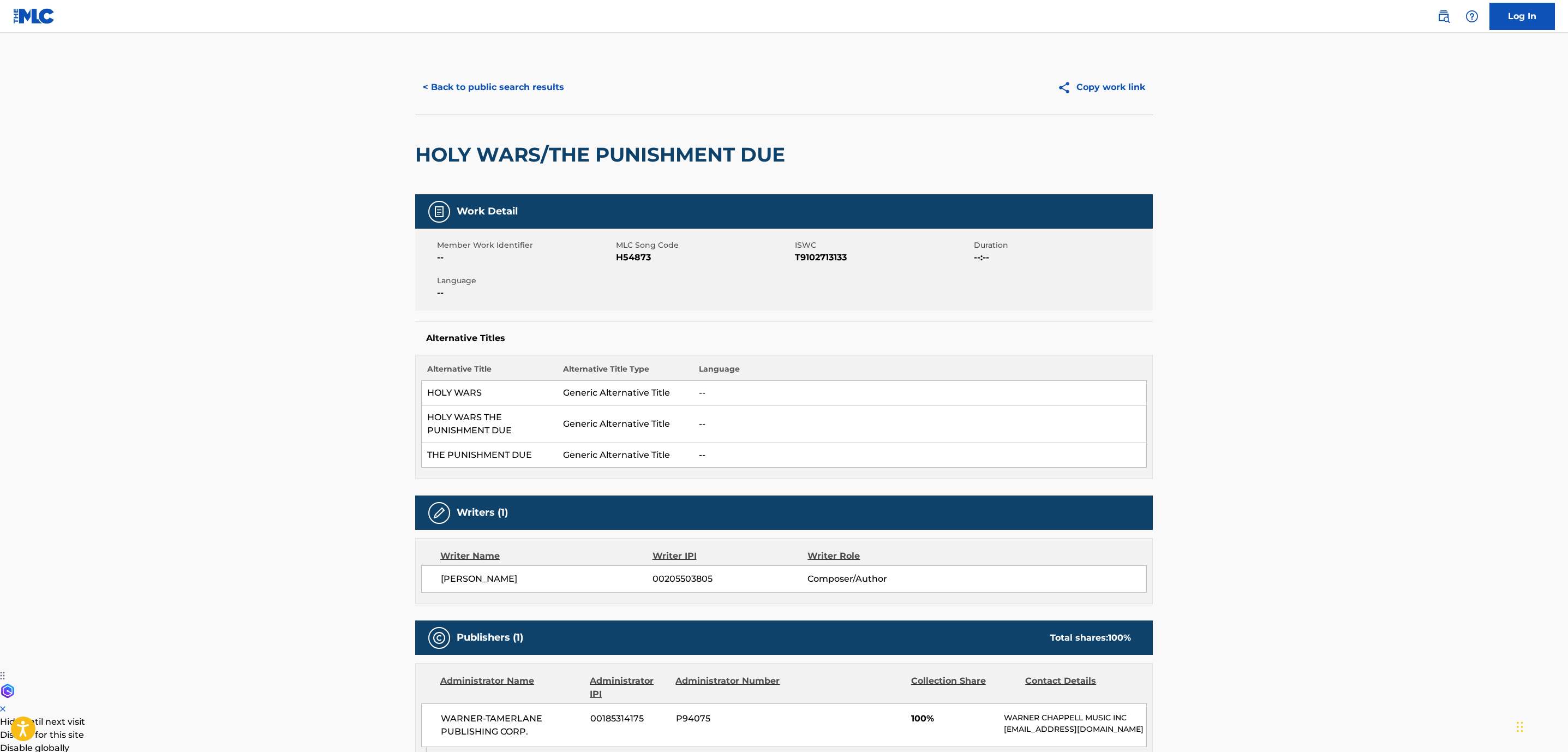
click at [488, 84] on button "< Back to public search results" at bounding box center [493, 87] width 157 height 27
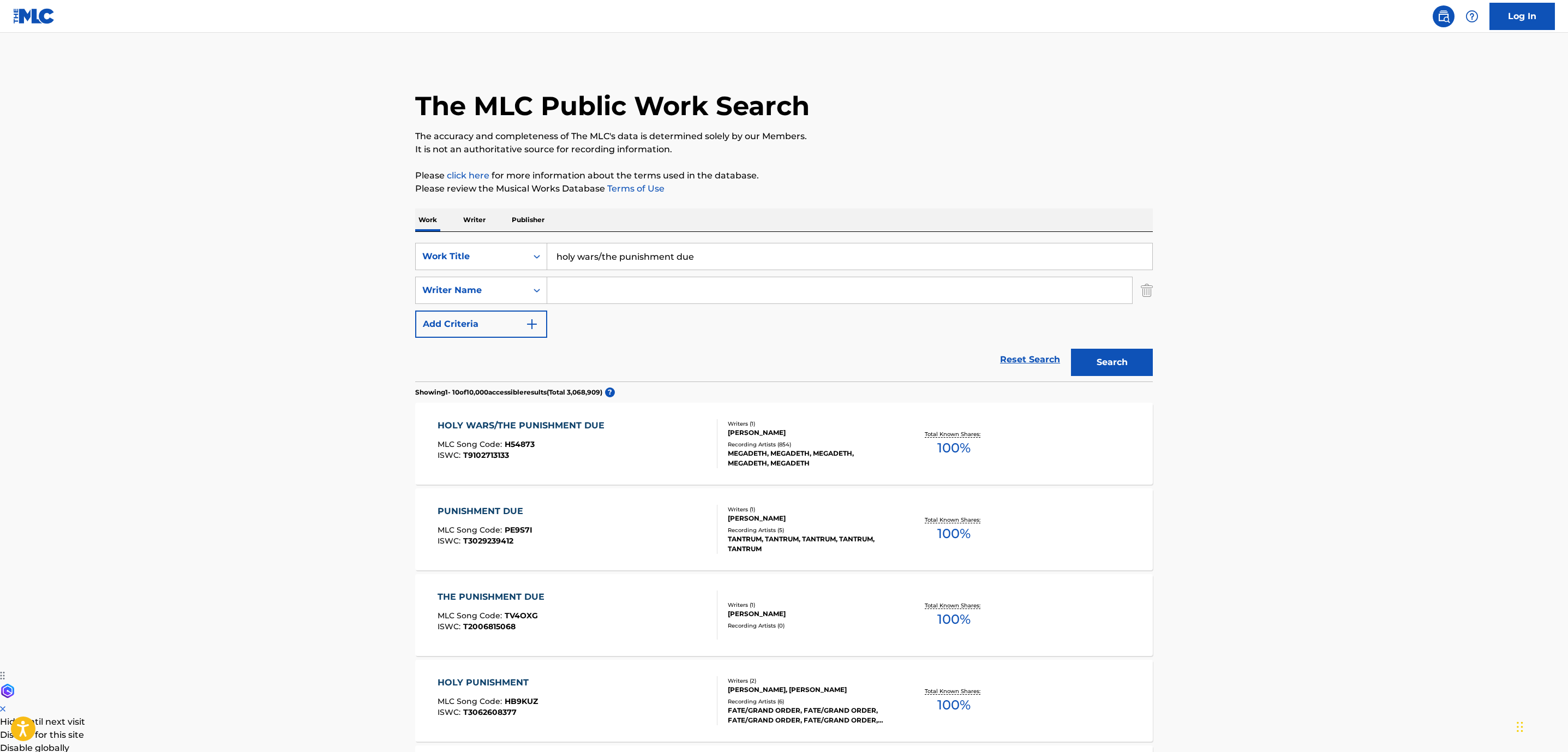
drag, startPoint x: 712, startPoint y: 259, endPoint x: 160, endPoint y: 247, distance: 552.1
click at [427, 252] on div "SearchWithCriteria852e5815-258f-4b49-930d-0e7060dc4df4 Work Title holy wars/the…" at bounding box center [784, 256] width 738 height 27
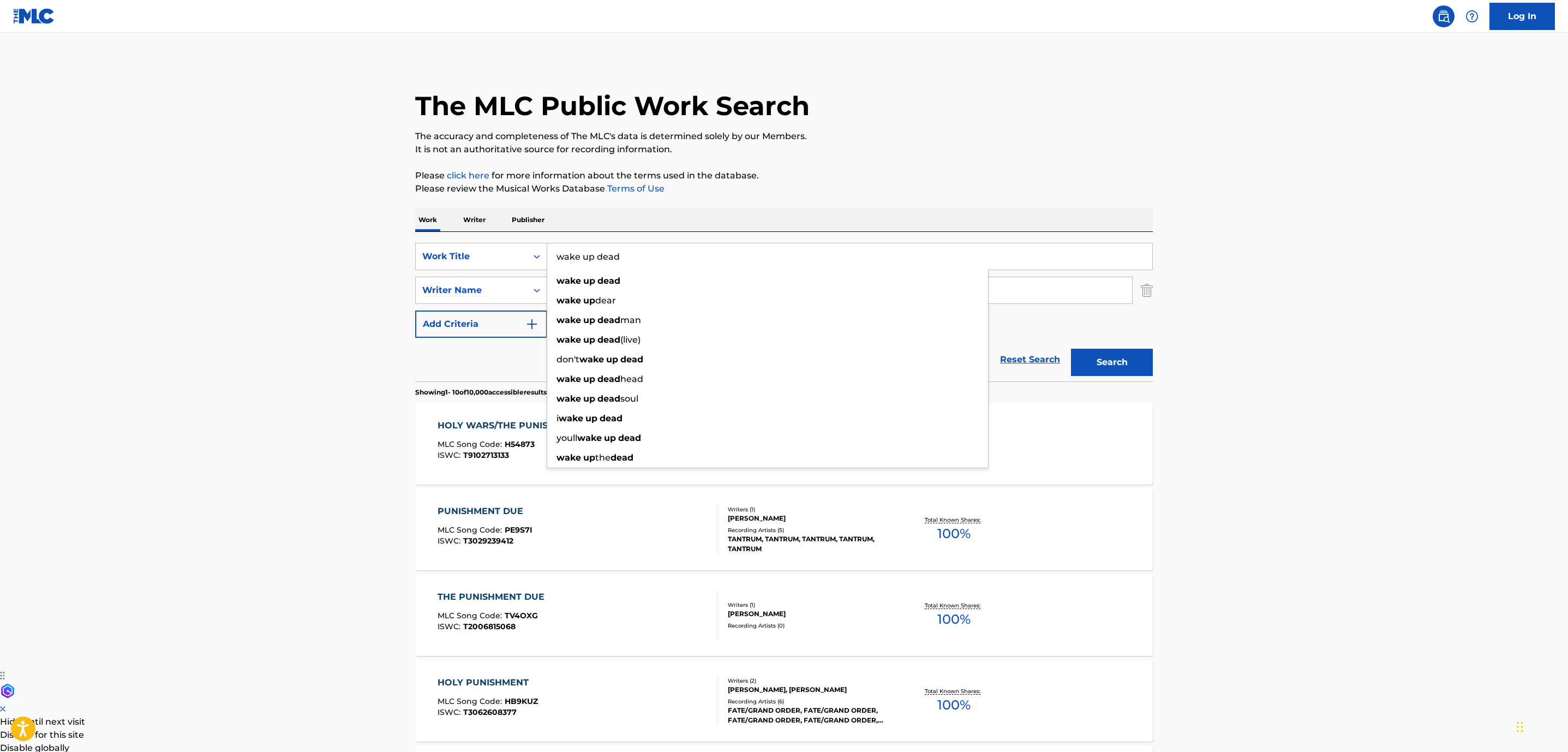
type input "wake up dead"
click at [1071, 349] on button "Search" at bounding box center [1111, 362] width 82 height 27
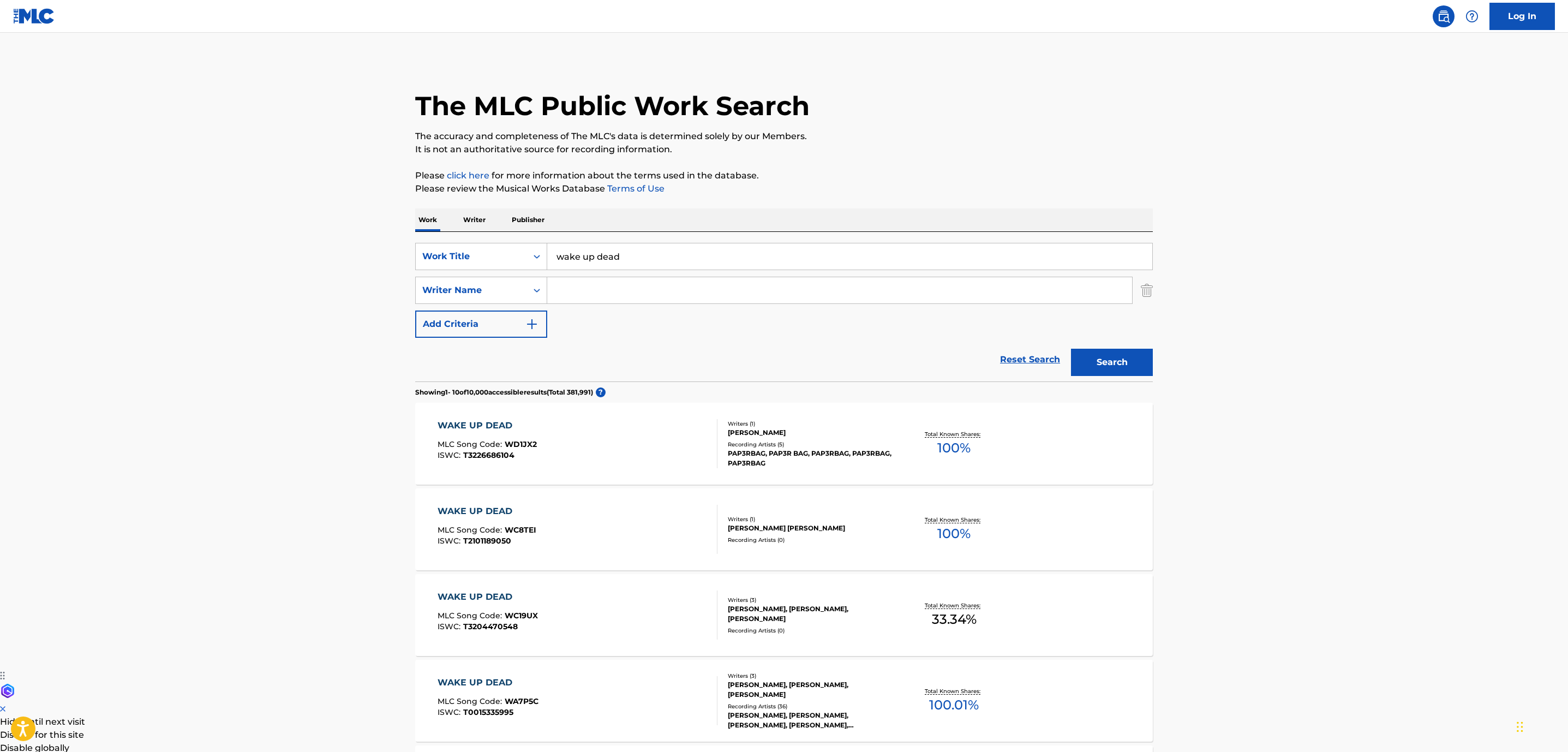
click at [725, 289] on input "Search Form" at bounding box center [839, 291] width 585 height 27
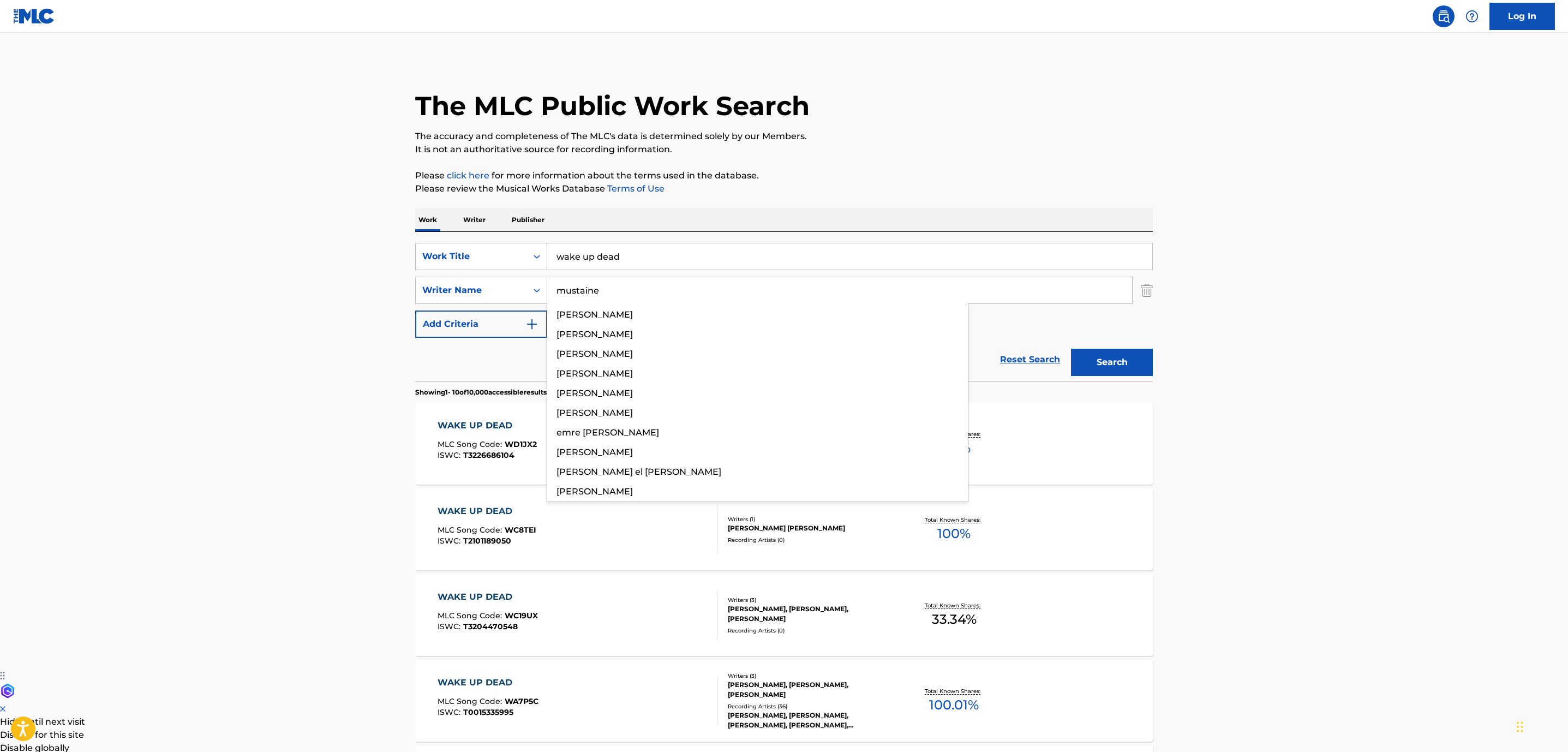
type input "mustaine"
click at [1071, 349] on button "Search" at bounding box center [1111, 362] width 82 height 27
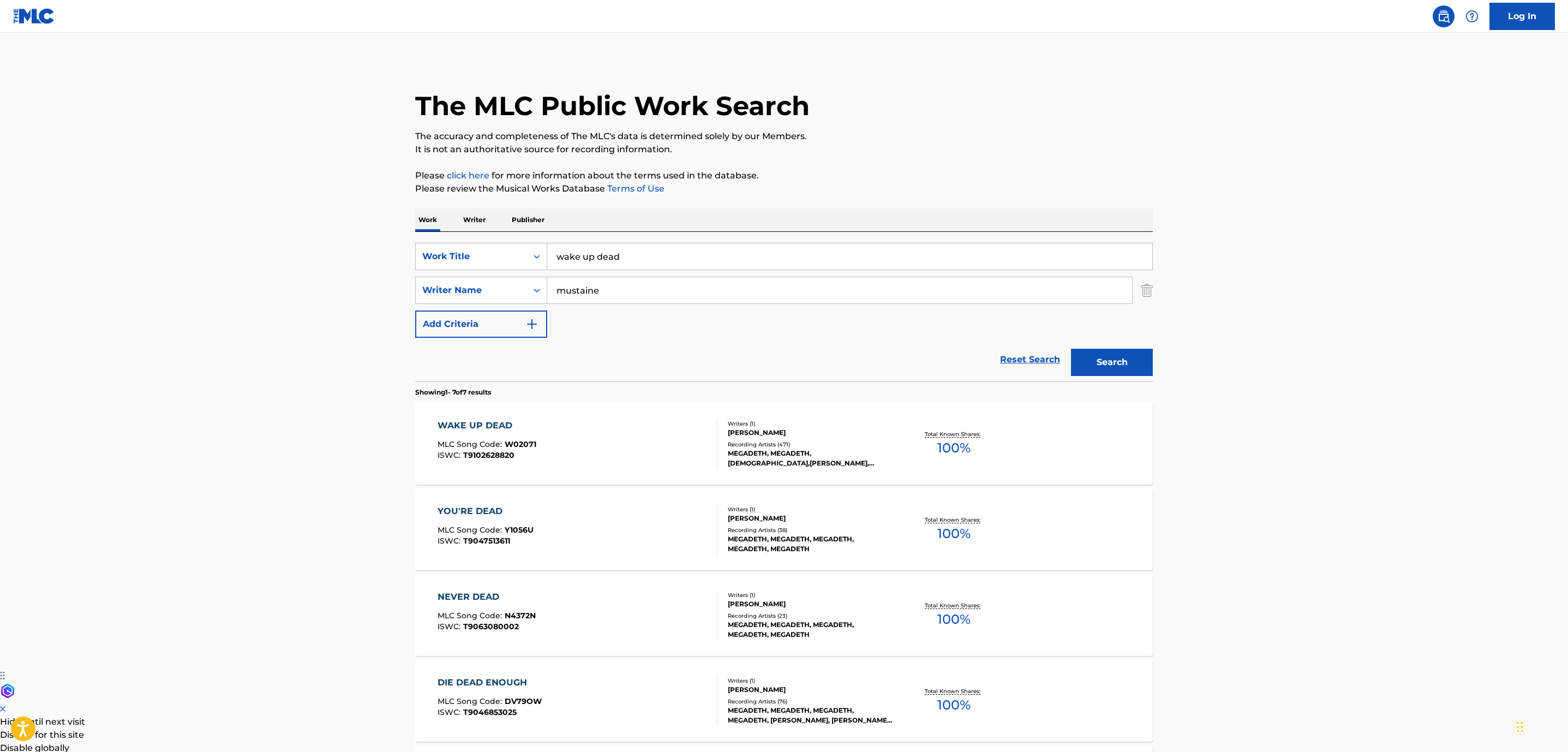
click at [663, 406] on div "WAKE UP DEAD MLC Song Code : W02071 ISWC : T9102628820 Writers ( 1 ) [PERSON_NA…" at bounding box center [784, 443] width 738 height 82
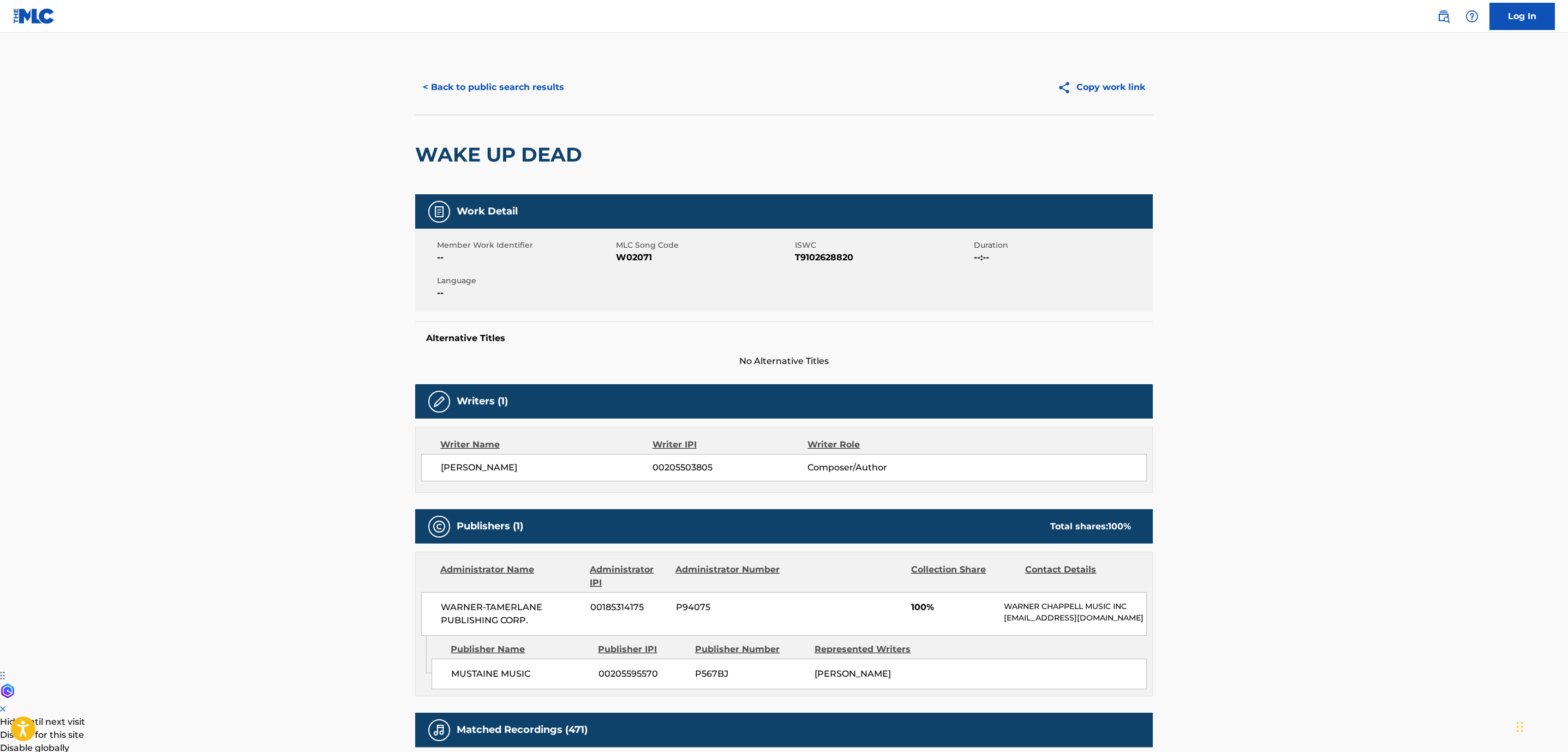
click at [481, 85] on button "< Back to public search results" at bounding box center [493, 87] width 157 height 27
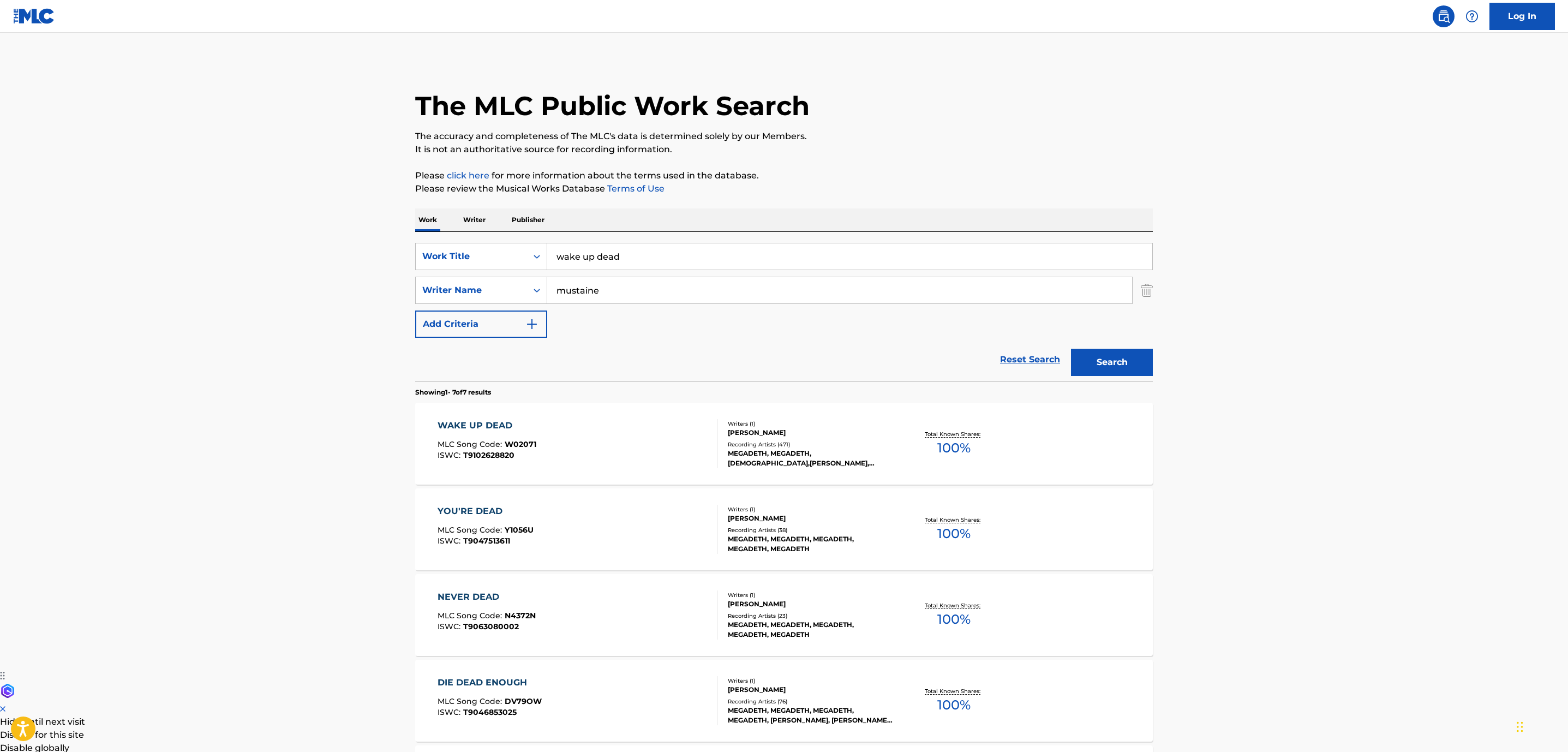
drag, startPoint x: 621, startPoint y: 259, endPoint x: 272, endPoint y: 256, distance: 349.0
click at [472, 243] on div "SearchWithCriteria852e5815-258f-4b49-930d-0e7060dc4df4 Work Title wake up dead" at bounding box center [784, 256] width 738 height 27
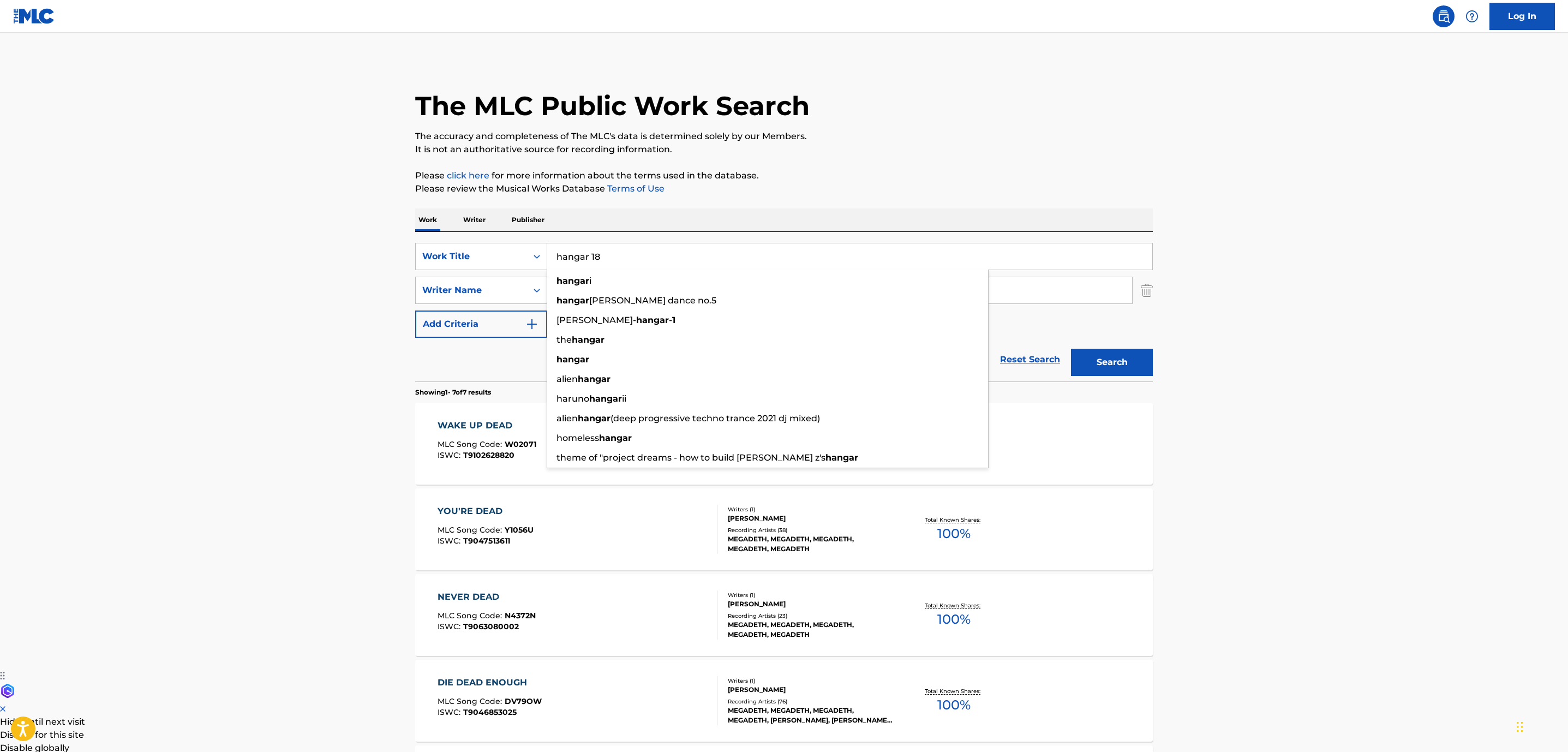
type input "hangar 18"
click at [1071, 349] on button "Search" at bounding box center [1111, 362] width 82 height 27
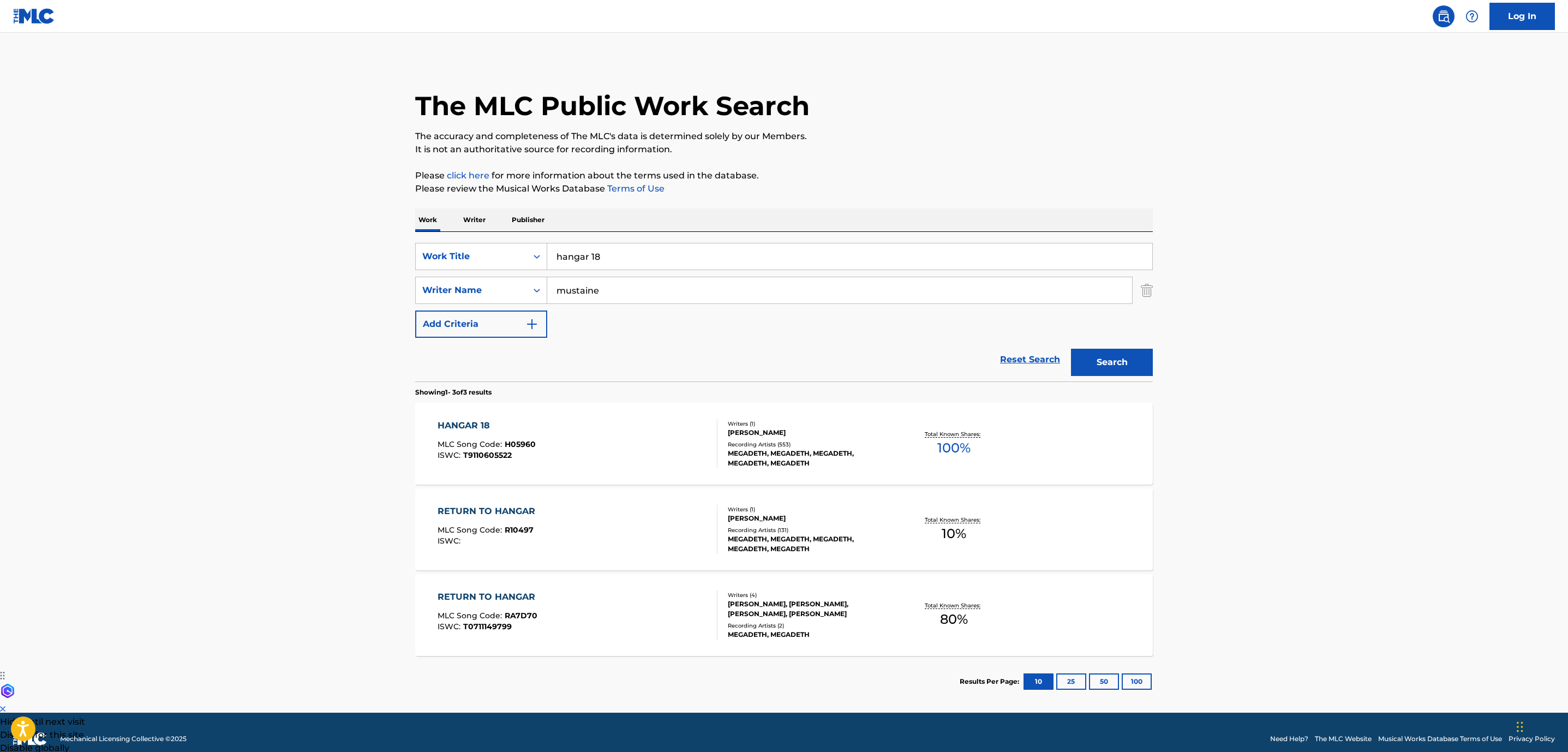
click at [591, 427] on div "HANGAR 18 MLC Song Code : H05960 ISWC : T9110605522" at bounding box center [578, 443] width 281 height 49
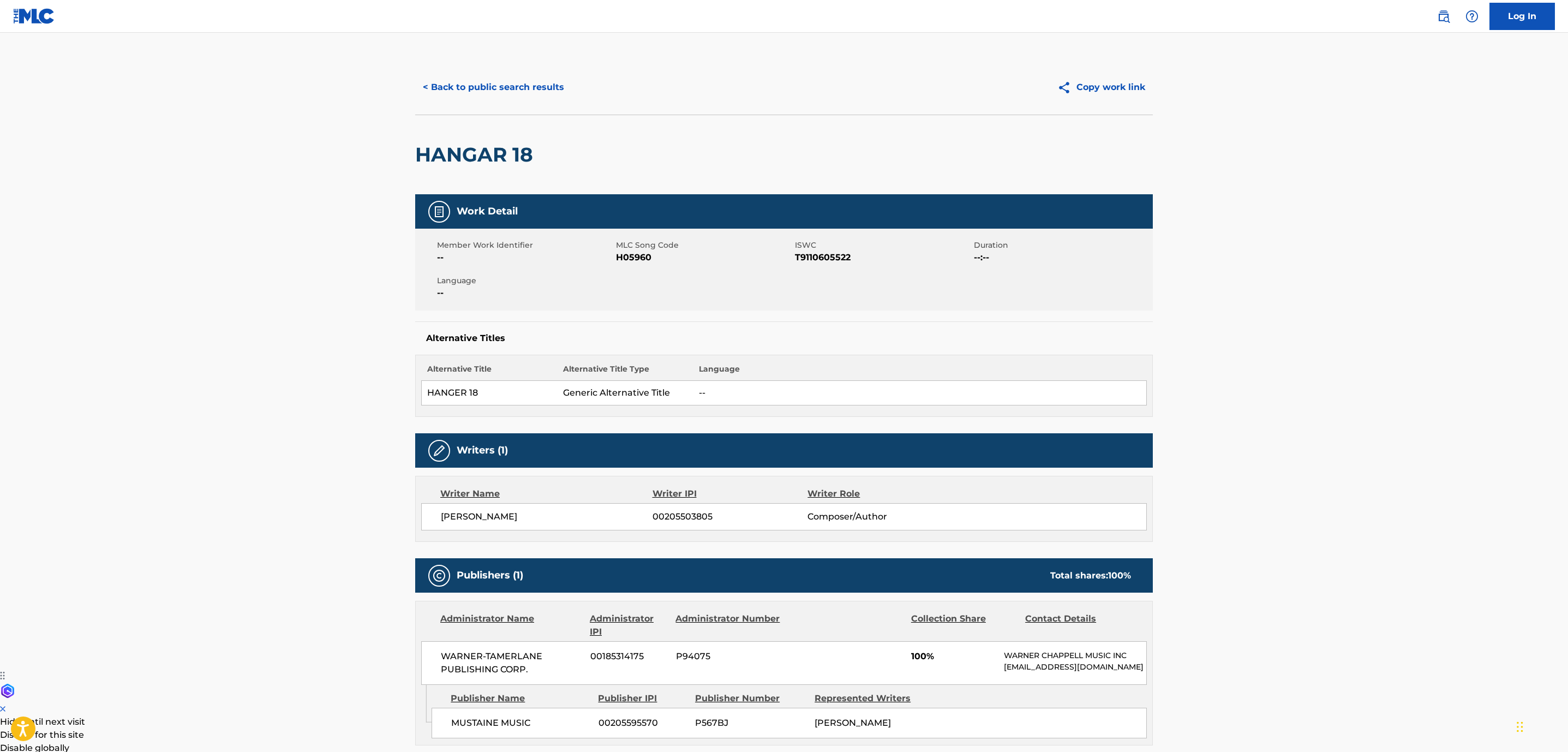
click at [501, 92] on button "< Back to public search results" at bounding box center [493, 87] width 157 height 27
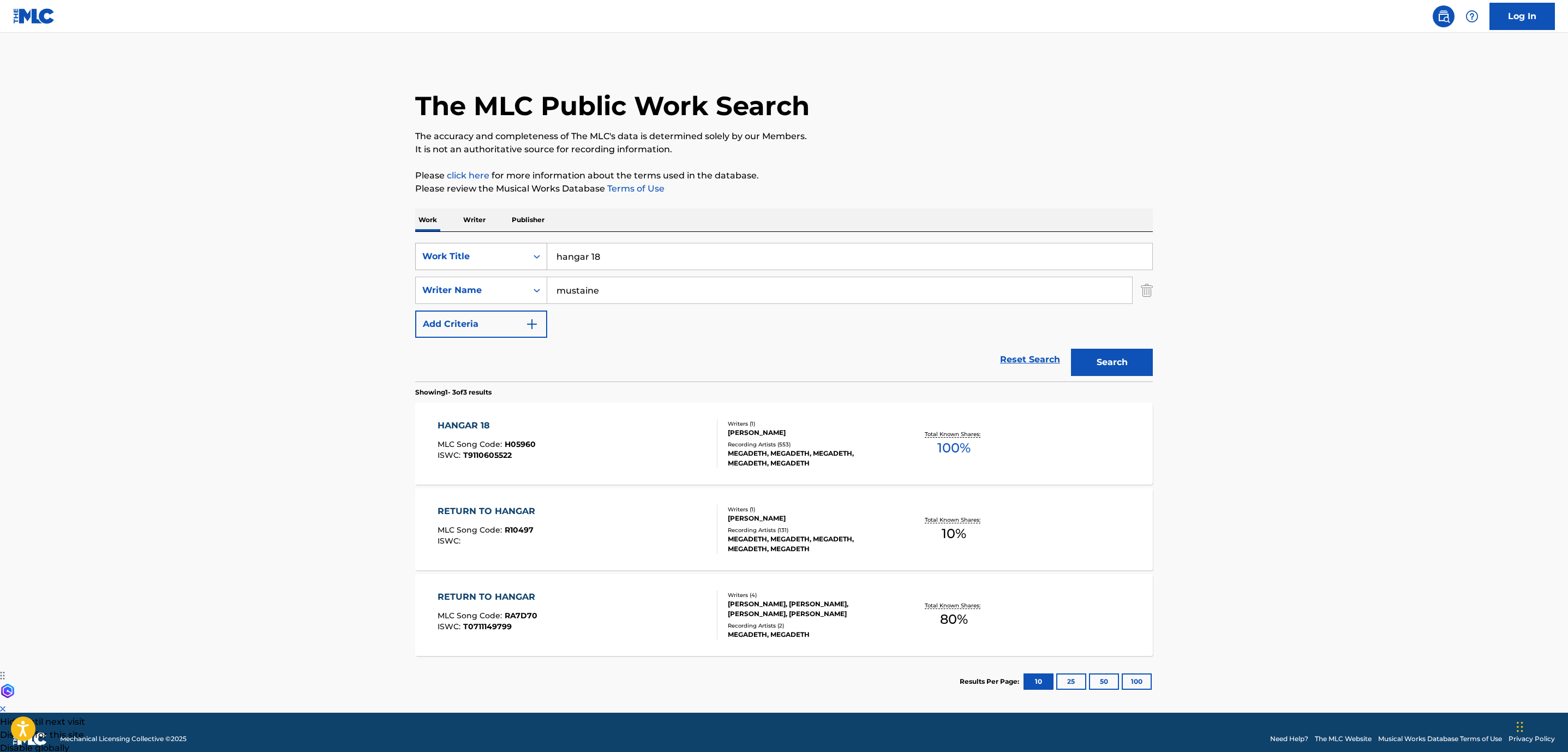
drag, startPoint x: 657, startPoint y: 242, endPoint x: 429, endPoint y: 252, distance: 228.2
click at [447, 249] on div "SearchWithCriteria852e5815-258f-4b49-930d-0e7060dc4df4 Work Title hangar 18 Sea…" at bounding box center [784, 306] width 738 height 149
drag, startPoint x: 626, startPoint y: 256, endPoint x: 300, endPoint y: 265, distance: 326.1
click at [542, 256] on div "SearchWithCriteria852e5815-258f-4b49-930d-0e7060dc4df4 Work Title hangar 18" at bounding box center [784, 256] width 738 height 27
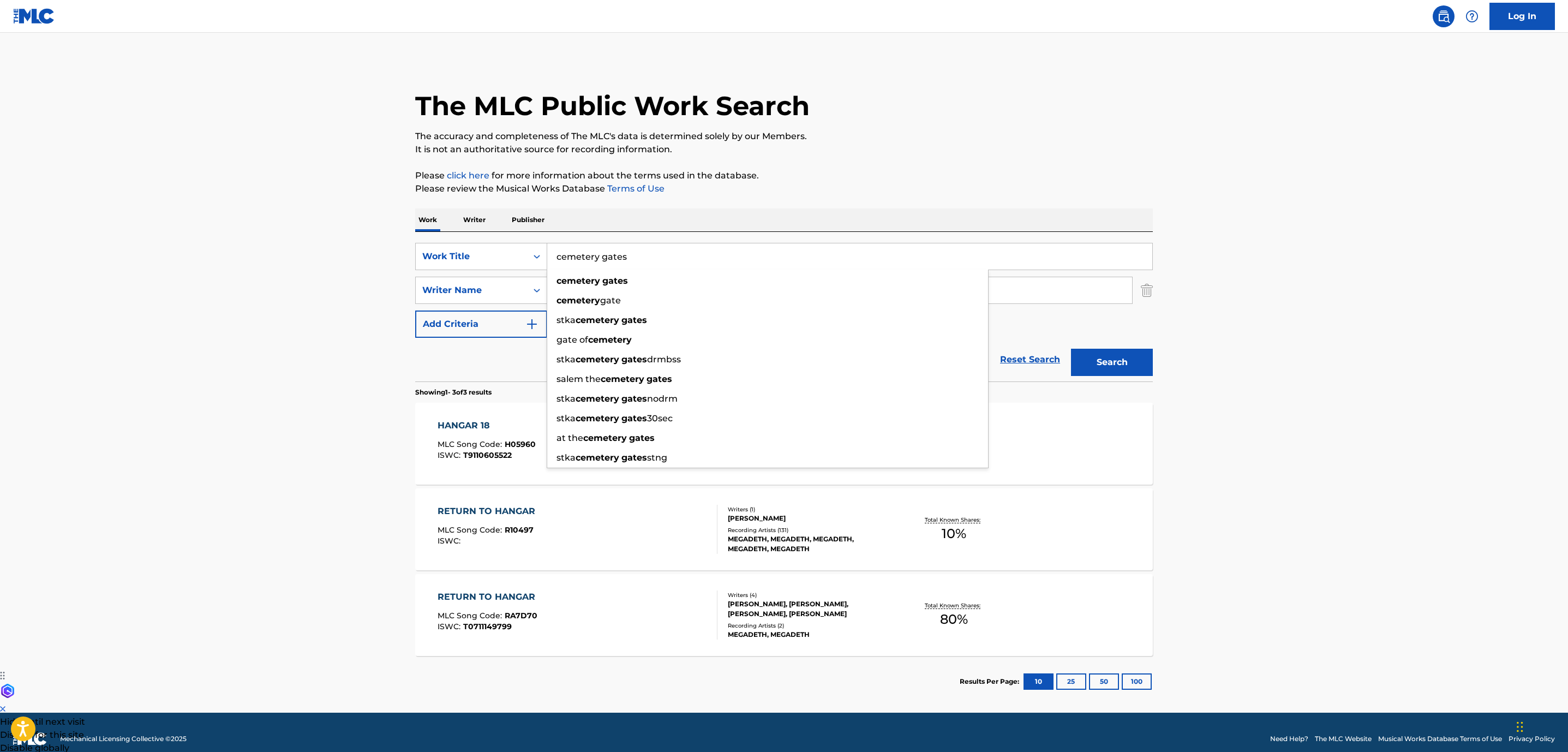
type input "cemetery gates"
type input "anselmo"
click at [1071, 349] on button "Search" at bounding box center [1111, 362] width 82 height 27
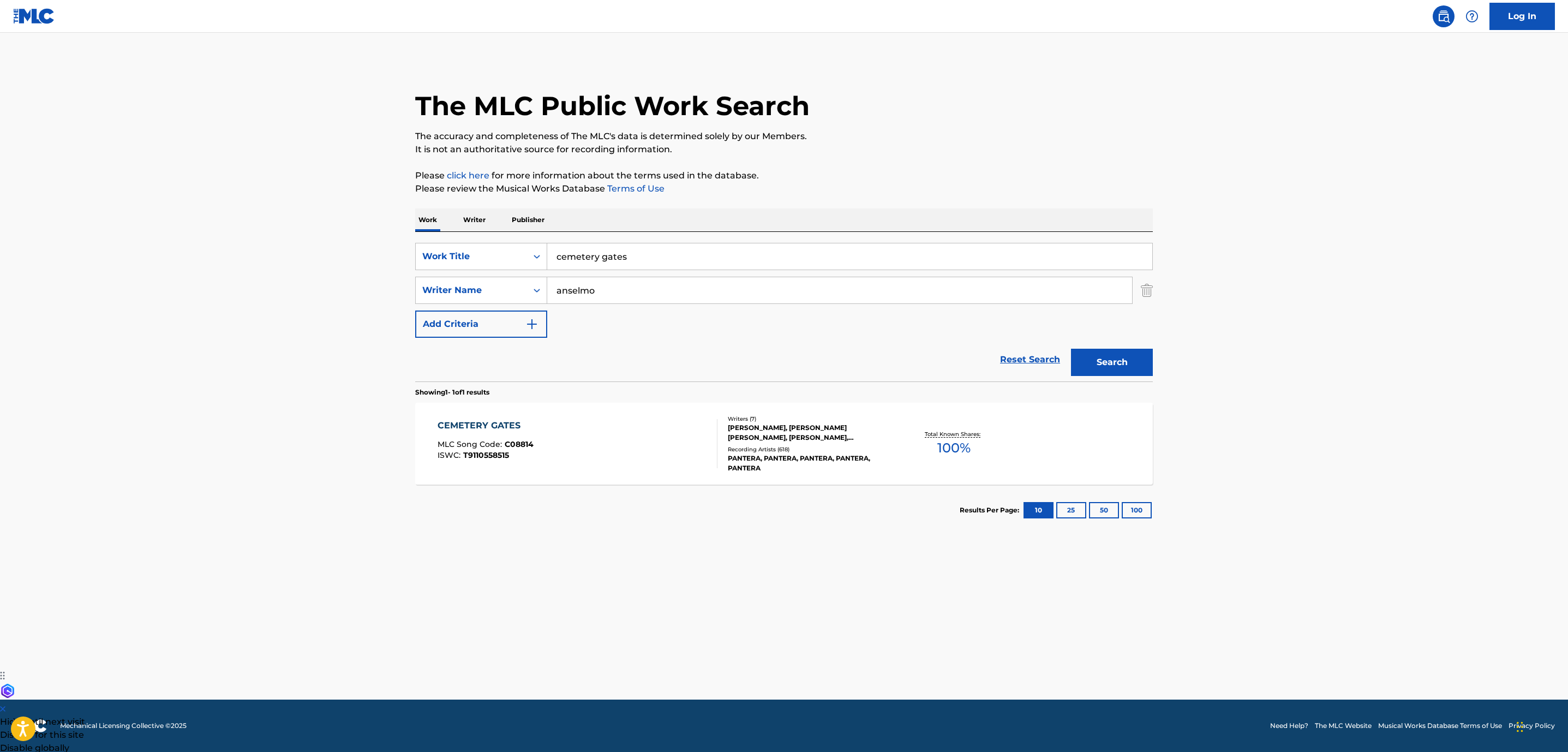
click at [583, 465] on div "CEMETERY GATES MLC Song Code : C08814 ISWC : T9110558515" at bounding box center [578, 443] width 281 height 49
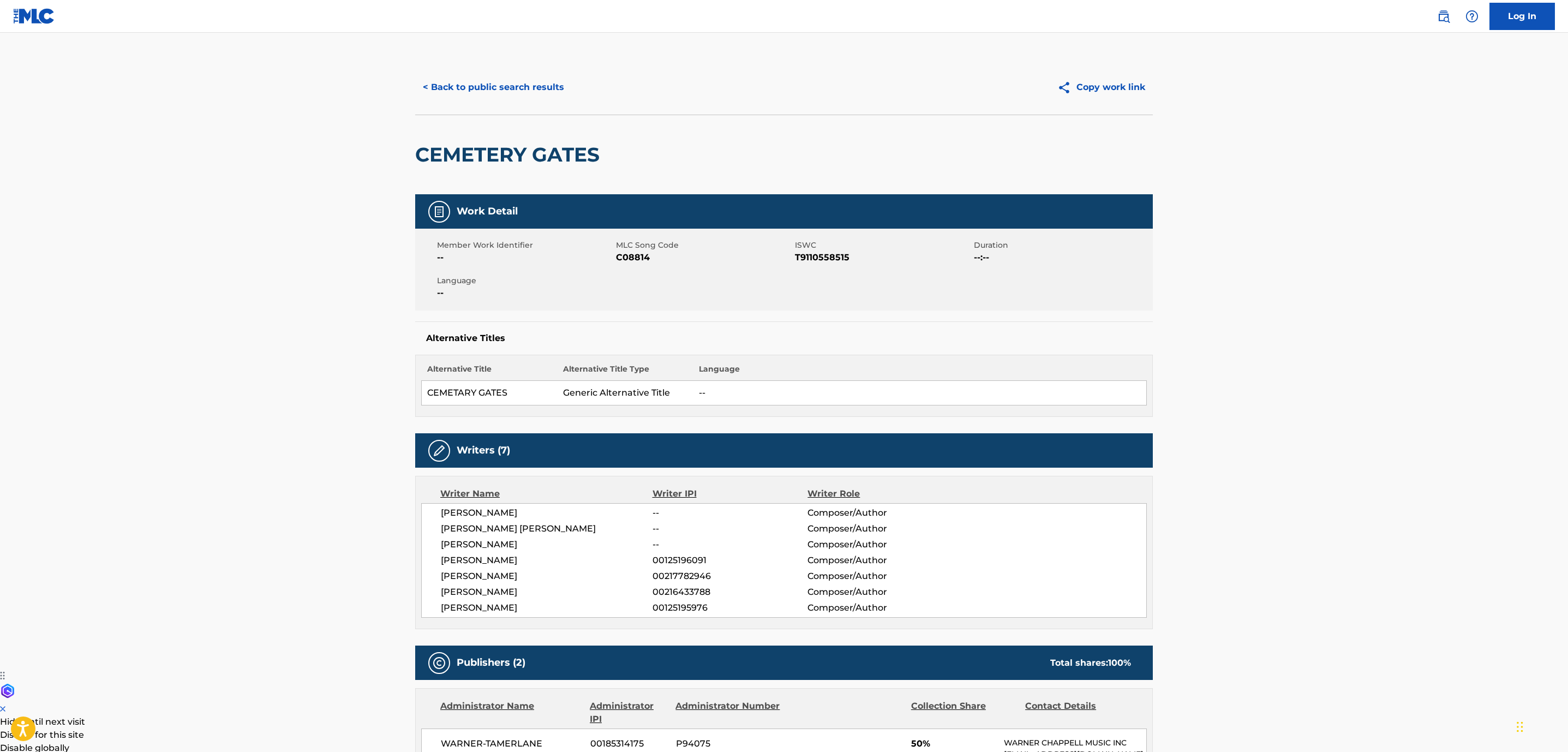
click at [457, 96] on button "< Back to public search results" at bounding box center [493, 87] width 157 height 27
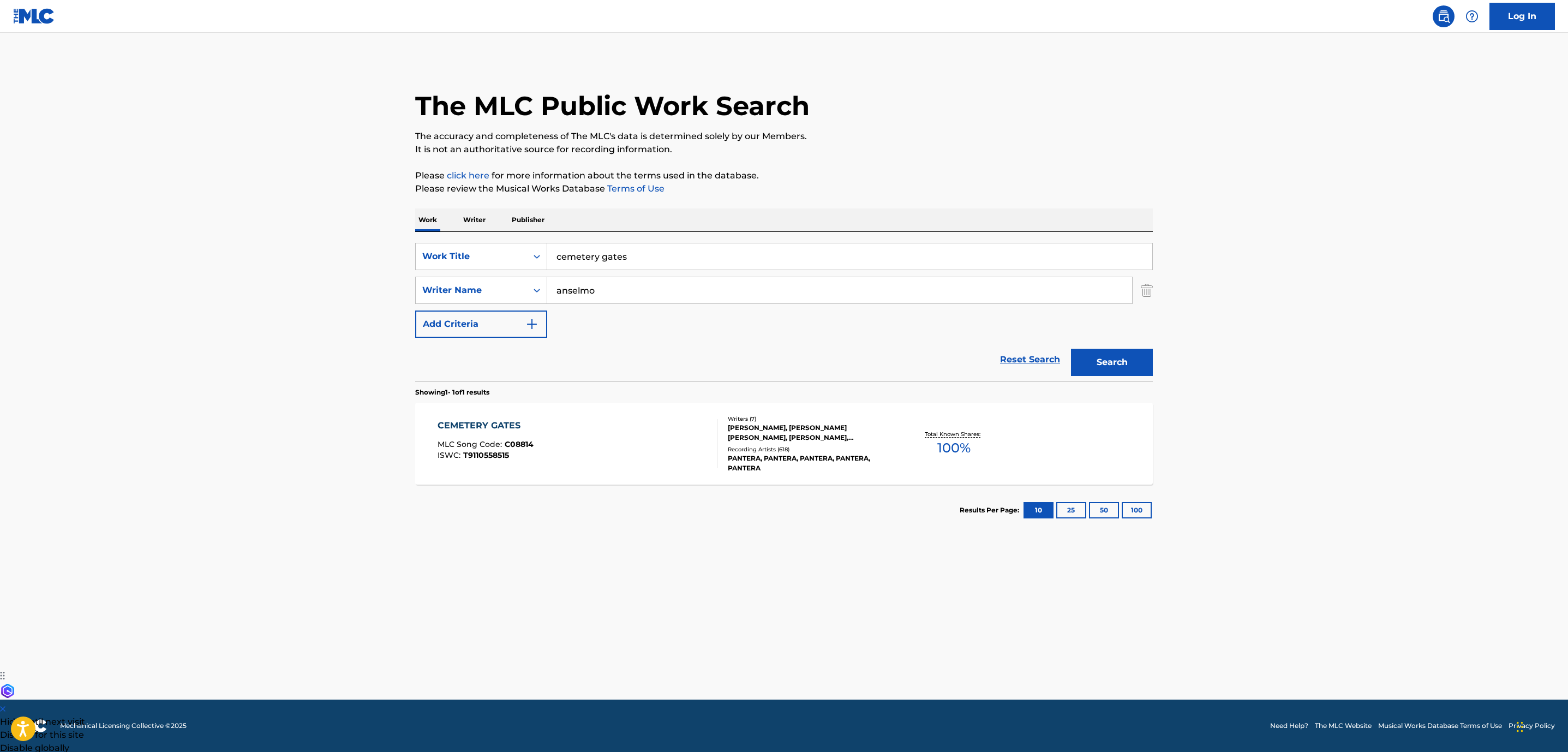
drag, startPoint x: 507, startPoint y: 263, endPoint x: 384, endPoint y: 261, distance: 123.0
click at [418, 263] on div "SearchWithCriteria852e5815-258f-4b49-930d-0e7060dc4df4 Work Title cemetery gates" at bounding box center [784, 256] width 738 height 27
type input "10's"
click at [1114, 364] on button "Search" at bounding box center [1111, 362] width 82 height 27
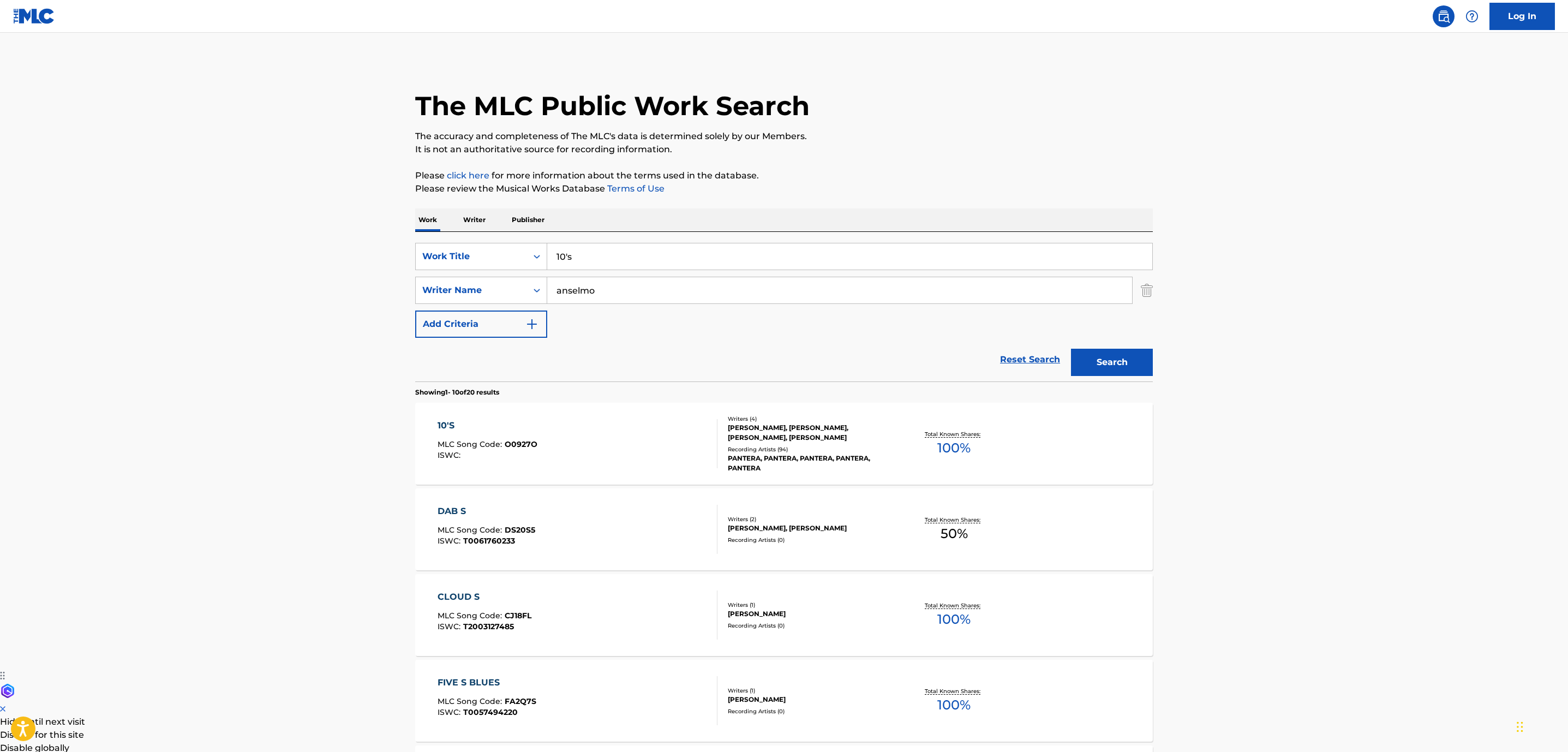
click at [593, 444] on div "10'S MLC Song Code : O0927O ISWC :" at bounding box center [578, 443] width 281 height 49
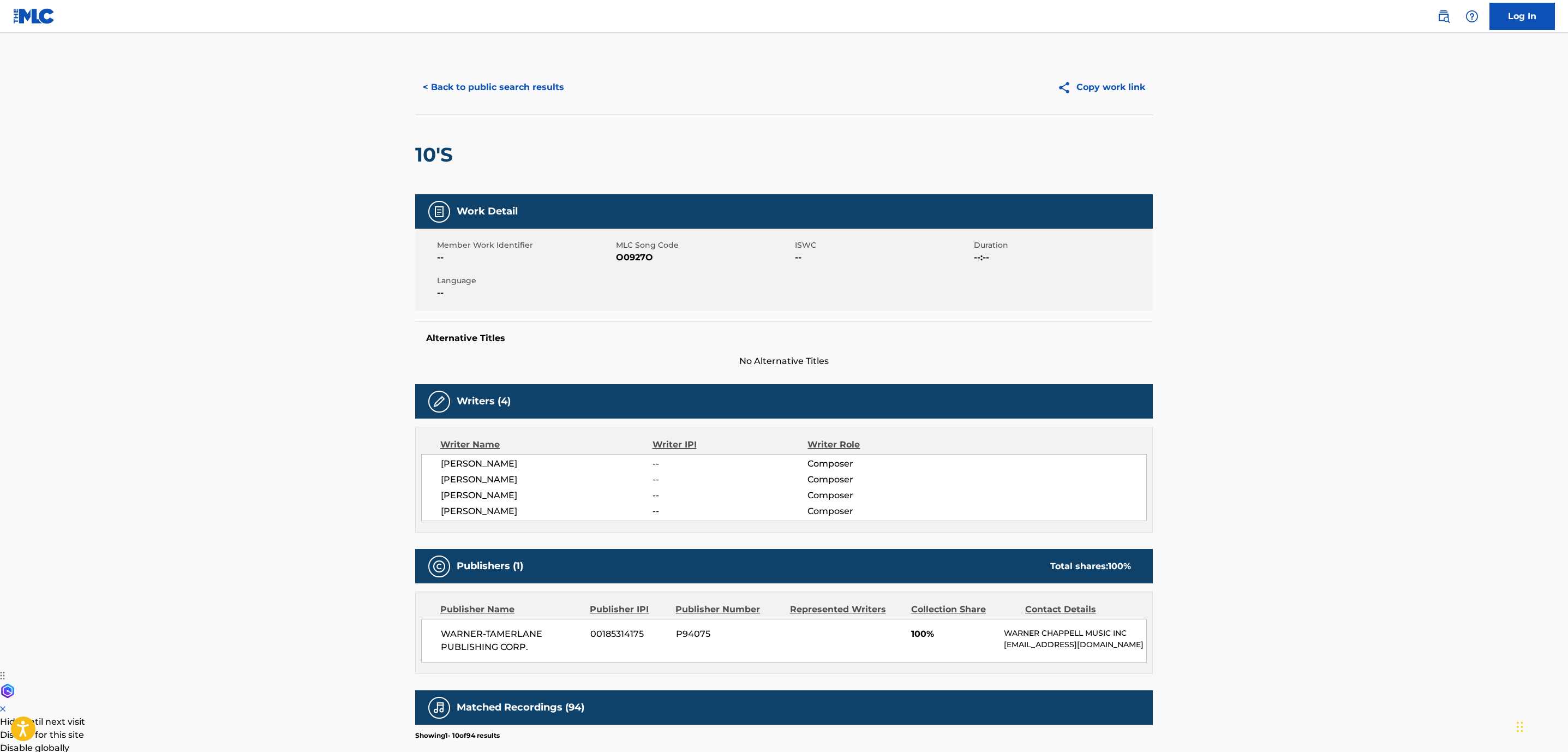
click at [510, 90] on button "< Back to public search results" at bounding box center [493, 87] width 157 height 27
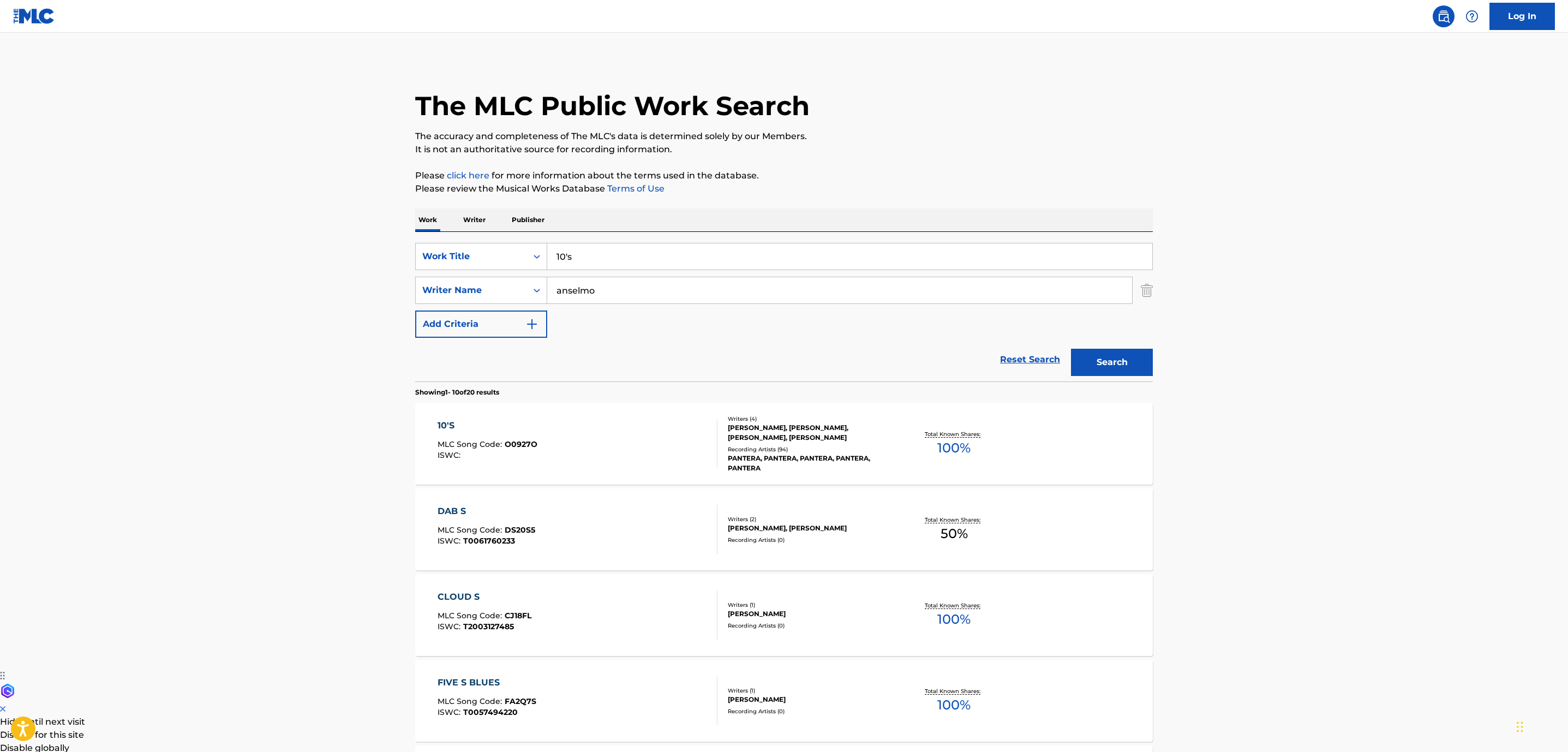
drag, startPoint x: 688, startPoint y: 251, endPoint x: 252, endPoint y: 193, distance: 439.8
click at [413, 209] on div "The MLC Public Work Search The accuracy and completeness of The MLC's data is d…" at bounding box center [784, 686] width 764 height 1252
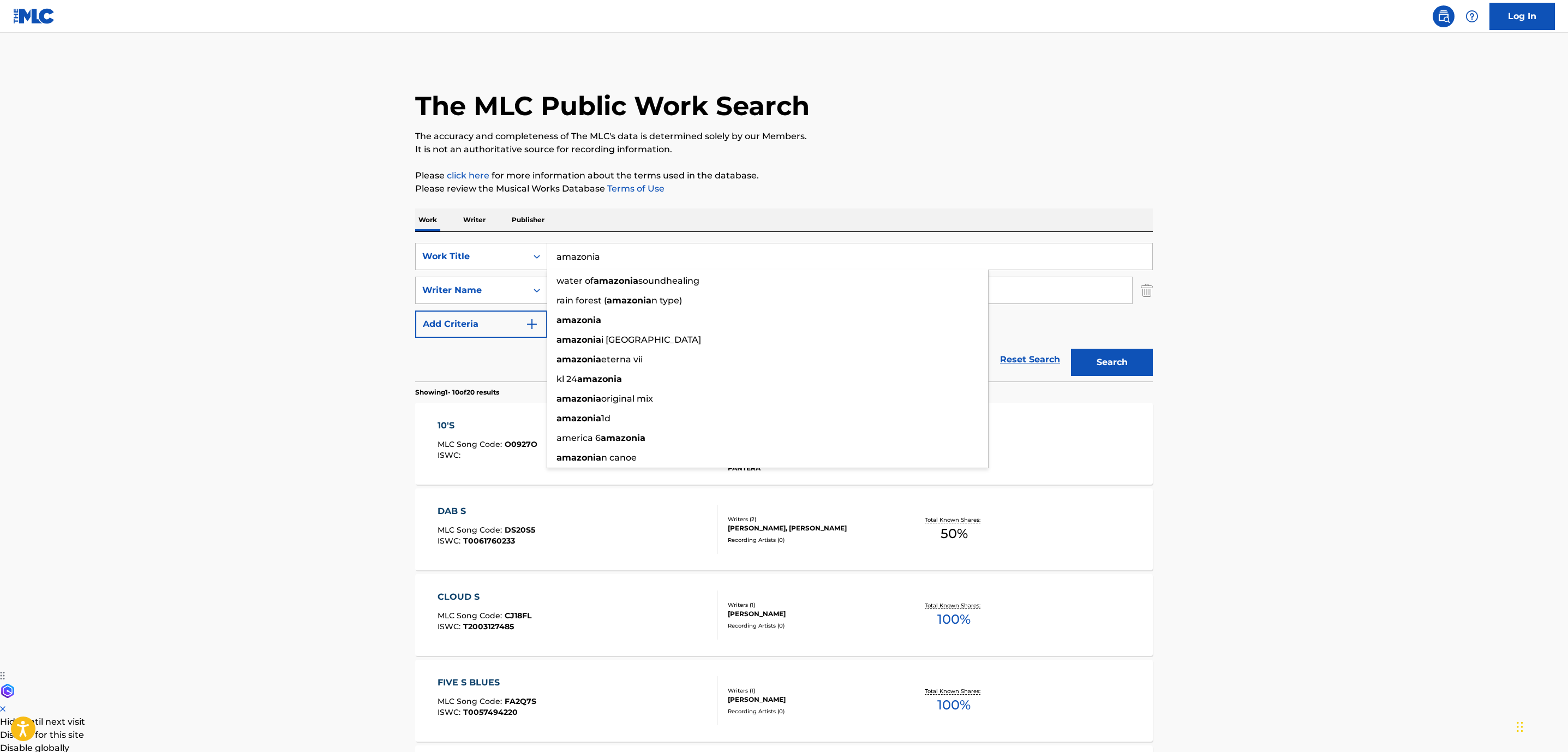
type input "amazonia"
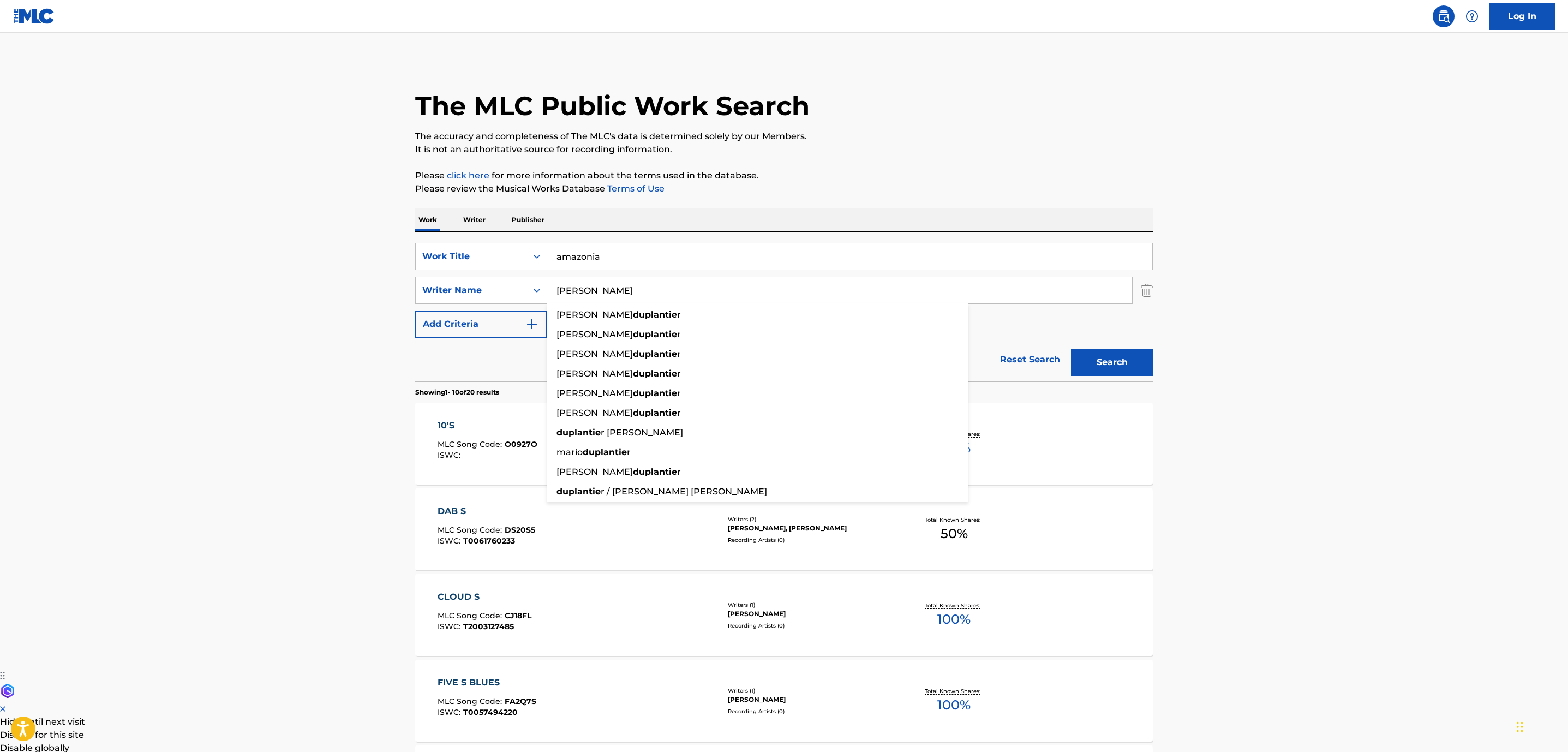
type input "[PERSON_NAME]"
click at [1071, 349] on button "Search" at bounding box center [1111, 362] width 82 height 27
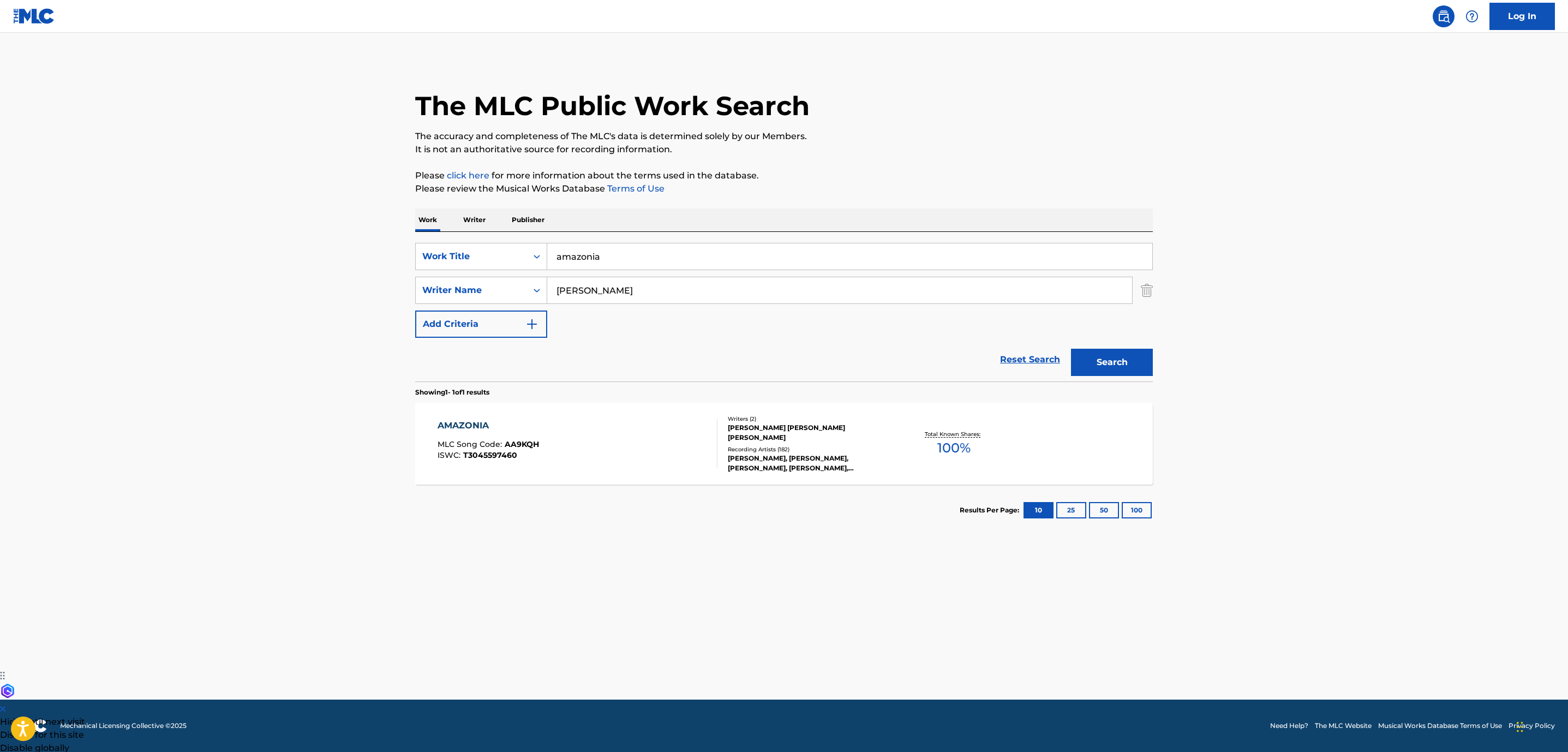
click at [544, 427] on div "AMAZONIA MLC Song Code : AA9KQH ISWC : T3045597460" at bounding box center [578, 443] width 281 height 49
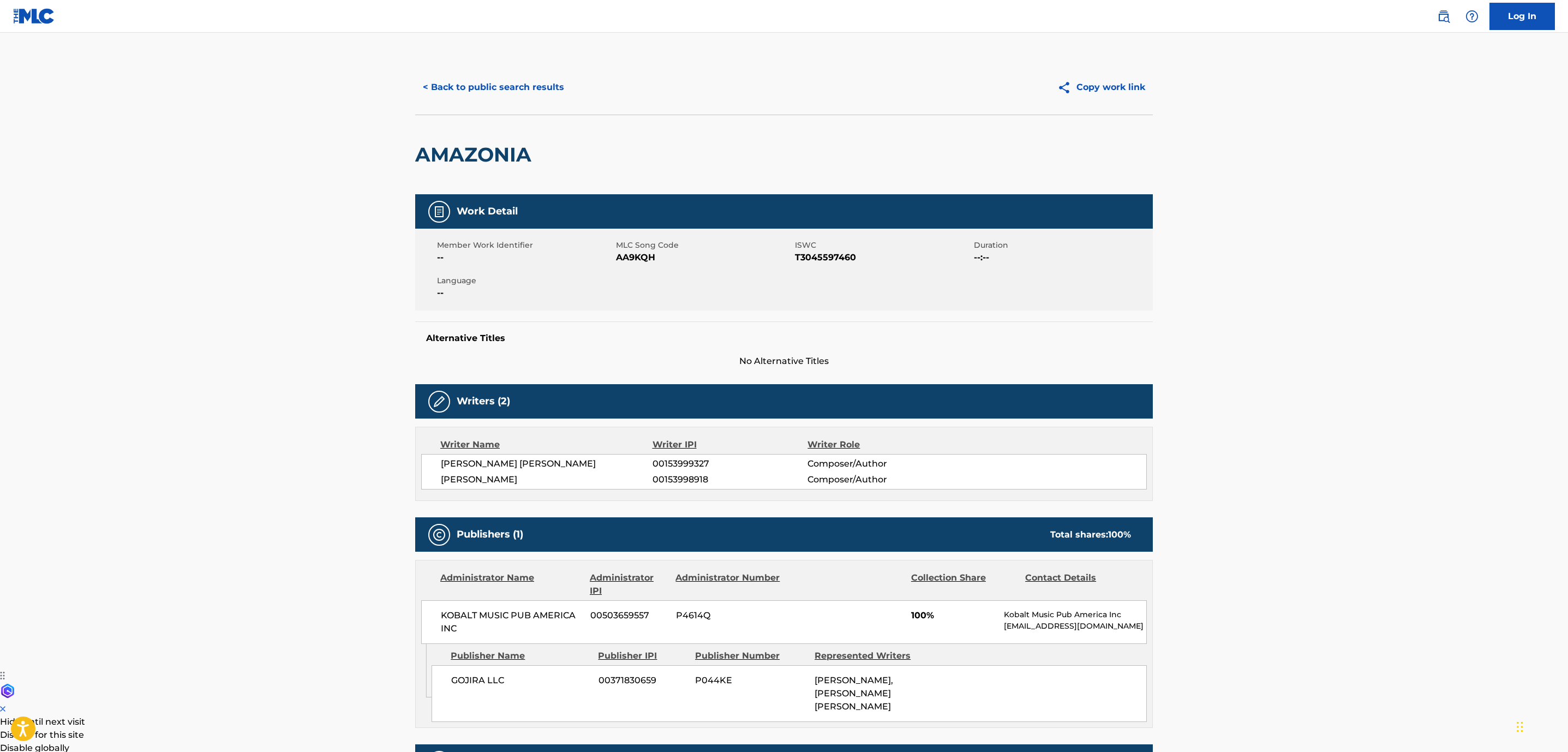
click at [480, 84] on button "< Back to public search results" at bounding box center [493, 87] width 157 height 27
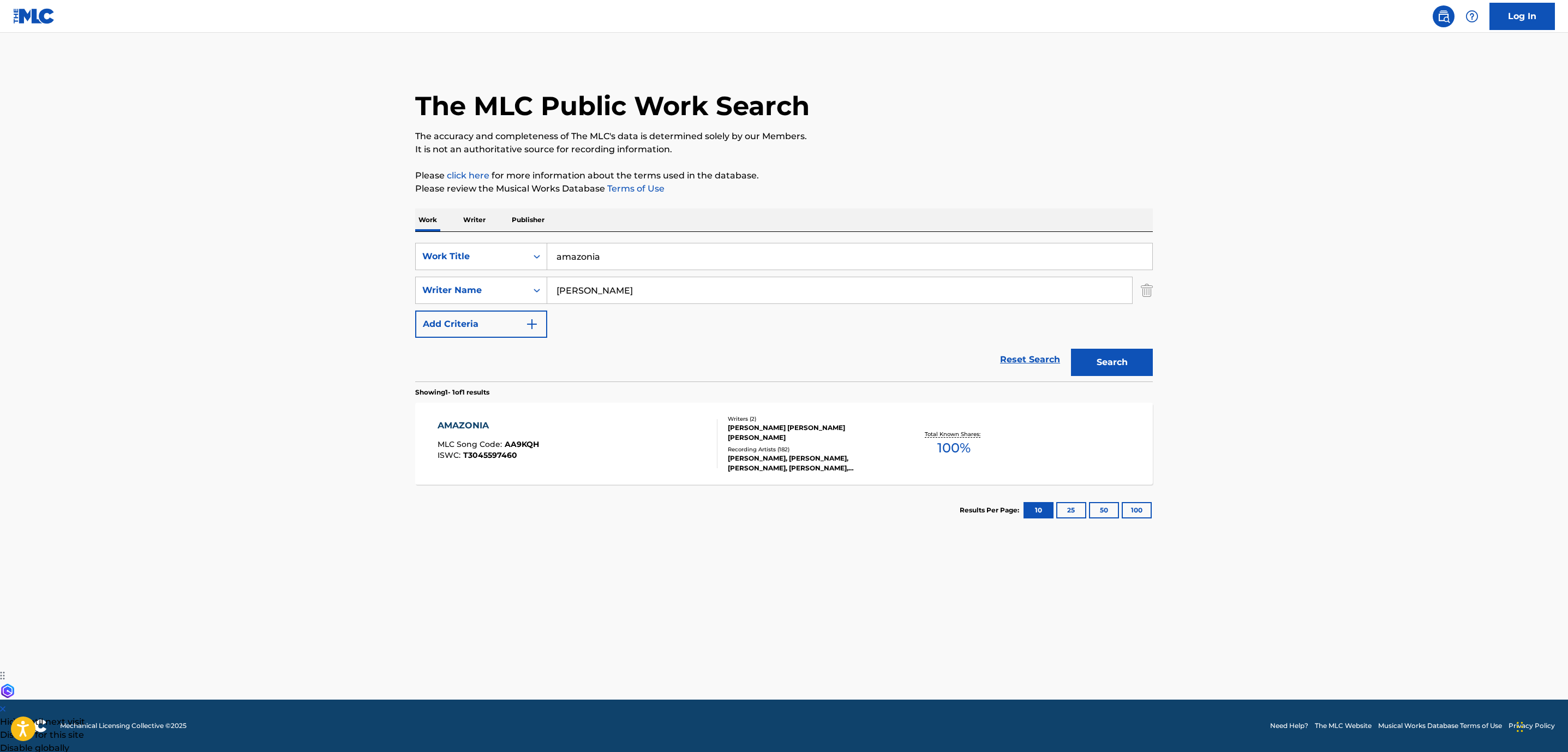
drag, startPoint x: 628, startPoint y: 246, endPoint x: 379, endPoint y: 236, distance: 249.2
click at [457, 244] on div "SearchWithCriteria852e5815-258f-4b49-930d-0e7060dc4df4 Work Title amazonia" at bounding box center [784, 256] width 738 height 27
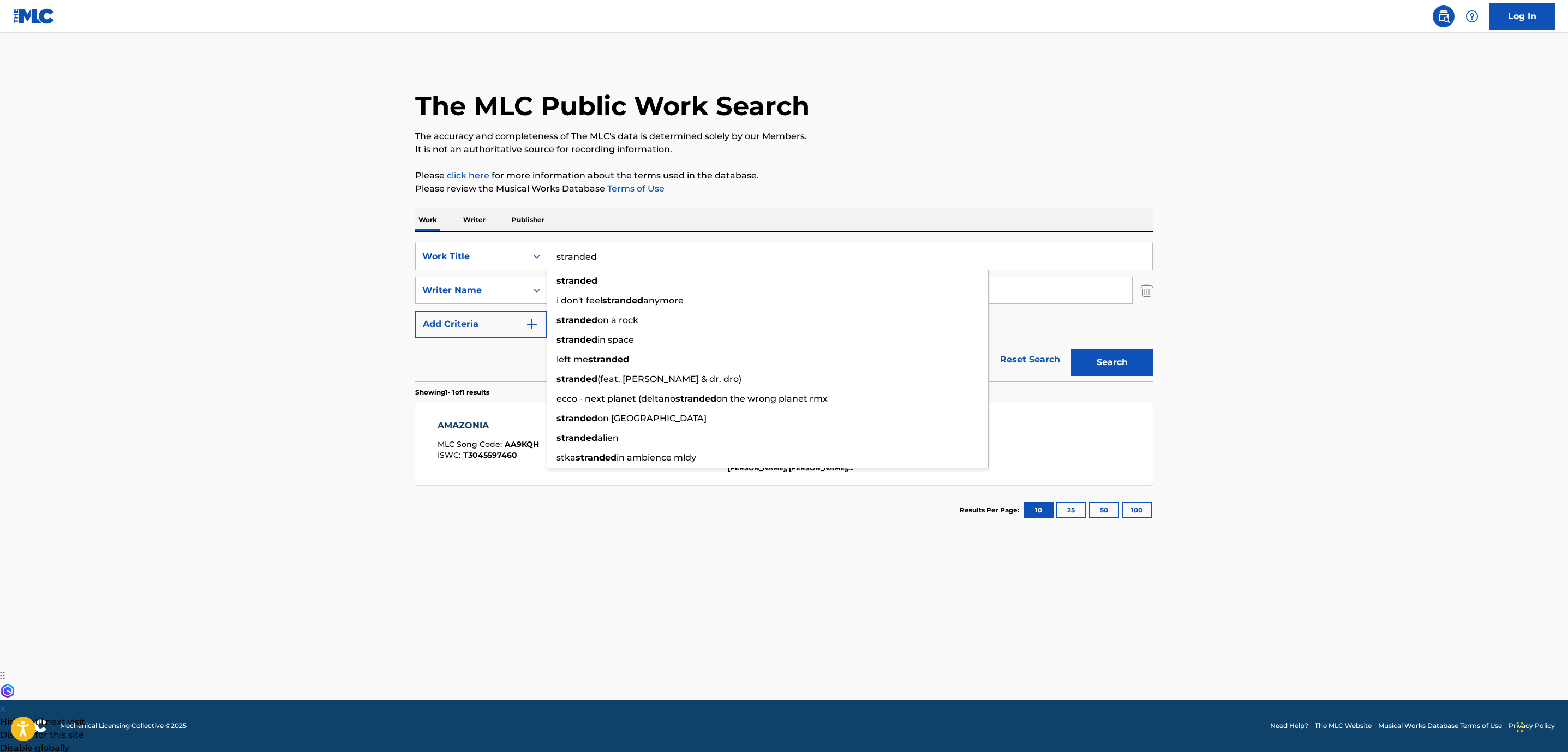
type input "stranded"
click at [1071, 349] on button "Search" at bounding box center [1111, 362] width 82 height 27
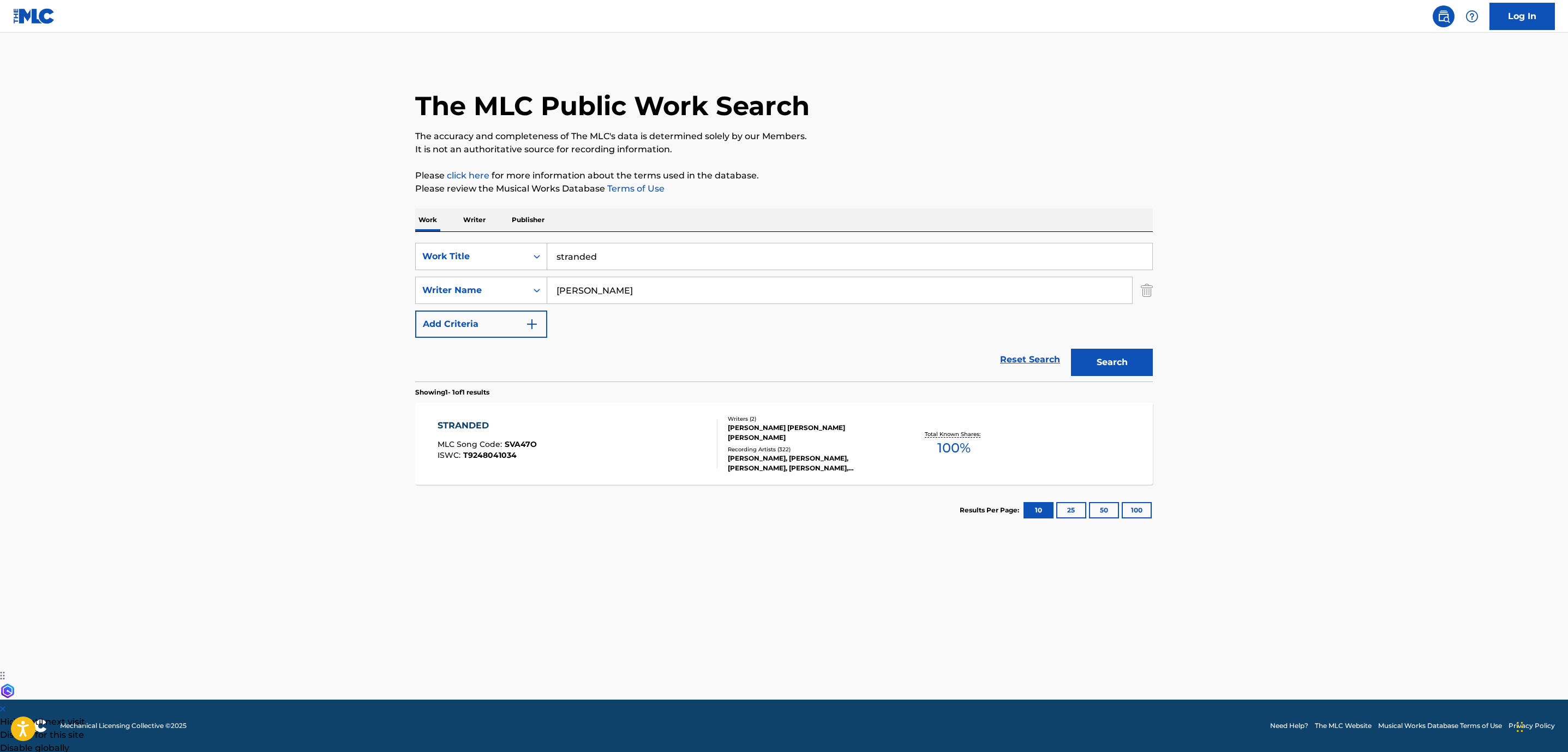
click at [628, 439] on div "STRANDED MLC Song Code : SVA47O ISWC : T9248041034" at bounding box center [578, 443] width 281 height 49
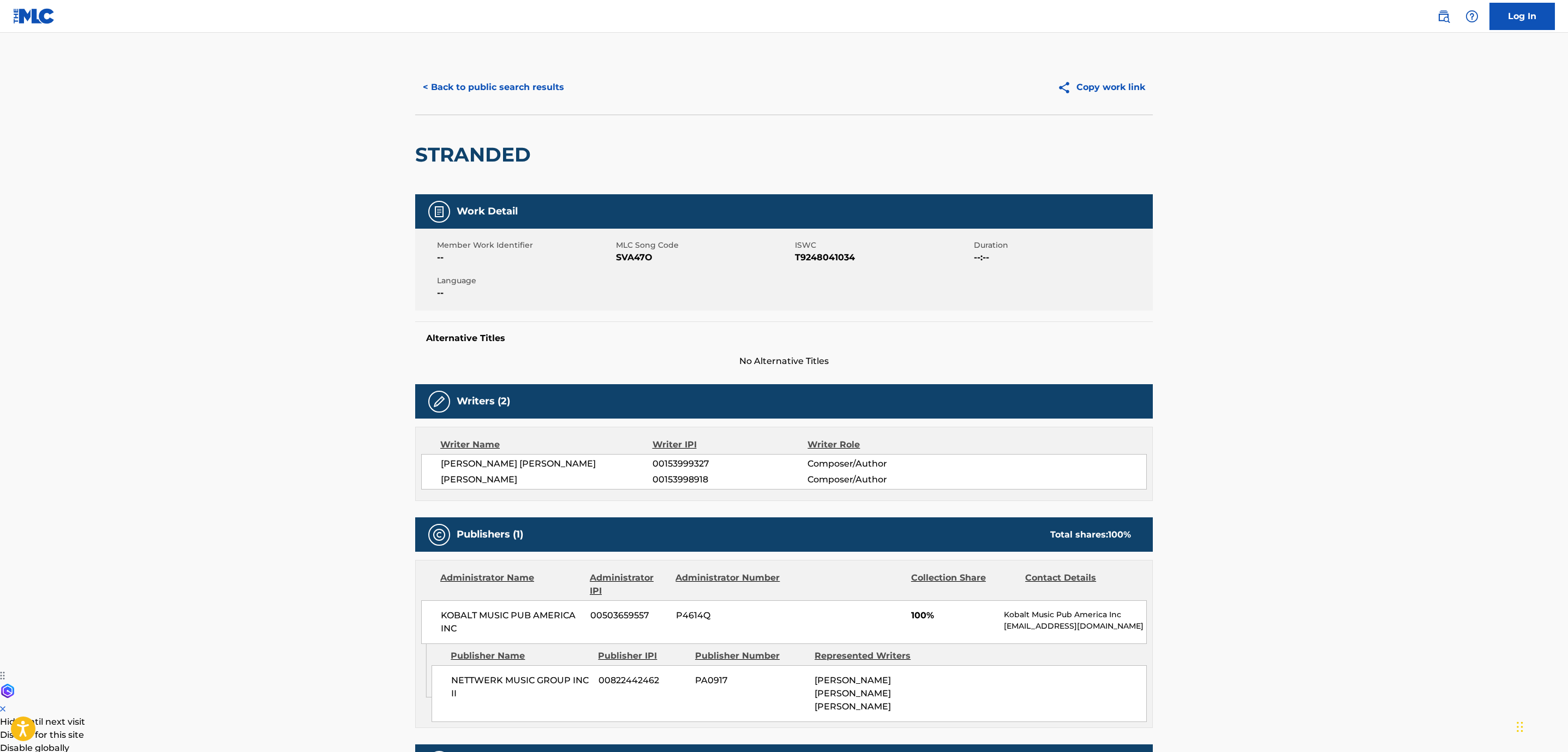
click at [485, 81] on button "< Back to public search results" at bounding box center [493, 87] width 157 height 27
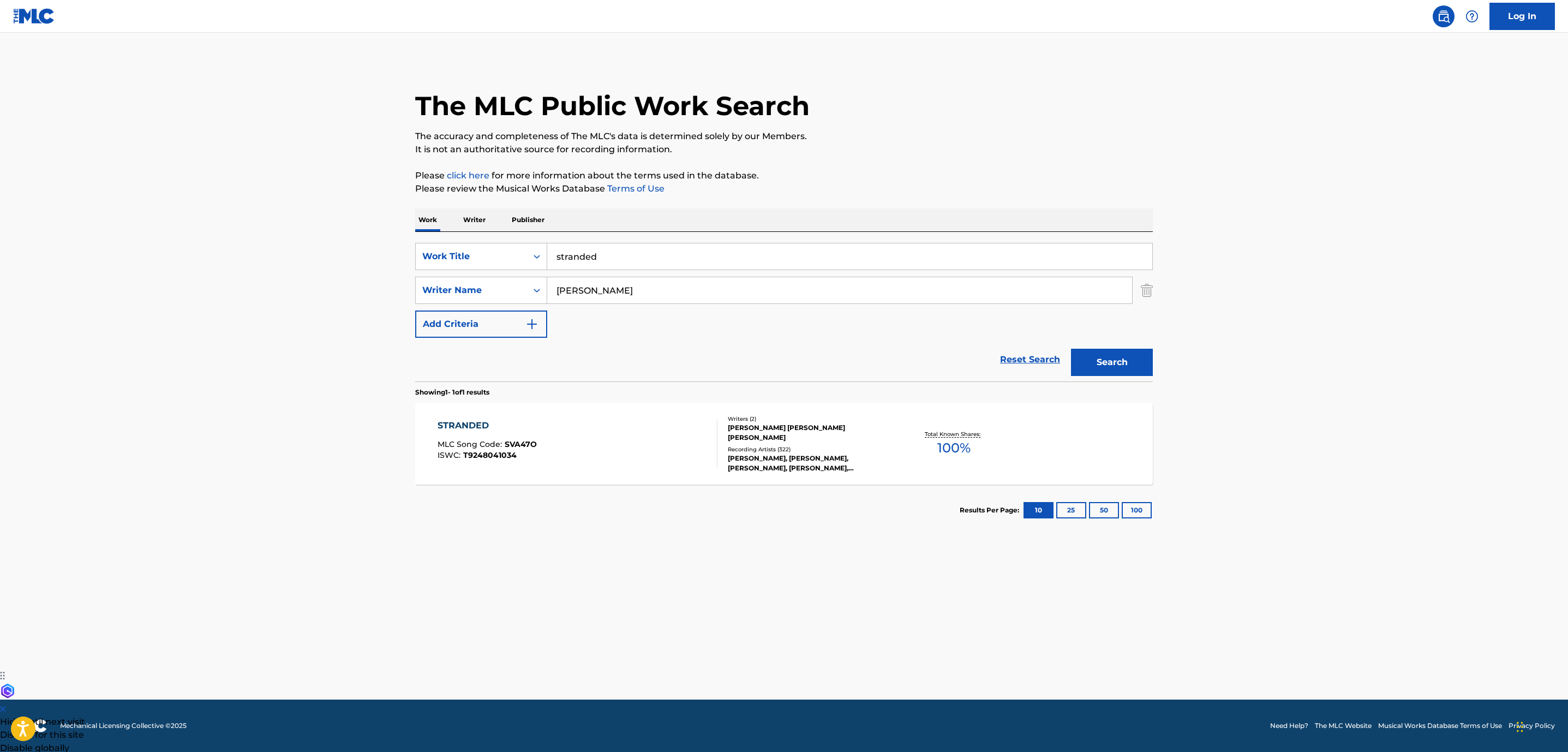
drag, startPoint x: 648, startPoint y: 252, endPoint x: 354, endPoint y: 200, distance: 298.6
click at [389, 214] on main "The MLC Public Work Search The accuracy and completeness of The MLC's data is d…" at bounding box center [784, 365] width 1568 height 667
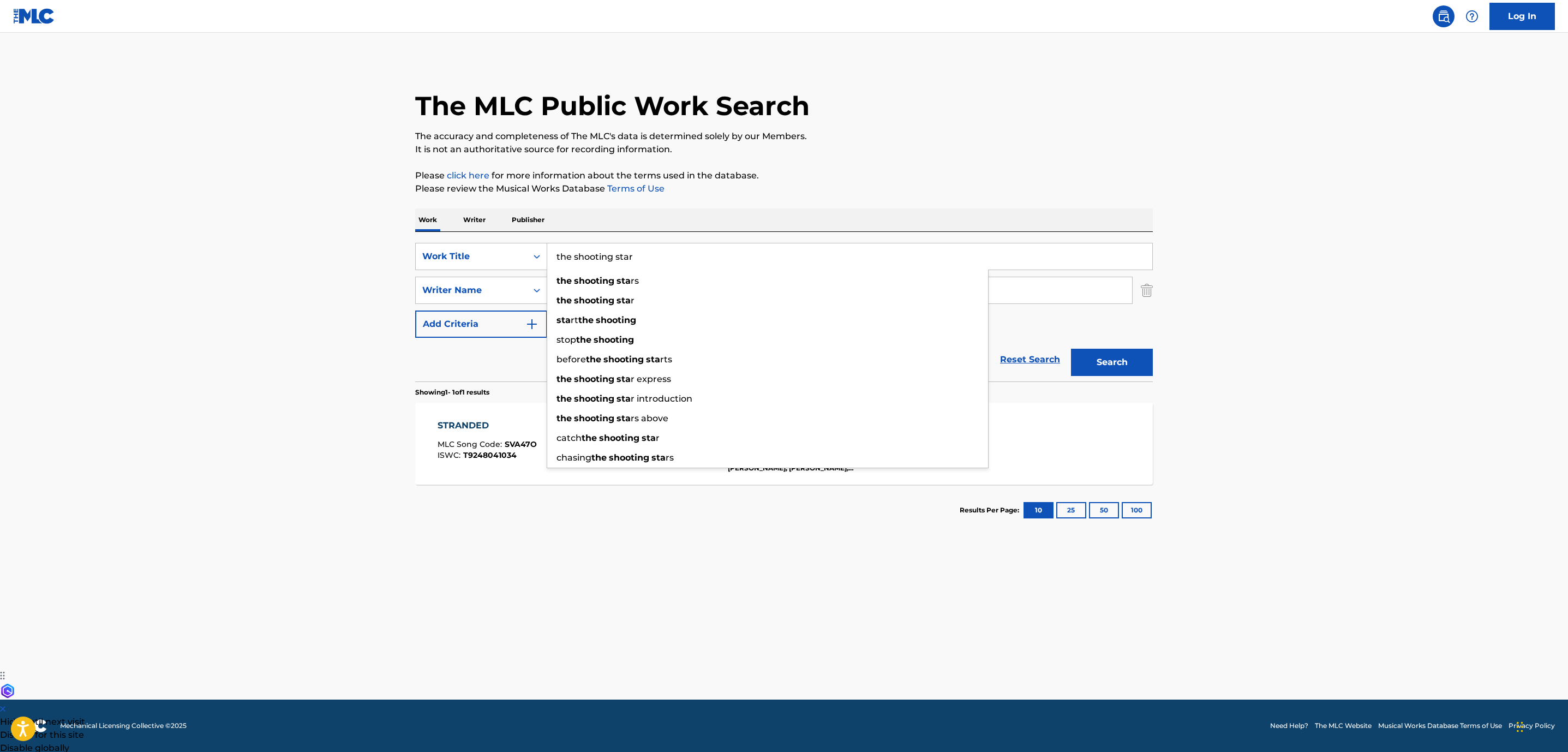
type input "the shooting star"
click at [1071, 349] on button "Search" at bounding box center [1111, 362] width 82 height 27
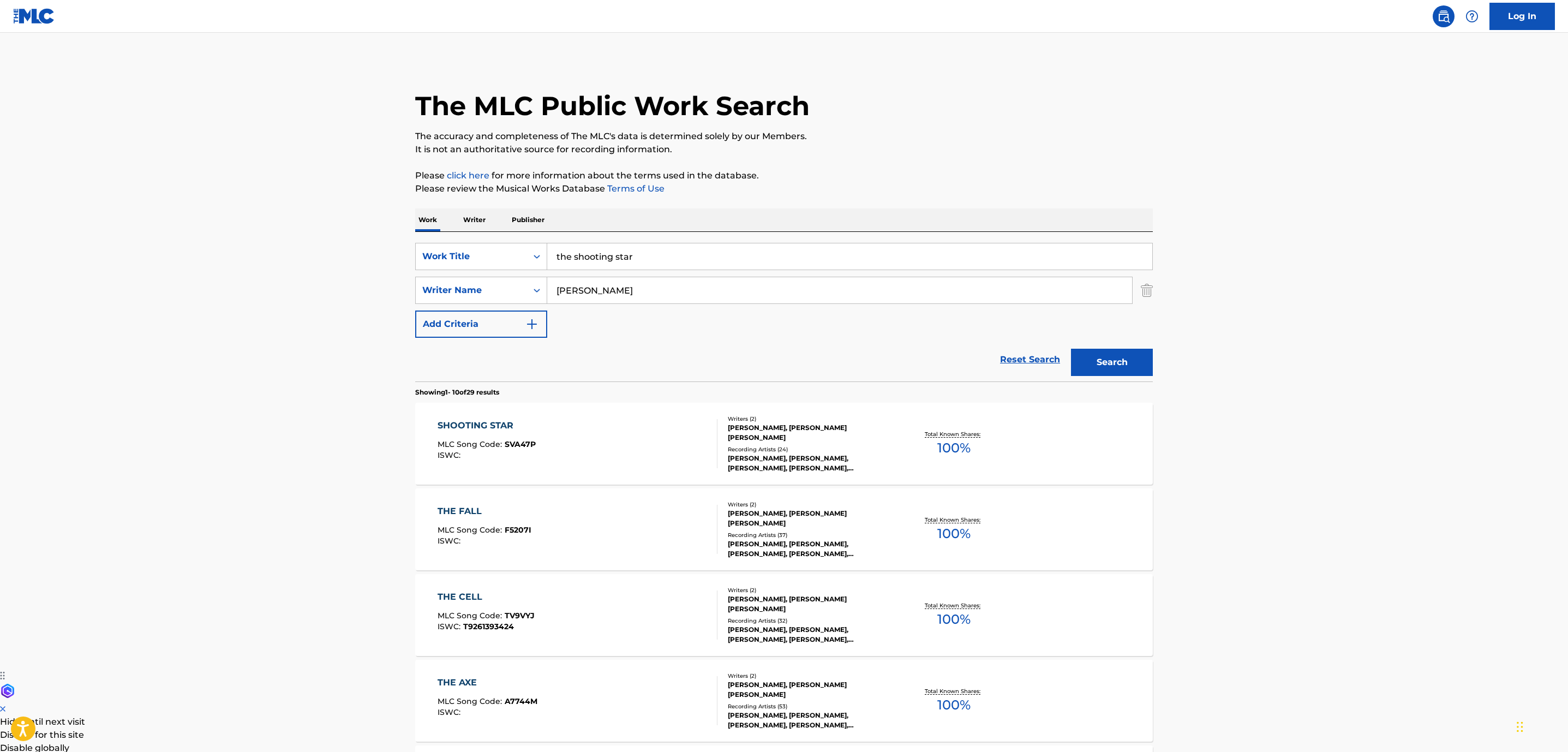
click at [614, 438] on div "SHOOTING STAR MLC Song Code : SVA47P ISWC :" at bounding box center [578, 443] width 281 height 49
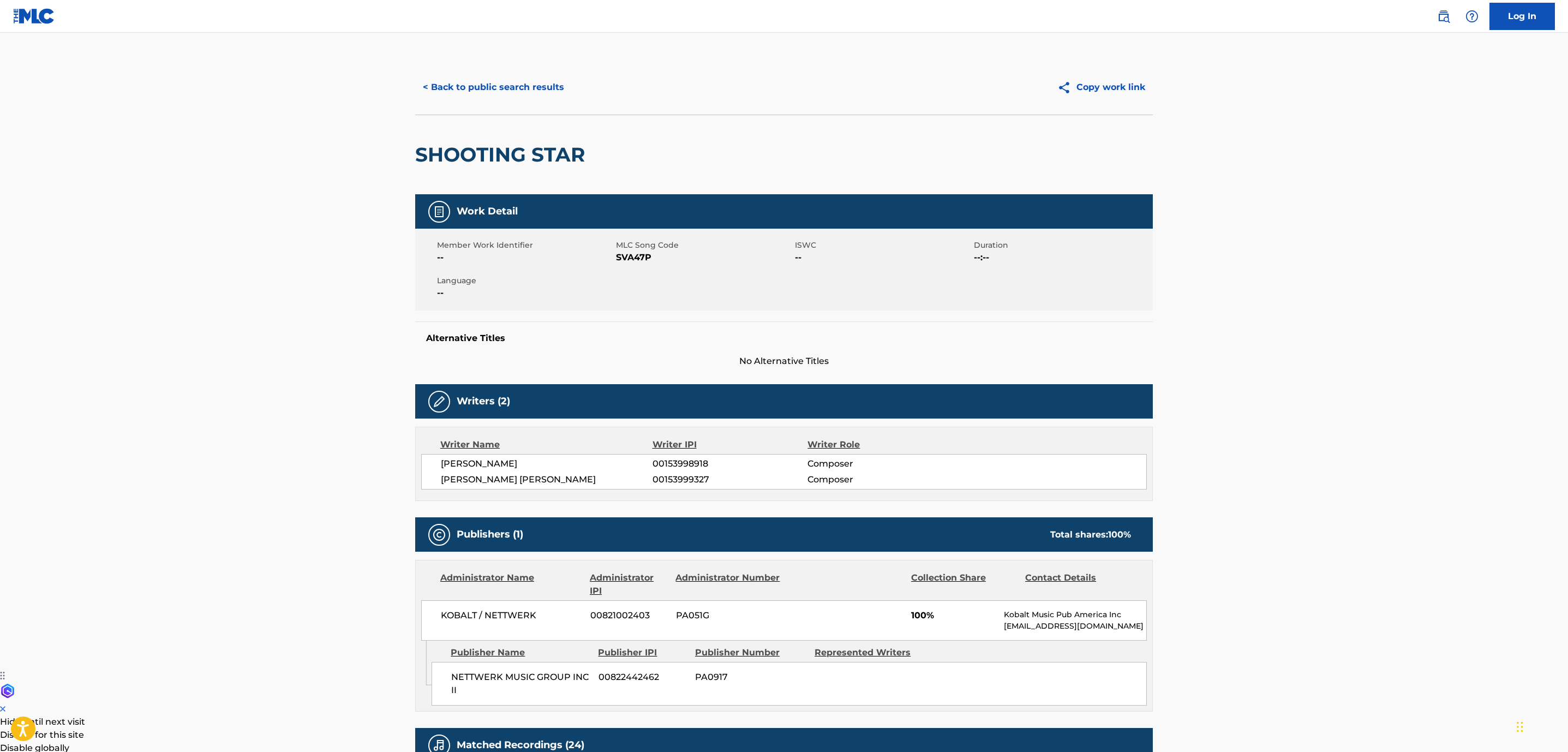
click at [531, 89] on button "< Back to public search results" at bounding box center [493, 87] width 157 height 27
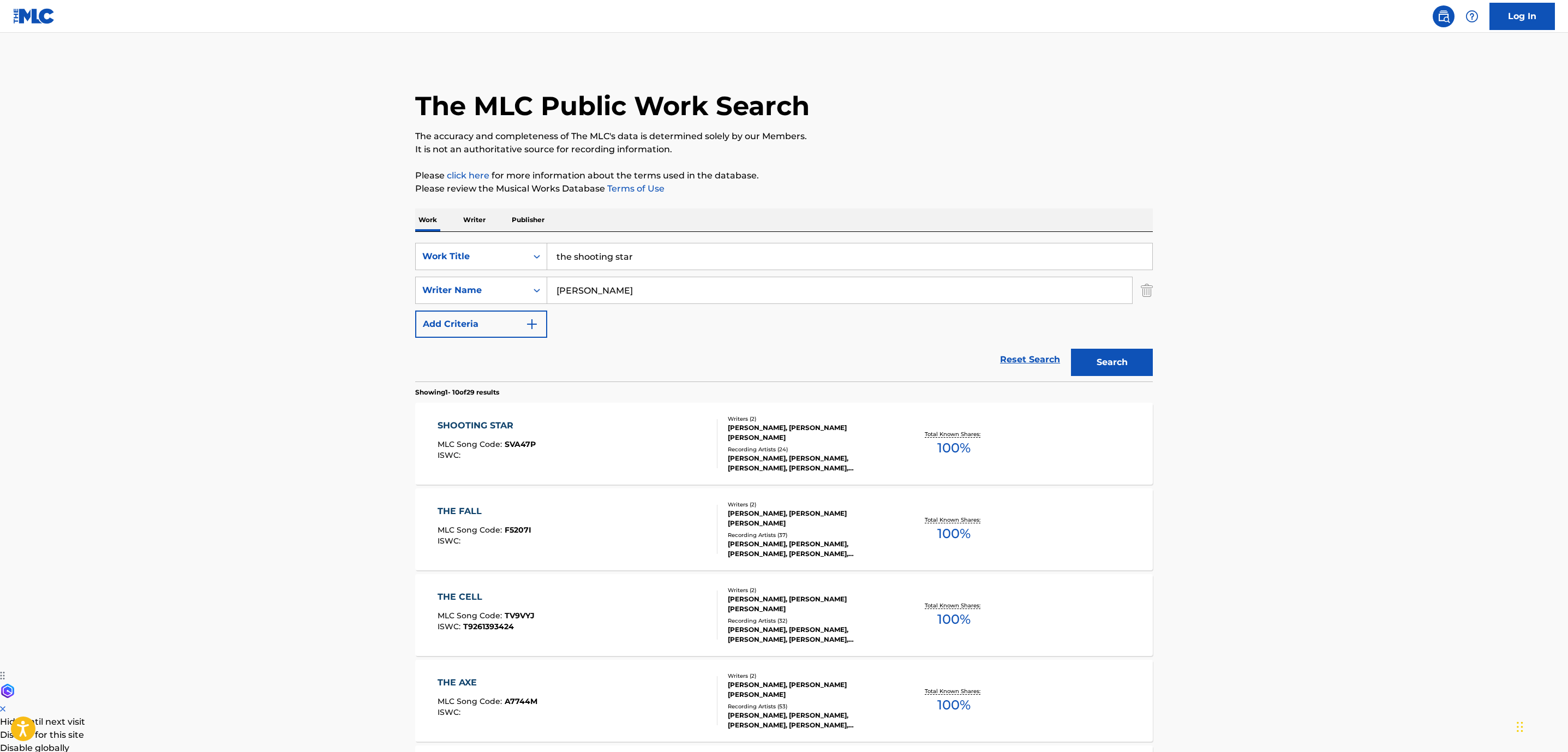
drag, startPoint x: 655, startPoint y: 261, endPoint x: 279, endPoint y: 244, distance: 376.4
click at [391, 261] on main "The MLC Public Work Search The accuracy and completeness of The MLC's data is d…" at bounding box center [784, 674] width 1568 height 1284
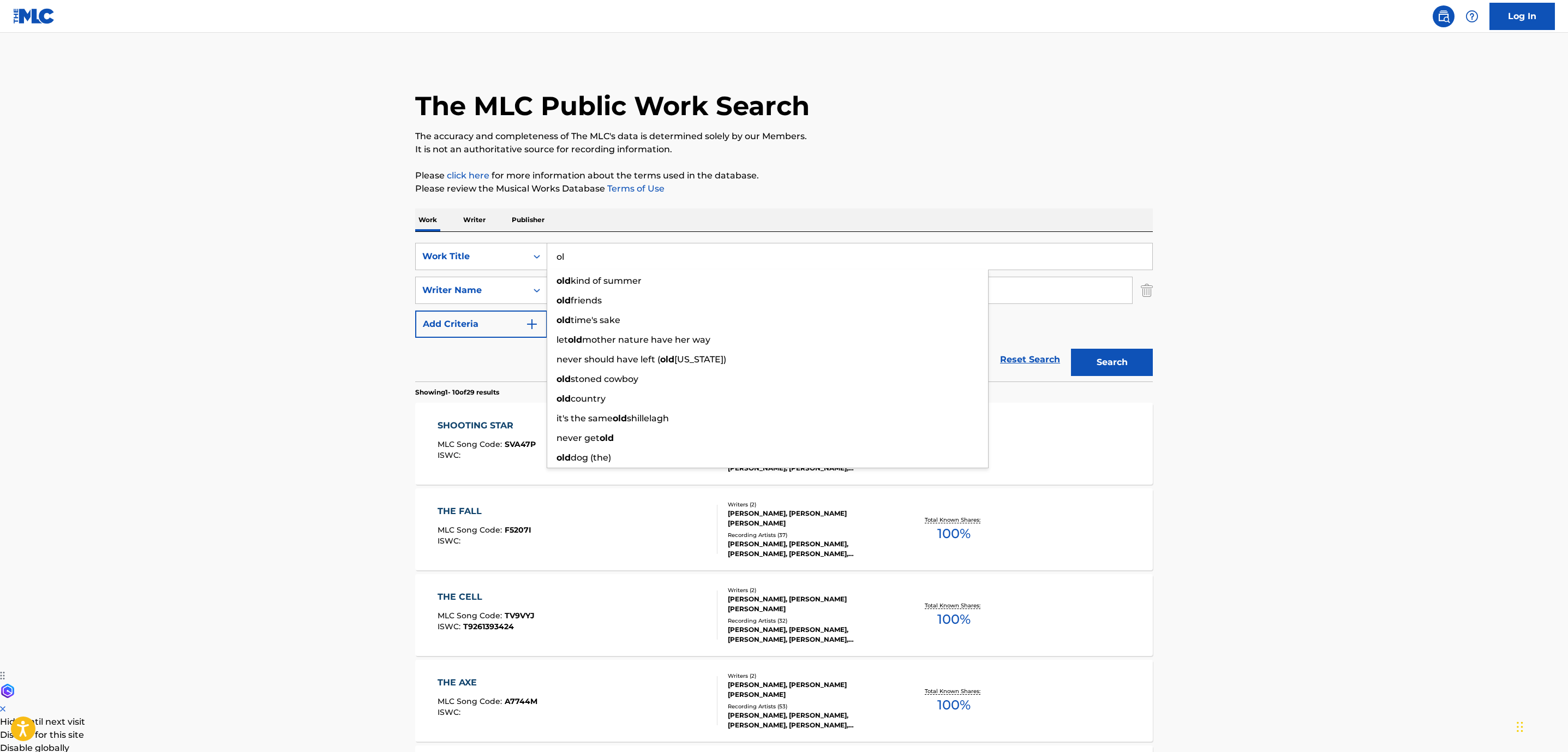
type input "o"
type input "hold on"
click at [1071, 349] on button "Search" at bounding box center [1111, 362] width 82 height 27
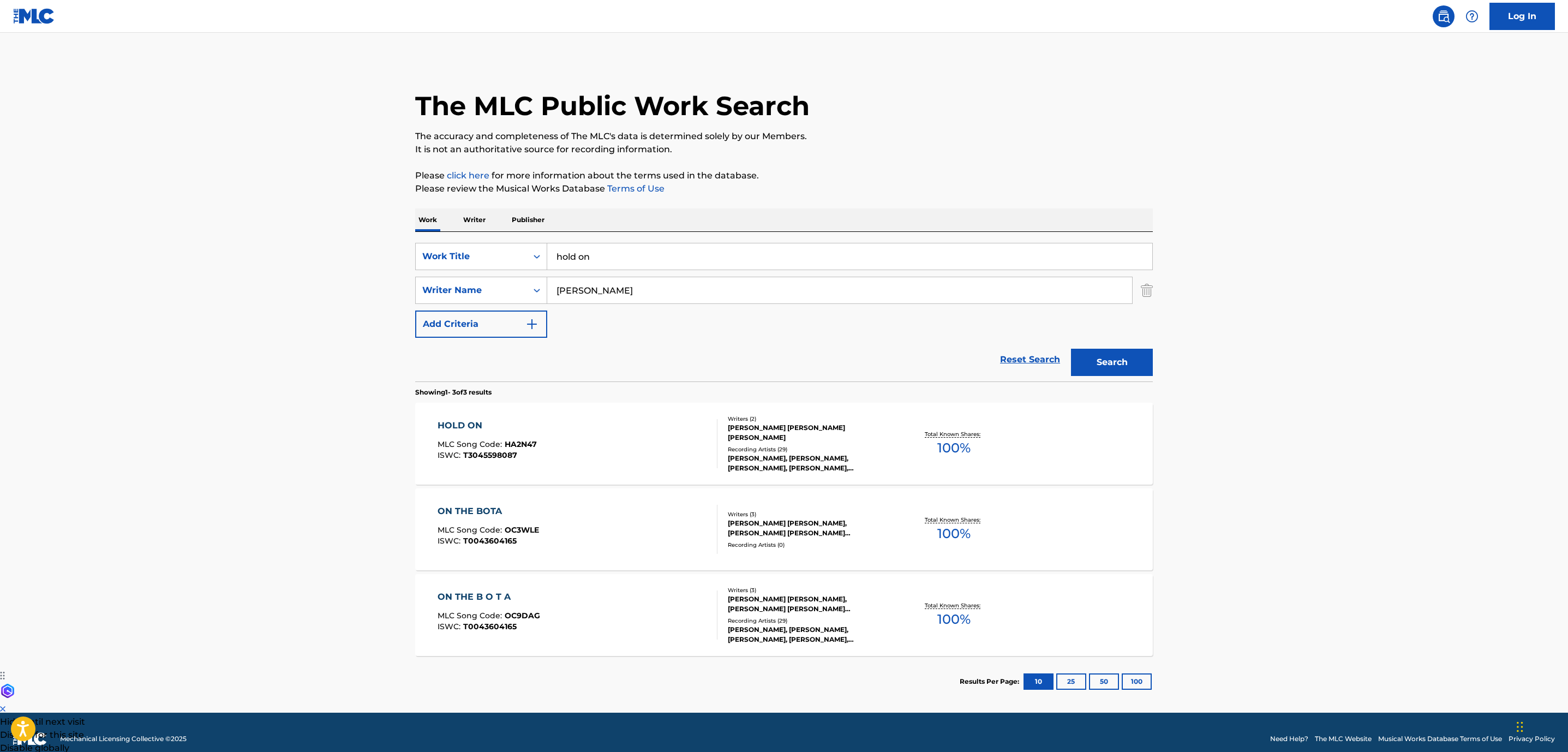
click at [616, 442] on div "HOLD ON MLC Song Code : HA2N47 ISWC : T3045598087" at bounding box center [578, 443] width 281 height 49
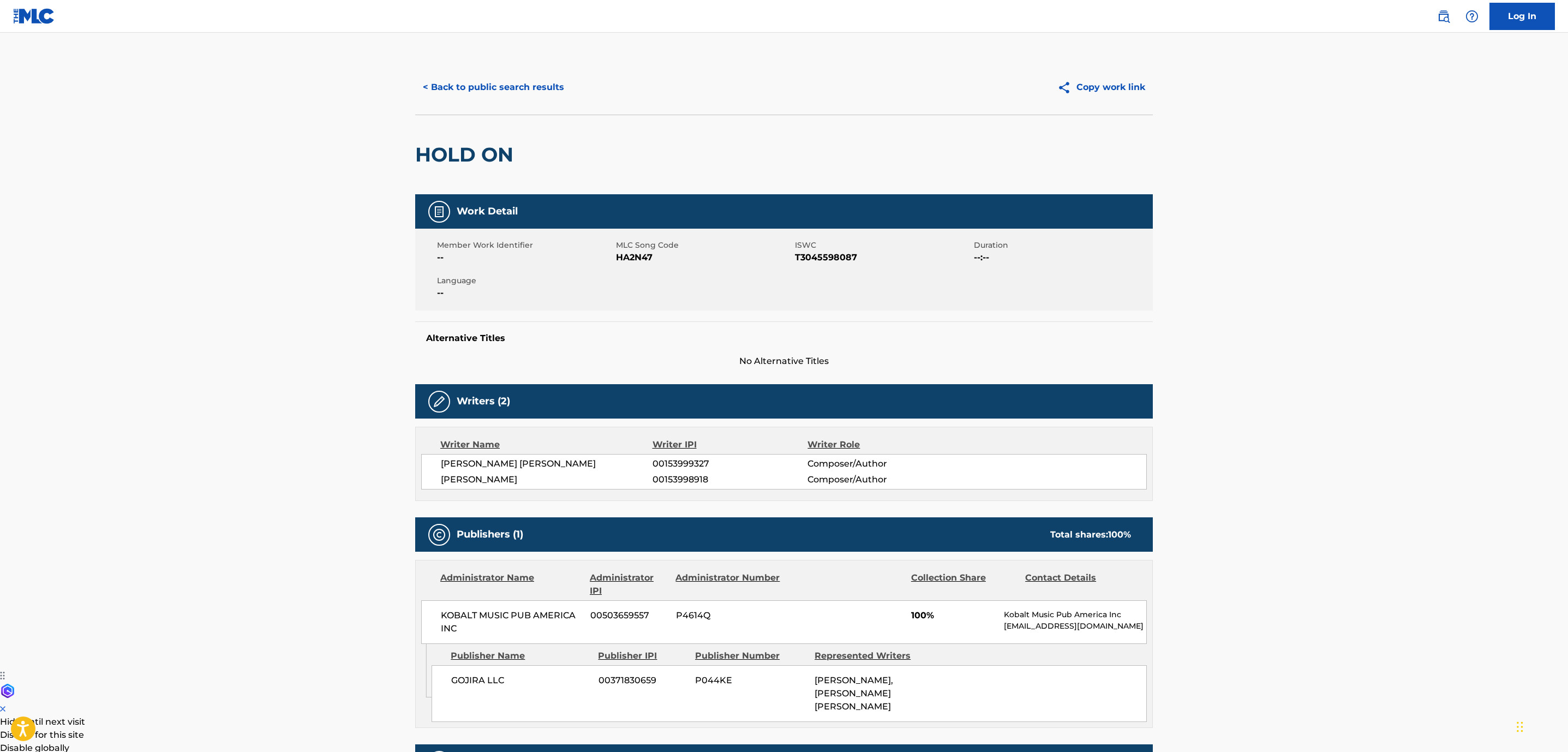
click at [496, 84] on button "< Back to public search results" at bounding box center [493, 87] width 157 height 27
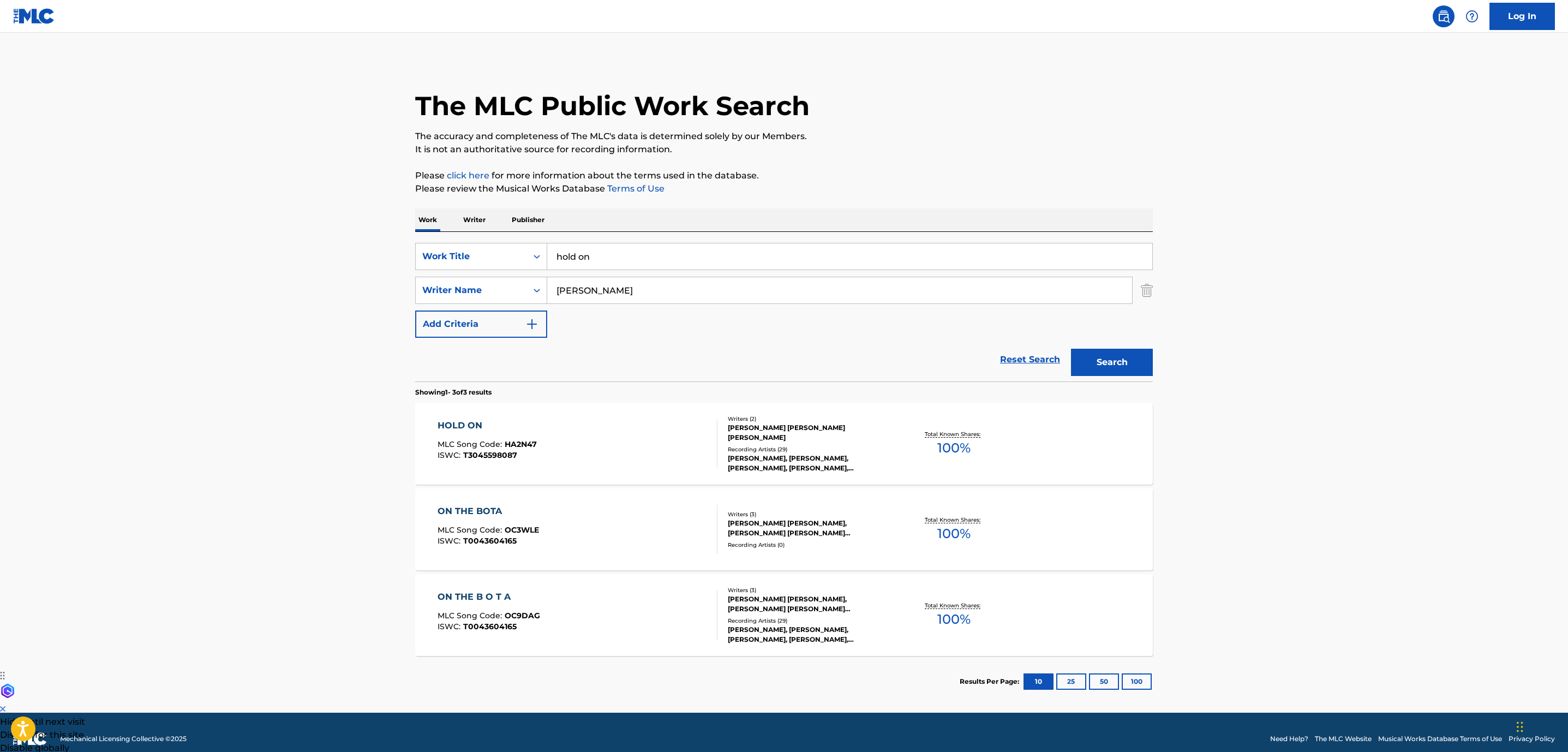
drag, startPoint x: 663, startPoint y: 275, endPoint x: 647, endPoint y: 265, distance: 18.9
click at [655, 271] on div "SearchWithCriteria852e5815-258f-4b49-930d-0e7060dc4df4 Work Title hold on Searc…" at bounding box center [784, 291] width 738 height 95
drag, startPoint x: 646, startPoint y: 263, endPoint x: 364, endPoint y: 220, distance: 285.3
click at [460, 233] on div "SearchWithCriteria852e5815-258f-4b49-930d-0e7060dc4df4 Work Title hold on Searc…" at bounding box center [784, 306] width 738 height 149
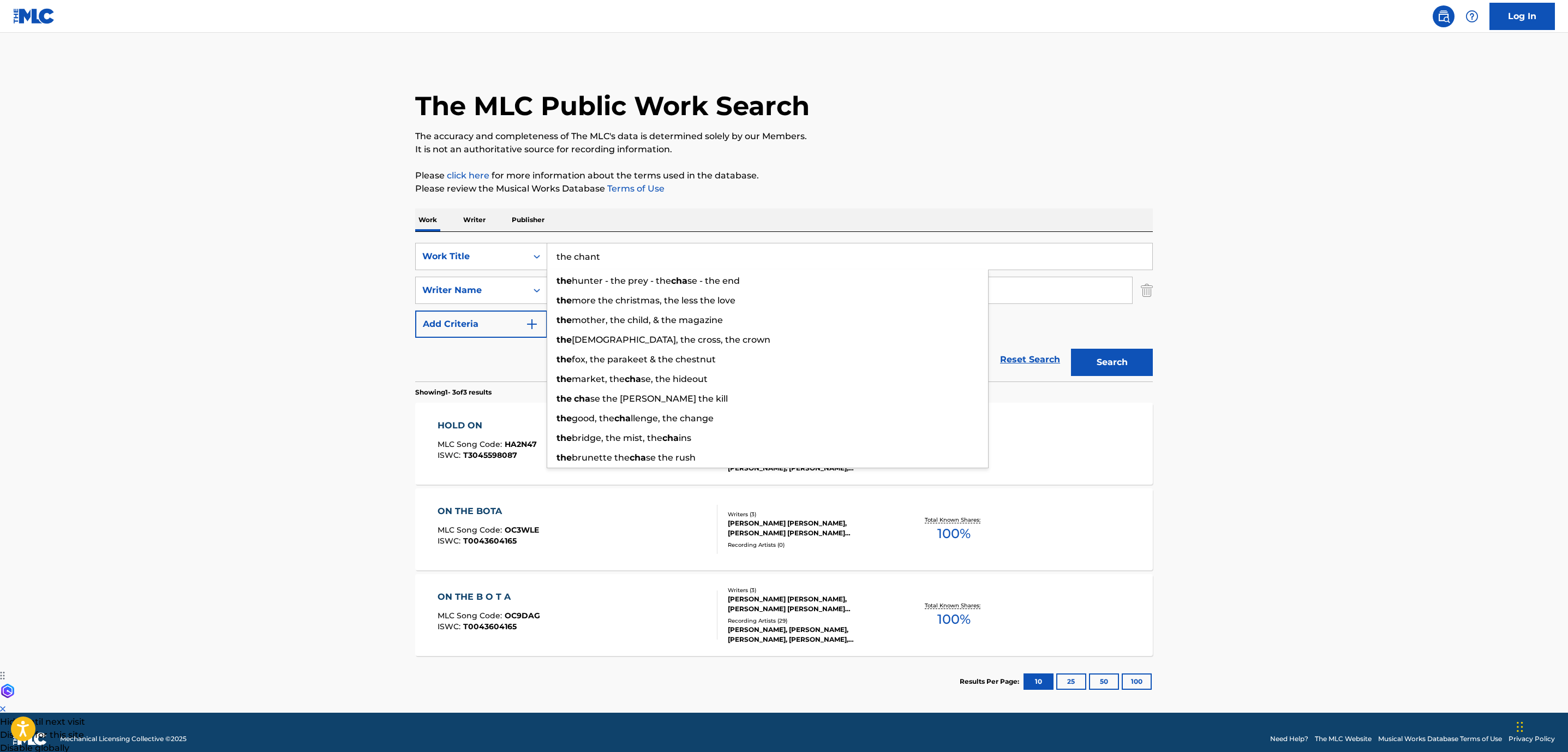
type input "the chant"
click at [1071, 349] on button "Search" at bounding box center [1111, 362] width 82 height 27
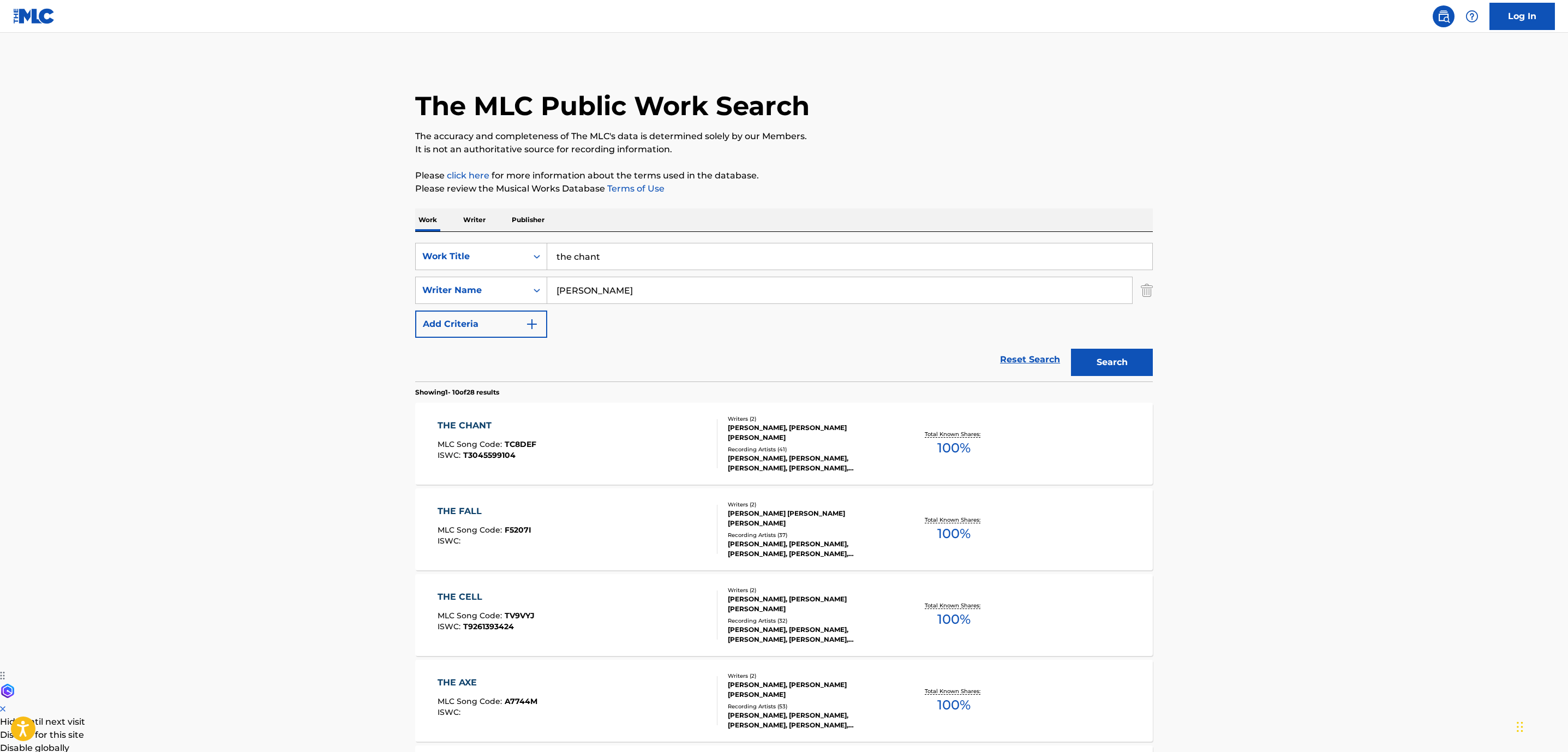
click at [593, 455] on div "THE CHANT MLC Song Code : TC8DEF ISWC : T3045599104" at bounding box center [578, 443] width 281 height 49
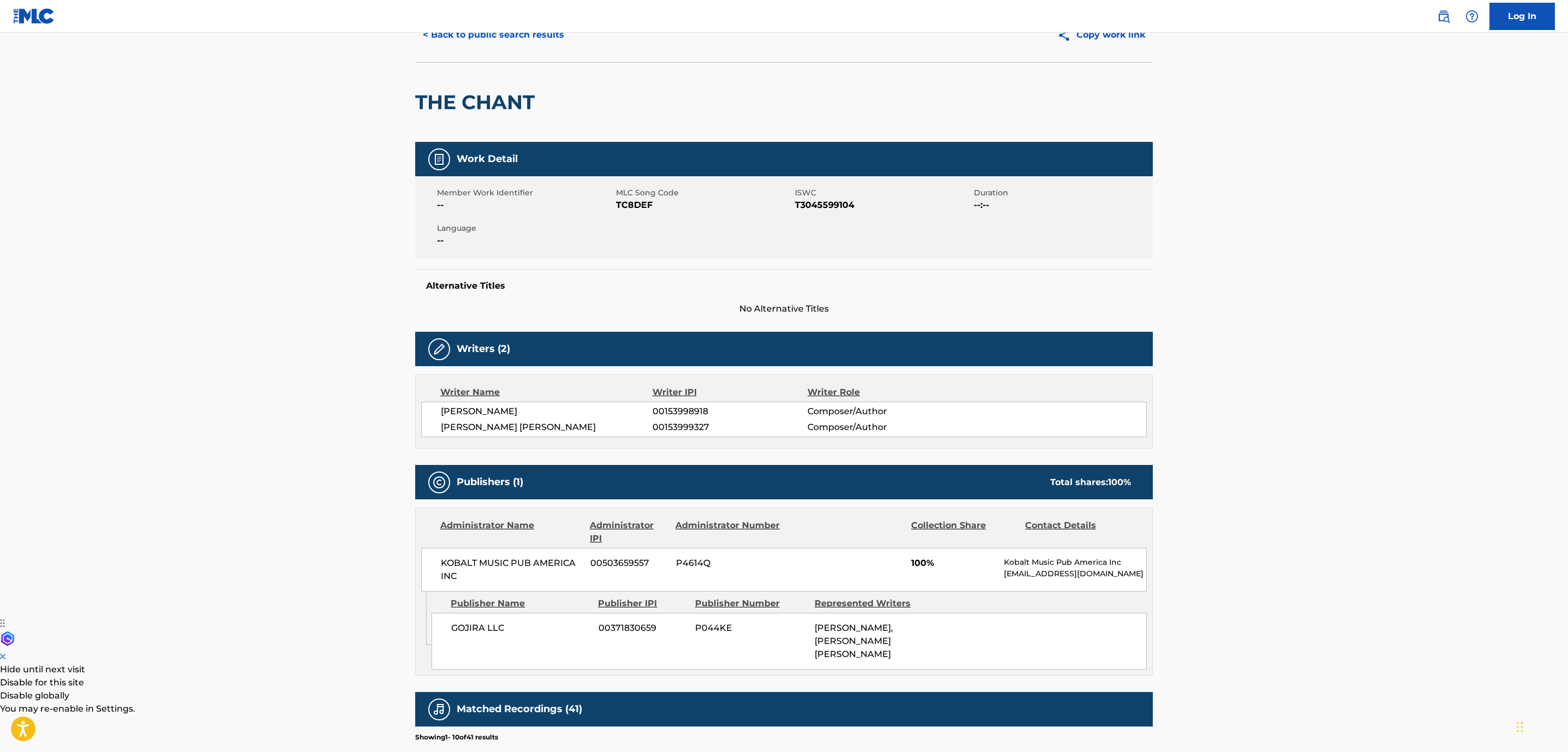
scroll to position [82, 0]
